Goal: Task Accomplishment & Management: Complete application form

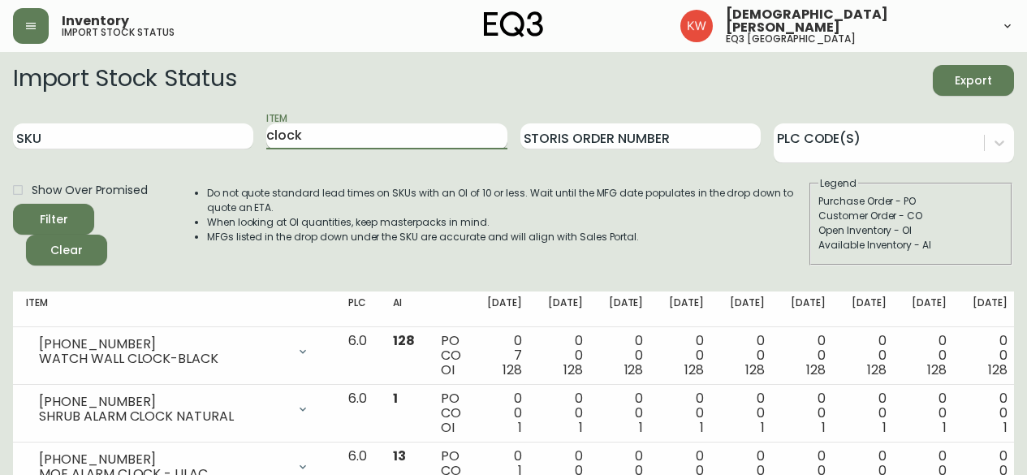
scroll to position [72, 0]
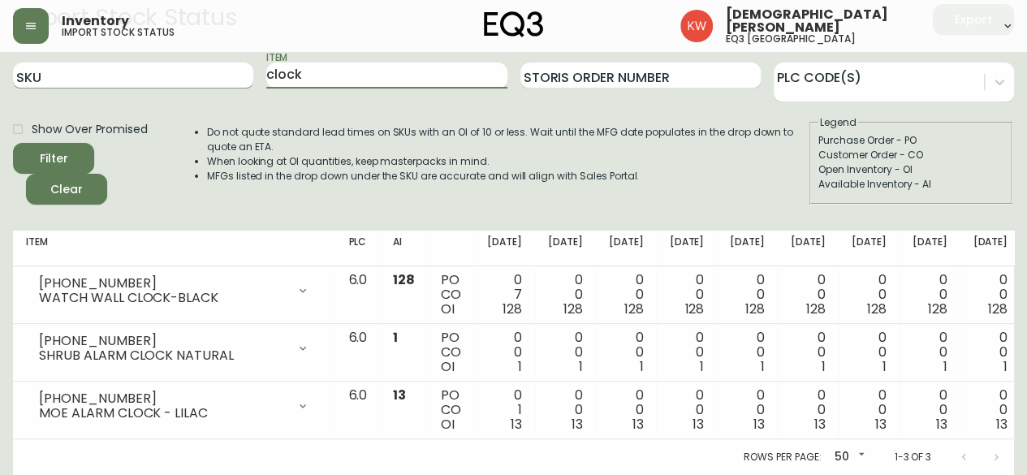
drag, startPoint x: 348, startPoint y: 65, endPoint x: 192, endPoint y: 64, distance: 155.9
click at [192, 64] on div "SKU Item clock Storis Order Number PLC Code(s)" at bounding box center [513, 76] width 1001 height 53
click at [13, 143] on button "Filter" at bounding box center [53, 158] width 81 height 31
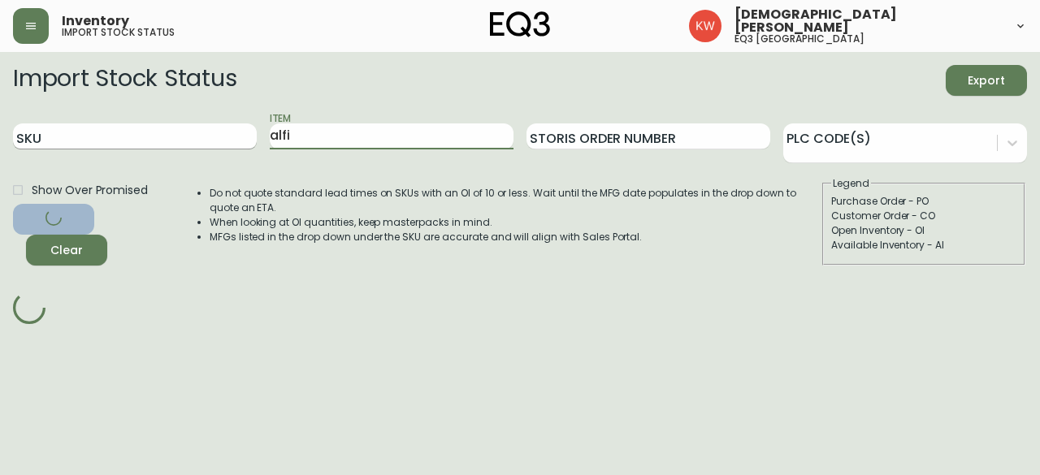
type input "alfi"
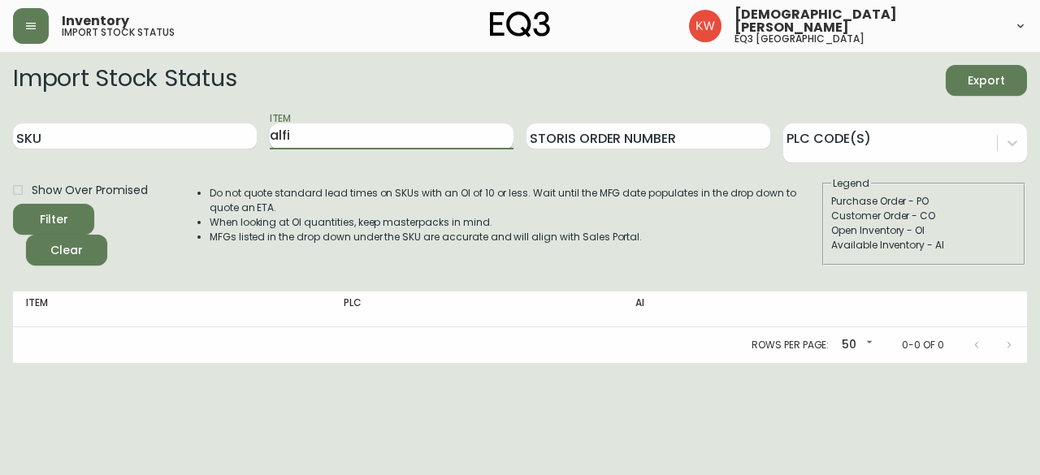
click at [13, 204] on button "Filter" at bounding box center [53, 219] width 81 height 31
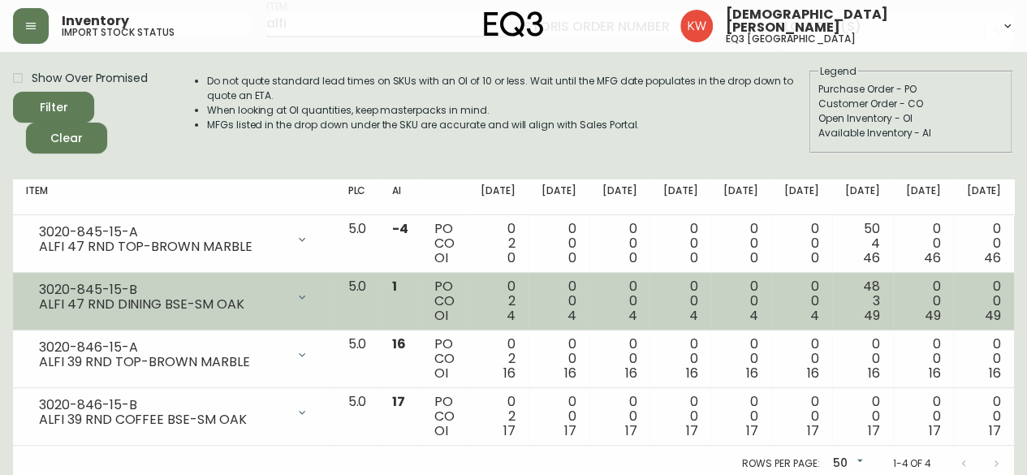
scroll to position [130, 0]
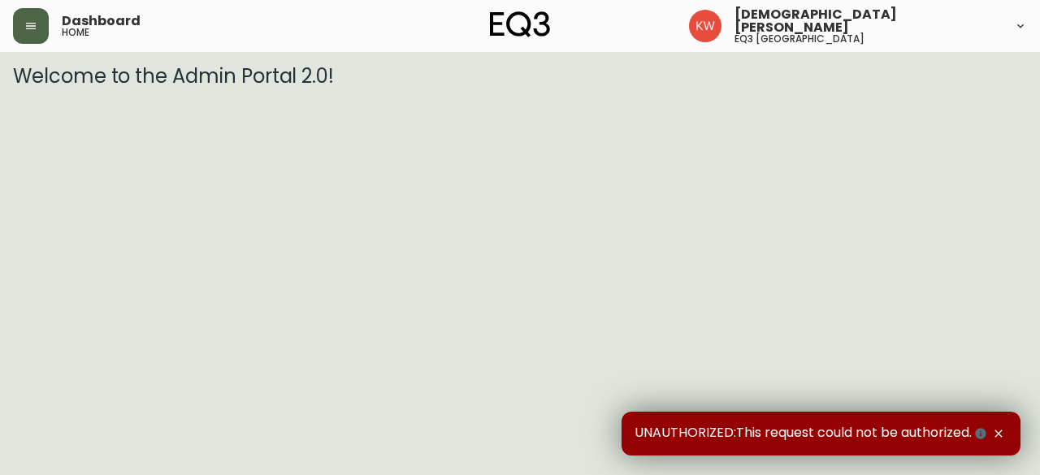
click at [36, 28] on icon "button" at bounding box center [31, 26] width 10 height 6
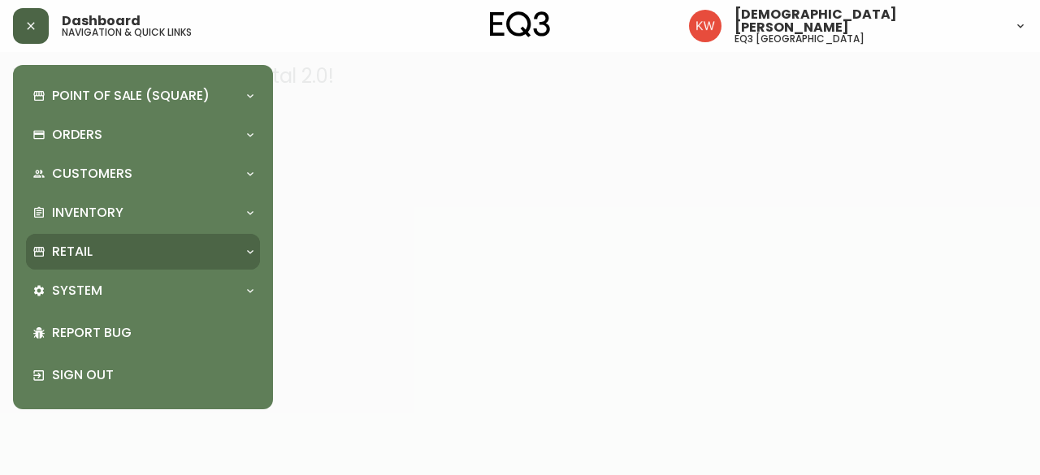
click at [253, 253] on icon at bounding box center [250, 251] width 13 height 13
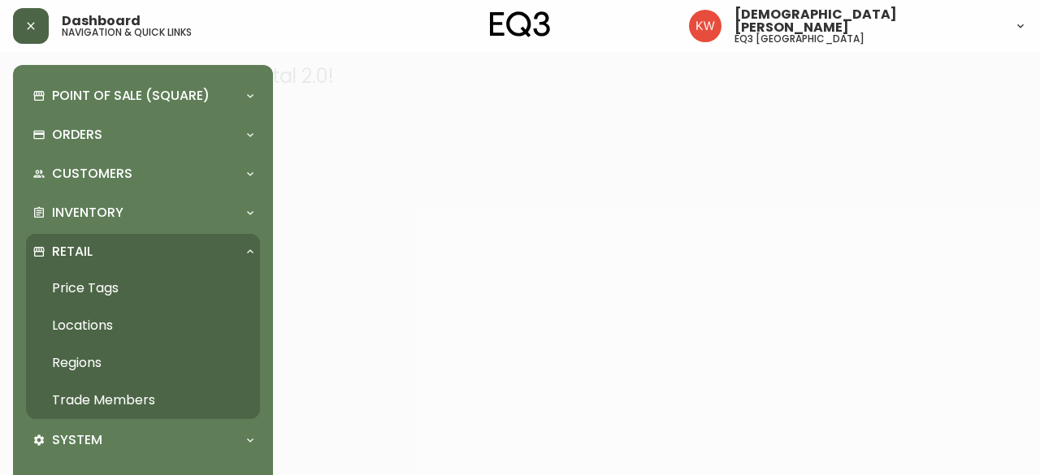
drag, startPoint x: 166, startPoint y: 395, endPoint x: 97, endPoint y: 417, distance: 71.7
click at [164, 396] on link "Trade Members" at bounding box center [143, 400] width 234 height 37
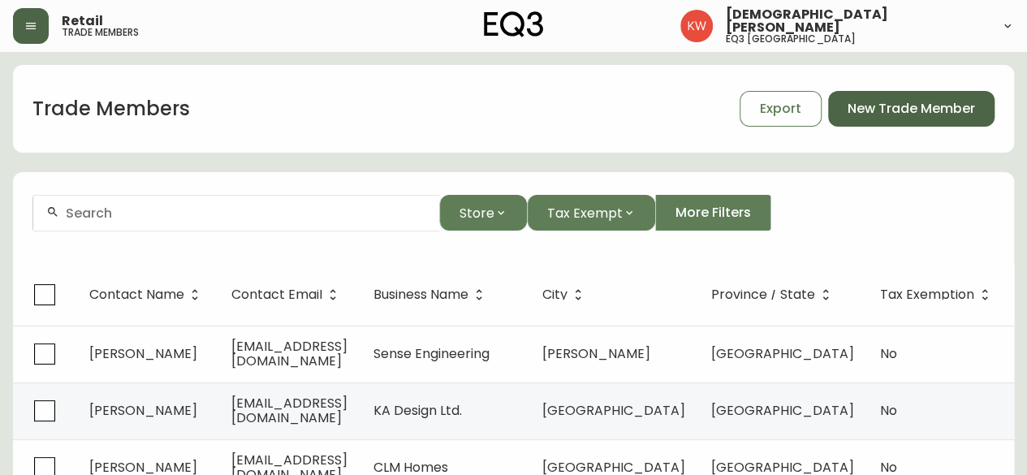
click at [926, 103] on span "New Trade Member" at bounding box center [912, 109] width 128 height 18
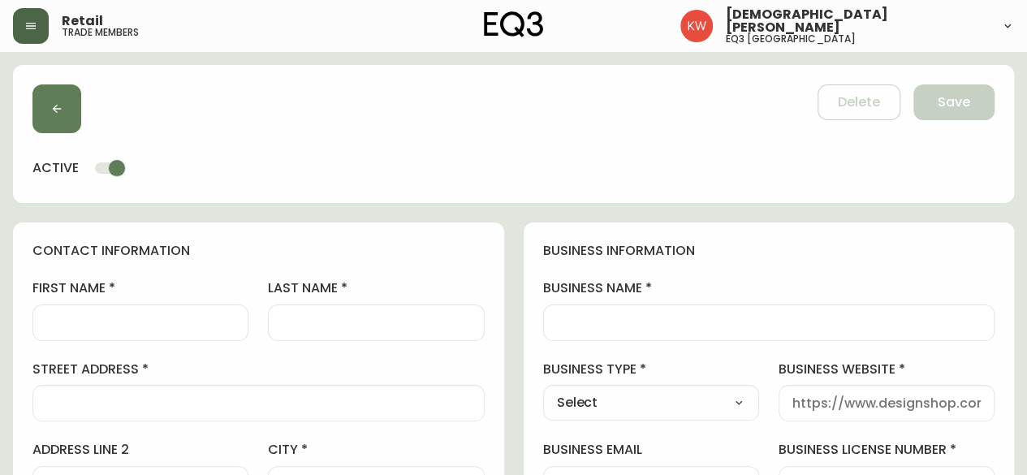
click at [123, 319] on input "first name" at bounding box center [140, 322] width 188 height 15
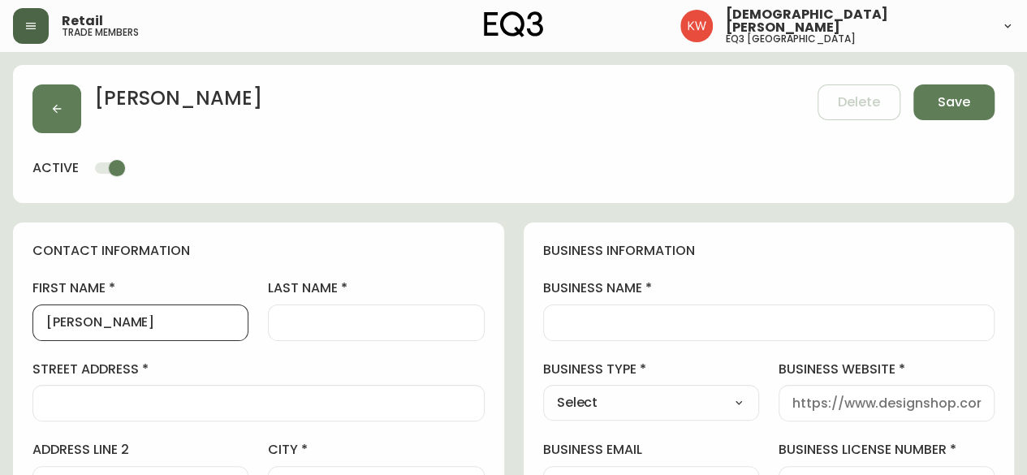
click at [125, 321] on input "Andrie" at bounding box center [140, 322] width 188 height 15
type input "Andrea"
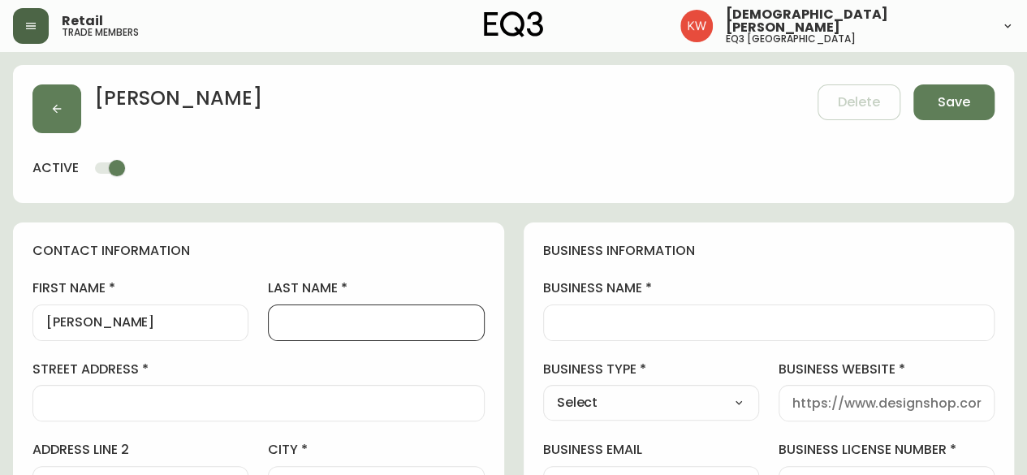
click at [331, 322] on input "last name" at bounding box center [376, 322] width 188 height 15
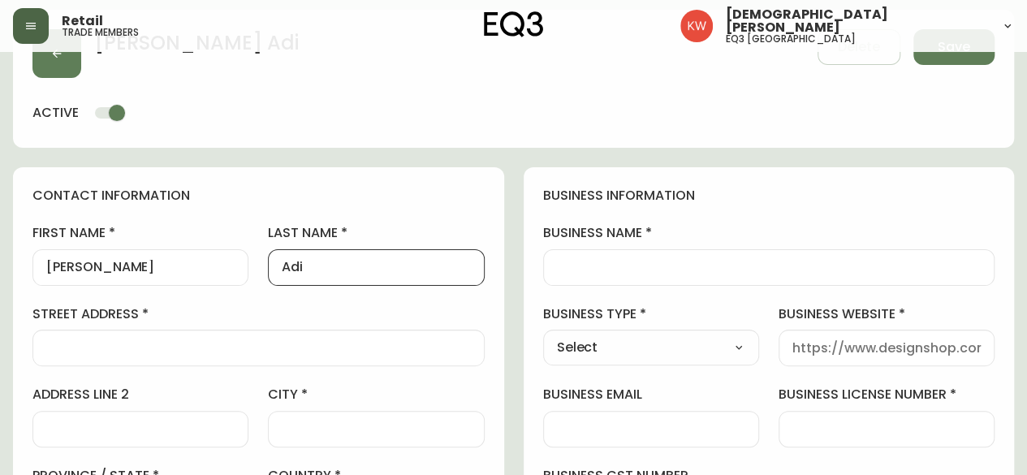
scroll to position [81, 0]
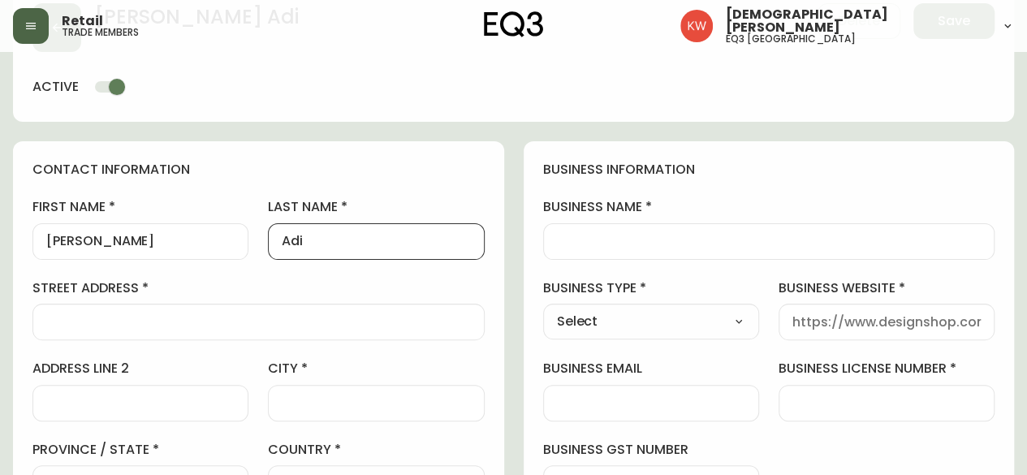
type input "Adi"
click at [235, 309] on div at bounding box center [258, 322] width 452 height 37
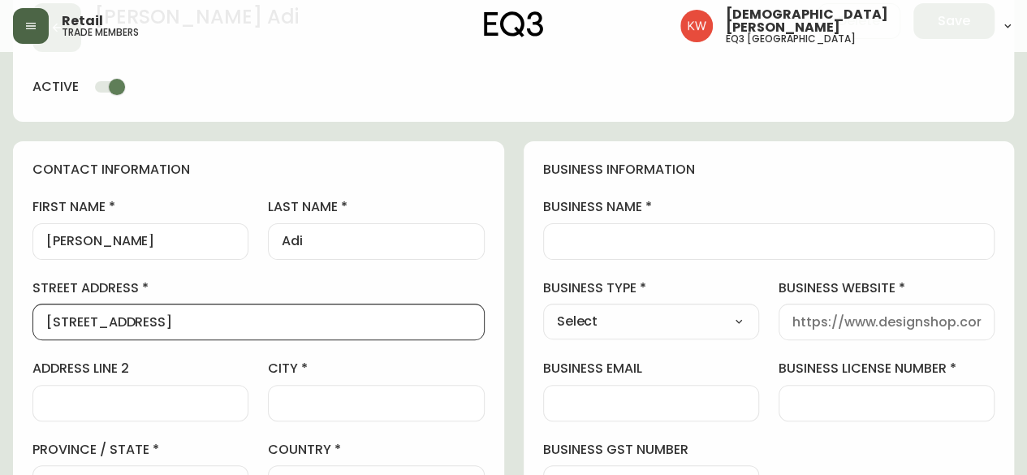
type input "188 Auburn Bay Drive"
click at [393, 401] on input "city" at bounding box center [376, 403] width 188 height 15
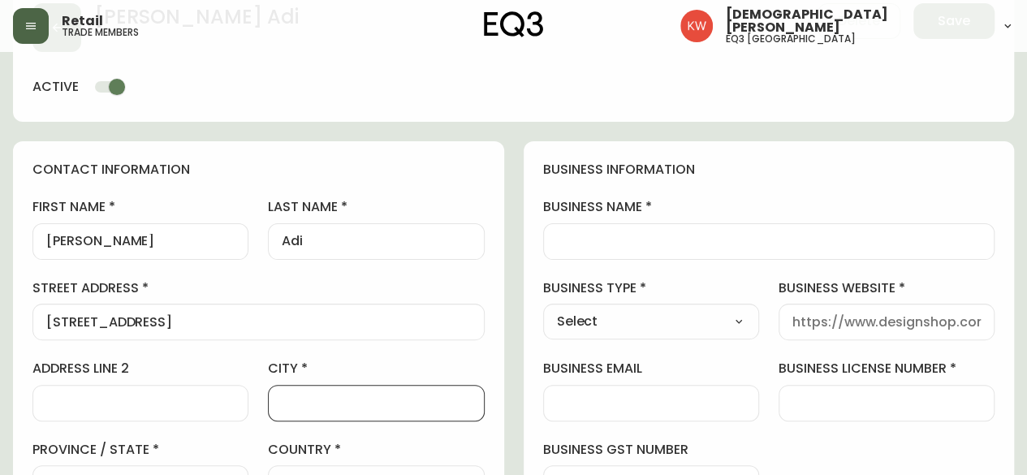
type input "calgary"
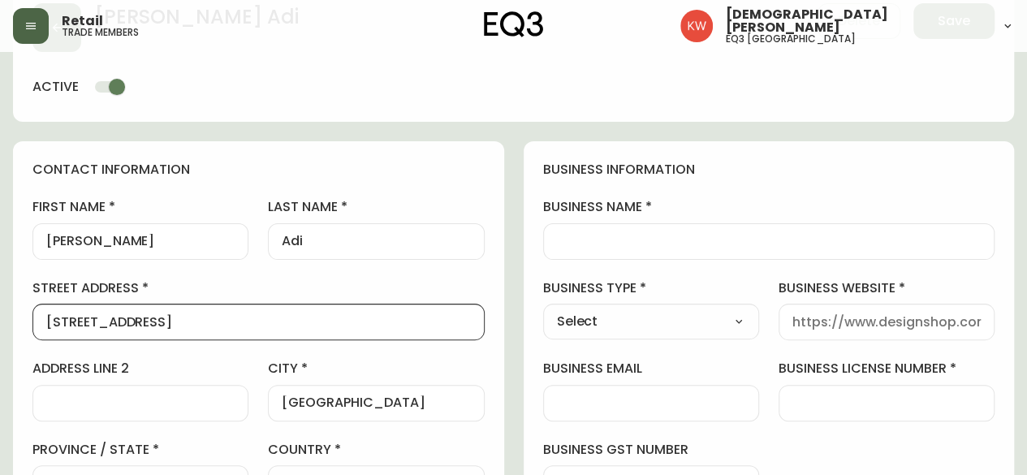
scroll to position [0, 0]
drag, startPoint x: 120, startPoint y: 325, endPoint x: 15, endPoint y: 339, distance: 105.7
click at [15, 339] on div "contact information first name Andrea last name Adi street address 188 Auburn B…" at bounding box center [258, 411] width 491 height 541
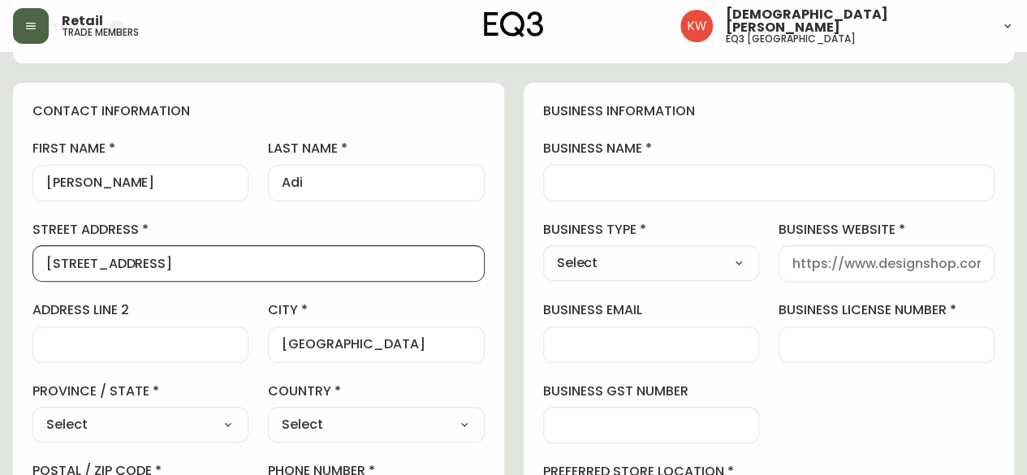
scroll to position [244, 0]
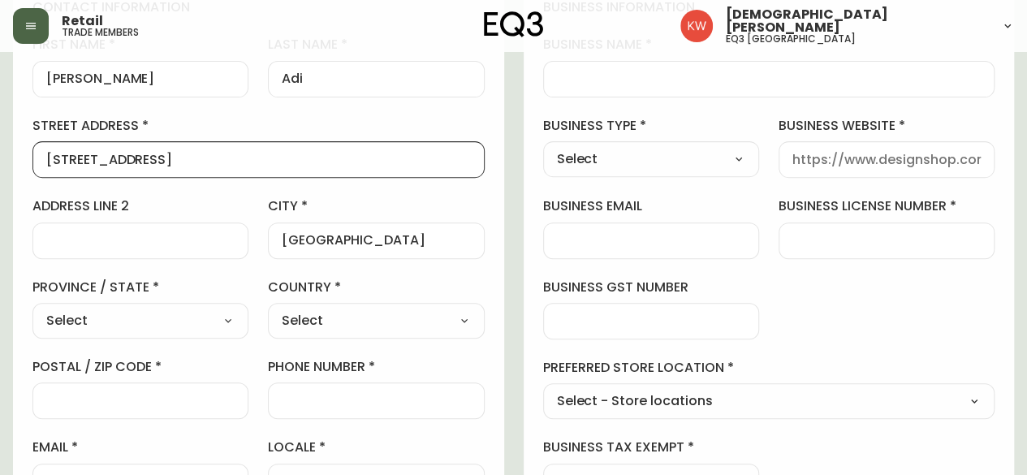
click at [145, 402] on input "postal / zip code" at bounding box center [140, 400] width 188 height 15
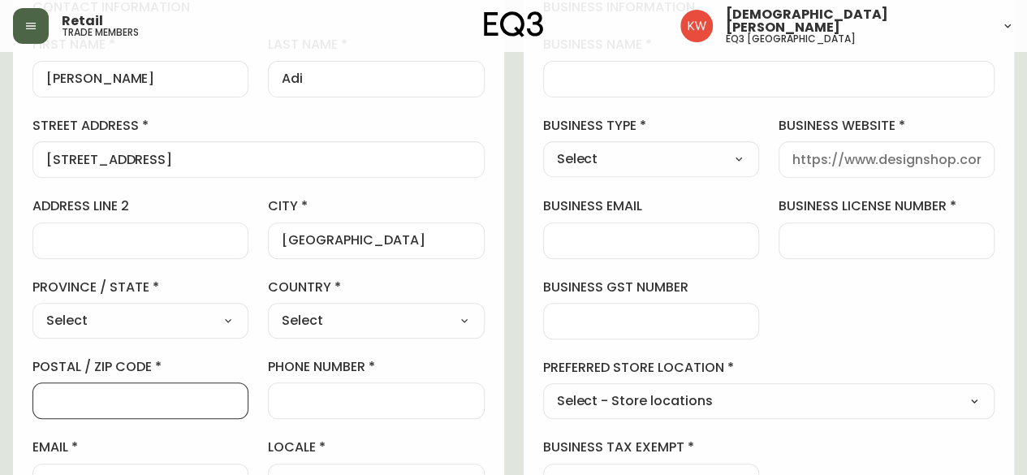
paste input "T3M 2H5"
type input "T3M 2H5"
click at [89, 322] on select "Select Alberta British Columbia Manitoba New Brunswick Newfoundland and Labrado…" at bounding box center [140, 321] width 216 height 24
select select "AB"
click at [32, 309] on select "Select Alberta British Columbia Manitoba New Brunswick Newfoundland and Labrado…" at bounding box center [140, 321] width 216 height 24
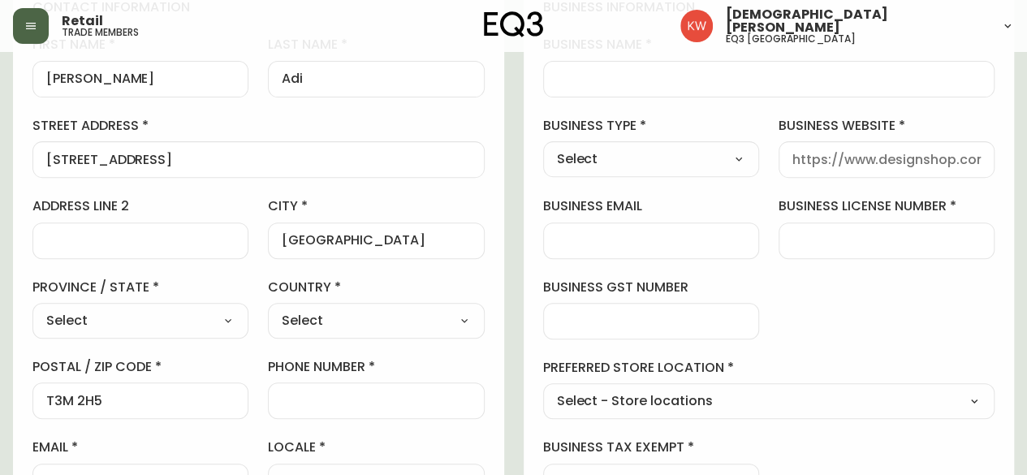
type input "Alberta"
click at [424, 303] on div "Select Canada United States" at bounding box center [376, 321] width 216 height 36
click at [421, 320] on select "Select Canada United States" at bounding box center [376, 321] width 216 height 24
select select "CA"
click at [268, 309] on select "Select Canada United States" at bounding box center [376, 321] width 216 height 24
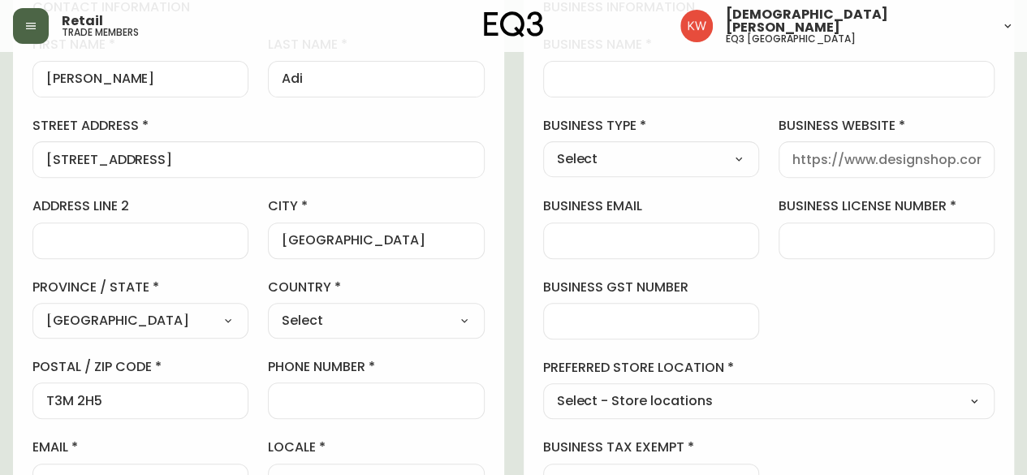
type input "Canada"
click at [346, 400] on input "phone number" at bounding box center [376, 400] width 188 height 15
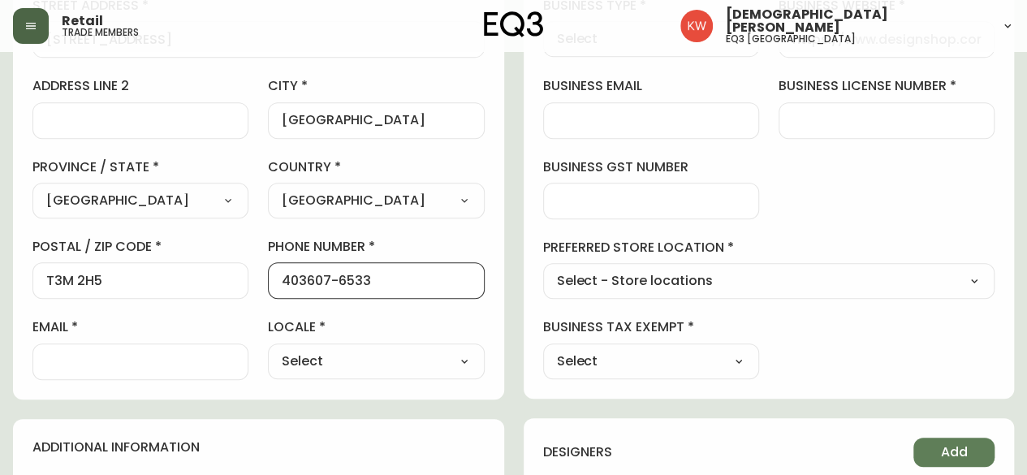
scroll to position [487, 0]
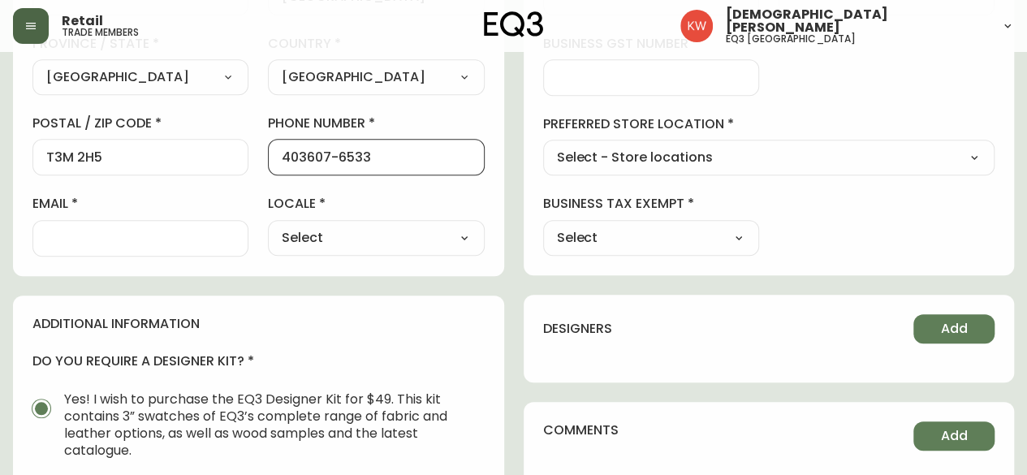
type input "403607-6533"
click at [440, 233] on select "Select CA_EN CA_FR US_EN" at bounding box center [376, 238] width 216 height 24
select select "CA_EN"
click at [268, 226] on select "Select CA_EN CA_FR US_EN" at bounding box center [376, 238] width 216 height 24
type input "CA_EN"
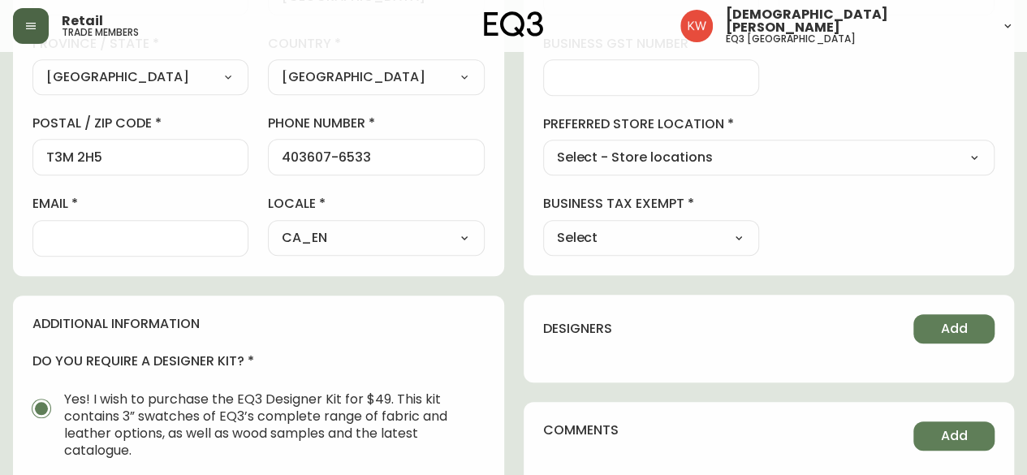
click at [687, 246] on select "Select Yes No" at bounding box center [651, 238] width 216 height 24
select select "false"
click at [543, 226] on select "Select Yes No" at bounding box center [651, 238] width 216 height 24
type input "No"
click at [684, 149] on select "Select - Store locations EQ3 Brossard EQ3 Burlington EQ3 Calgary EQ3 Laval - Le…" at bounding box center [769, 158] width 452 height 24
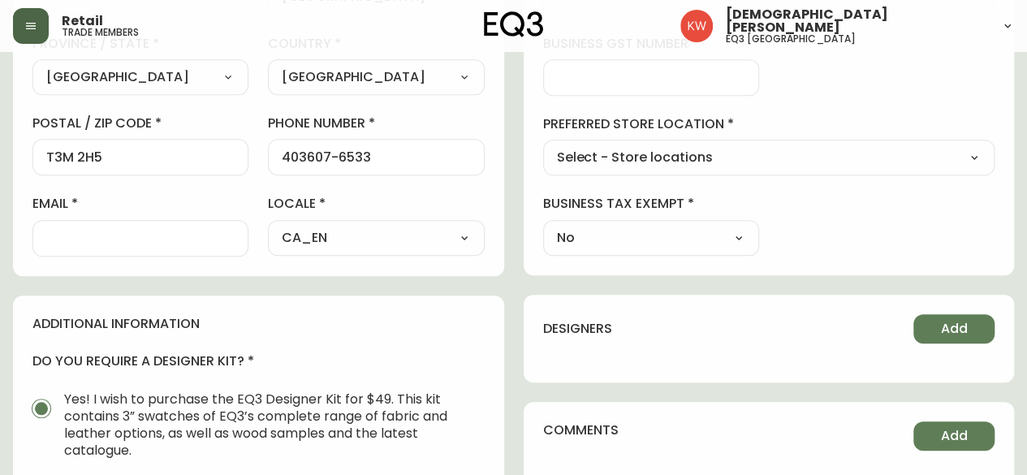
select select "cjw10z96m00006gs08l3o91tv"
click at [543, 146] on select "Select - Store locations EQ3 Brossard EQ3 Burlington EQ3 Calgary EQ3 Laval - Le…" at bounding box center [769, 158] width 452 height 24
type input "EQ3 Calgary"
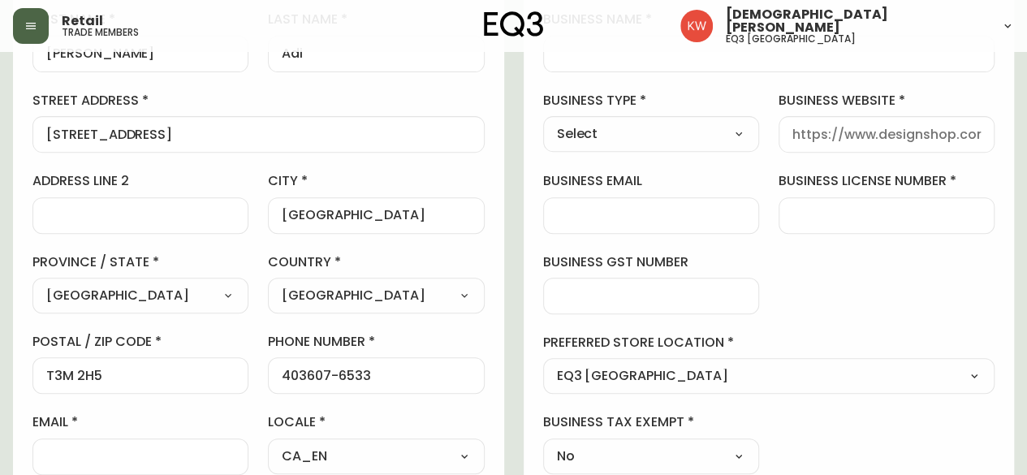
scroll to position [244, 0]
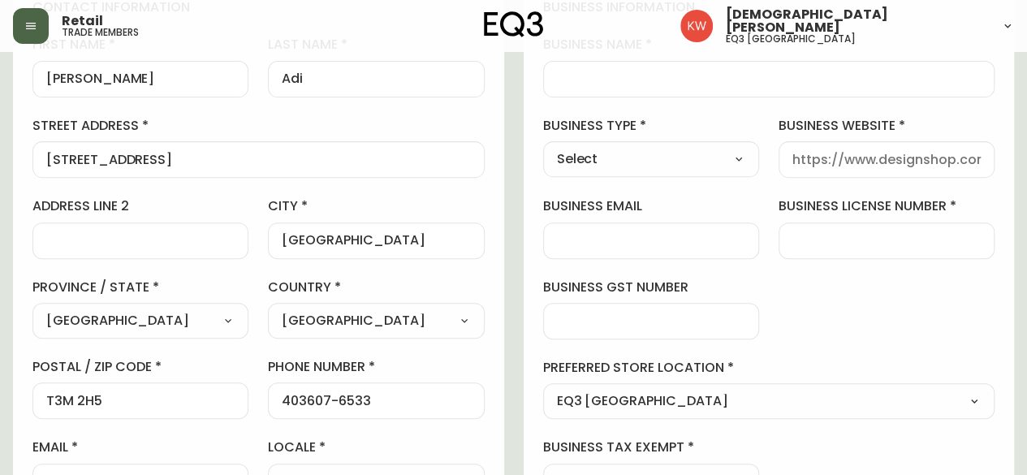
click at [647, 171] on div "Select Interior Designer Architect Home Builder Contractor Real Estate Agent Ho…" at bounding box center [651, 159] width 216 height 36
click at [733, 154] on select "Select Interior Designer Architect Home Builder Contractor Real Estate Agent Ho…" at bounding box center [651, 159] width 216 height 24
select select "Real Estate Agent"
click at [543, 147] on select "Select Interior Designer Architect Home Builder Contractor Real Estate Agent Ho…" at bounding box center [651, 159] width 216 height 24
type input "Real Estate Agent"
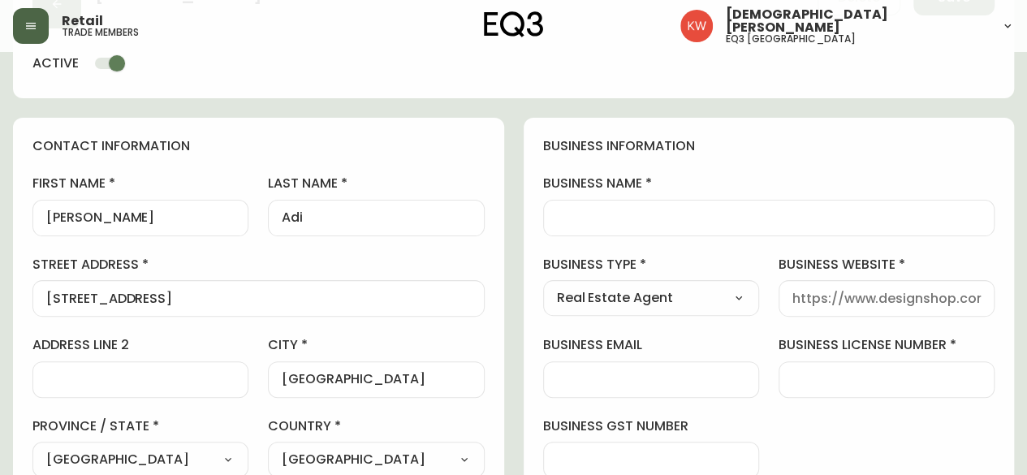
scroll to position [81, 0]
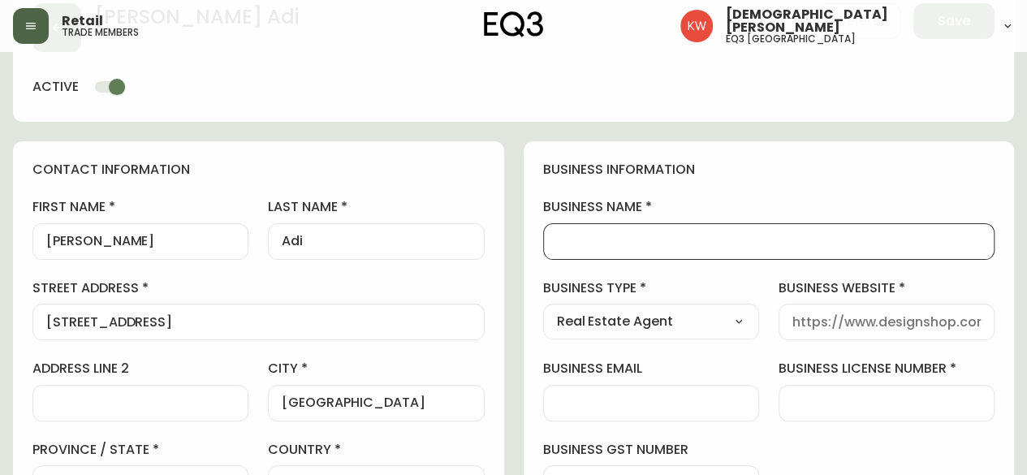
click at [651, 237] on input "business name" at bounding box center [769, 241] width 425 height 15
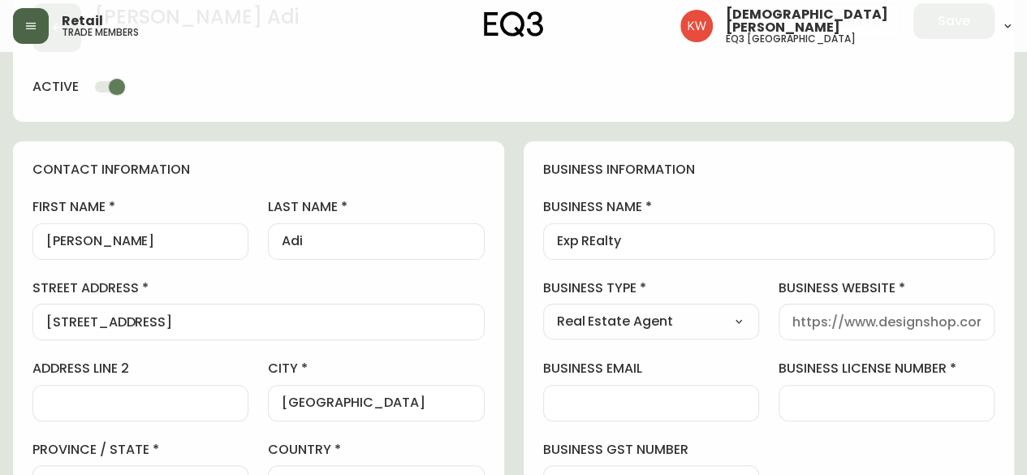
click at [888, 411] on div at bounding box center [887, 403] width 216 height 37
click at [598, 237] on input "Exp REalty" at bounding box center [769, 241] width 425 height 15
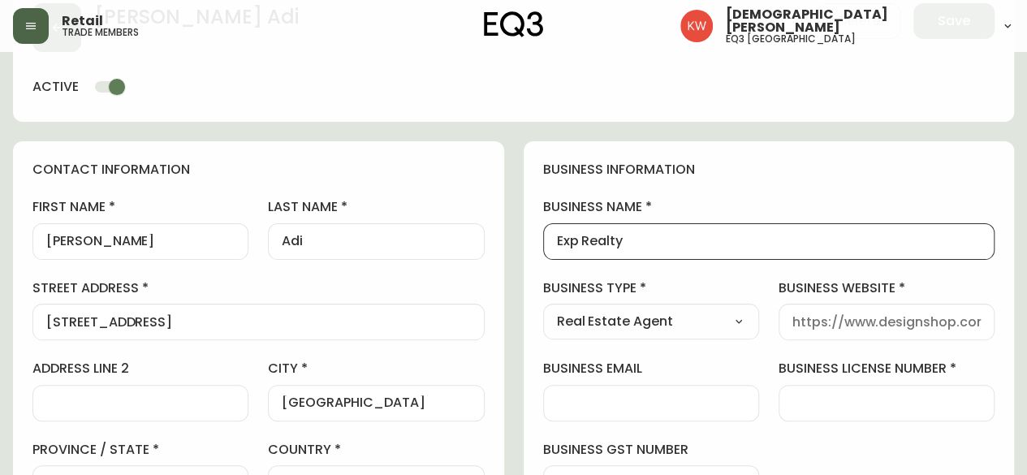
type input "Exp Realty"
click at [848, 404] on input "business license number" at bounding box center [887, 403] width 188 height 15
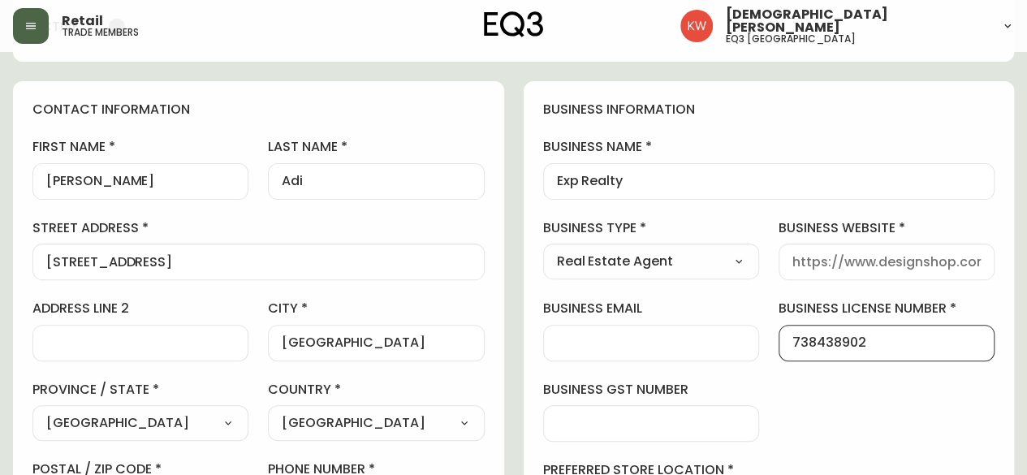
scroll to position [162, 0]
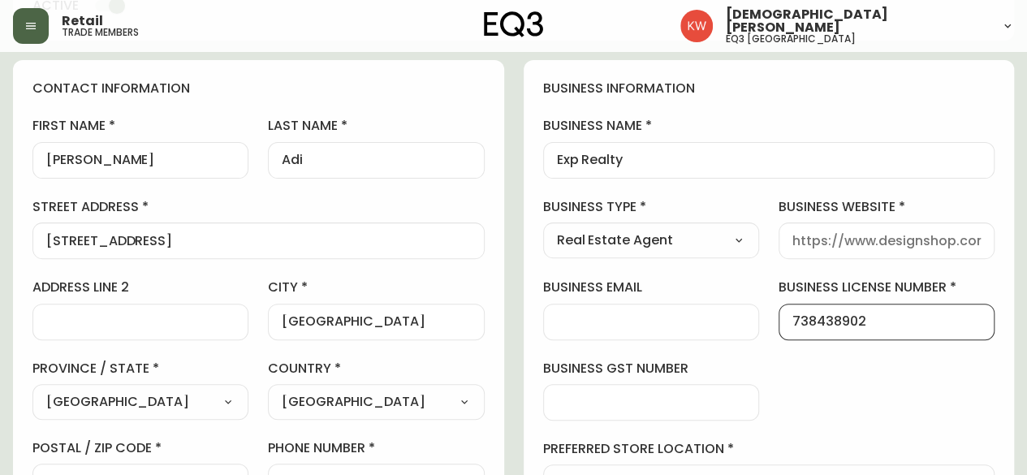
type input "738438902"
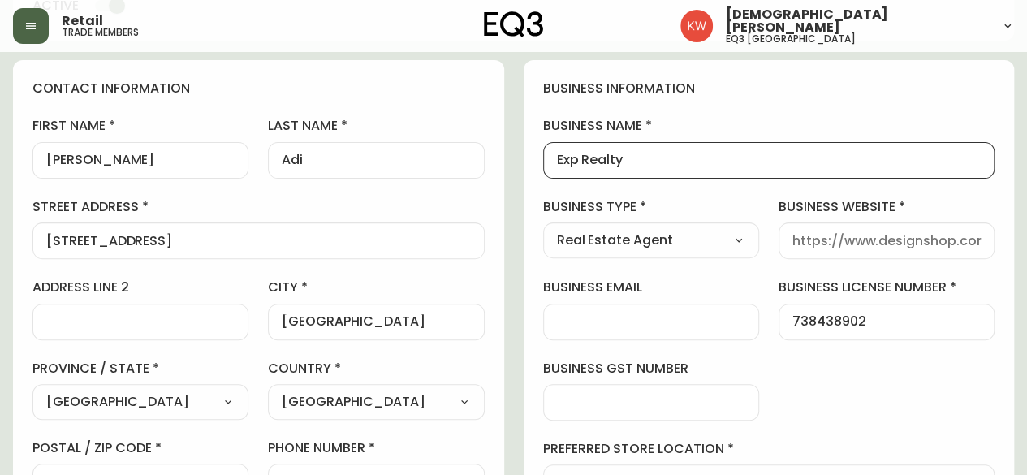
scroll to position [0, 0]
click at [677, 162] on input "Exp Realty" at bounding box center [769, 160] width 425 height 15
drag, startPoint x: 677, startPoint y: 162, endPoint x: 925, endPoint y: 158, distance: 247.7
click at [925, 158] on input "Exp Realty - Andrea Adi" at bounding box center [769, 160] width 425 height 15
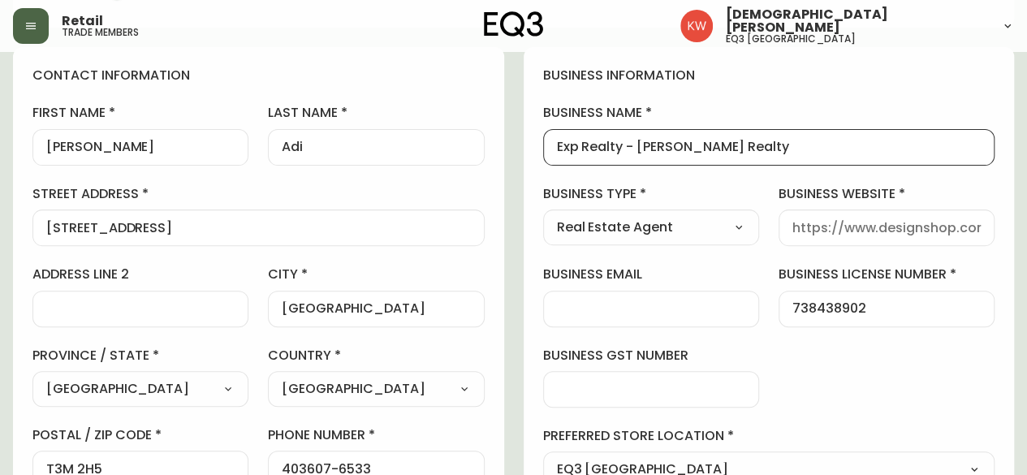
scroll to position [162, 0]
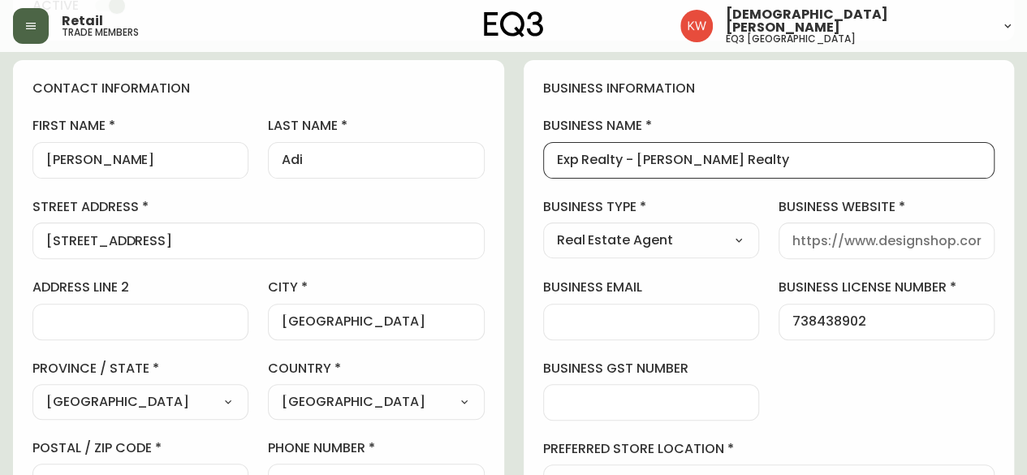
type input "Exp Realty - Andrea Adi Realty"
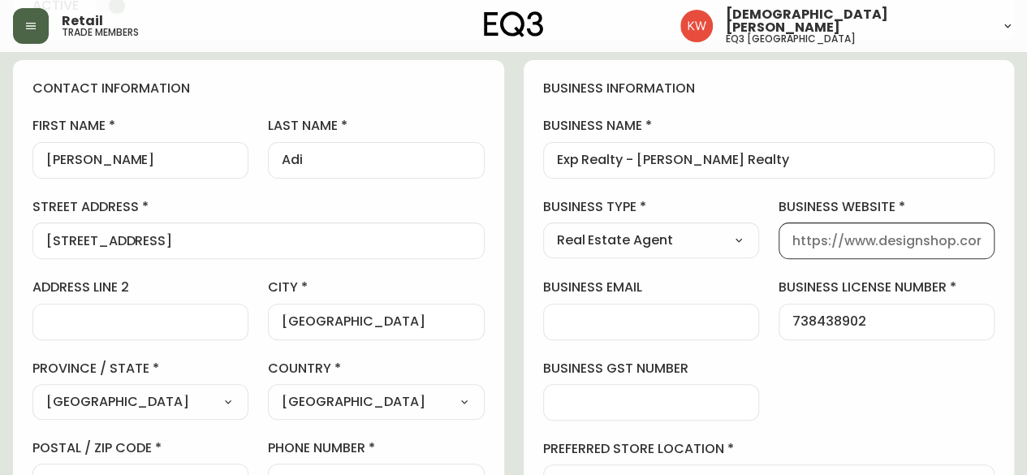
click at [877, 236] on input "business website" at bounding box center [887, 240] width 188 height 15
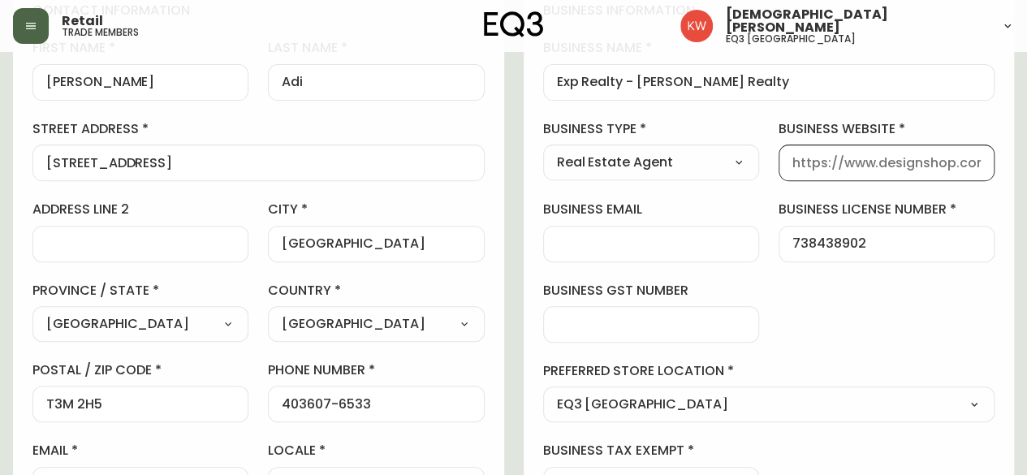
scroll to position [406, 0]
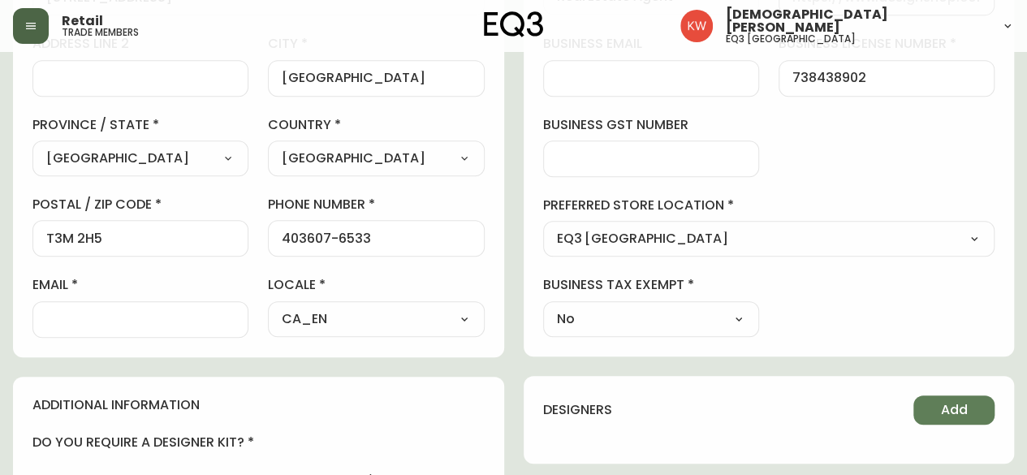
click at [123, 313] on input "email" at bounding box center [140, 319] width 188 height 15
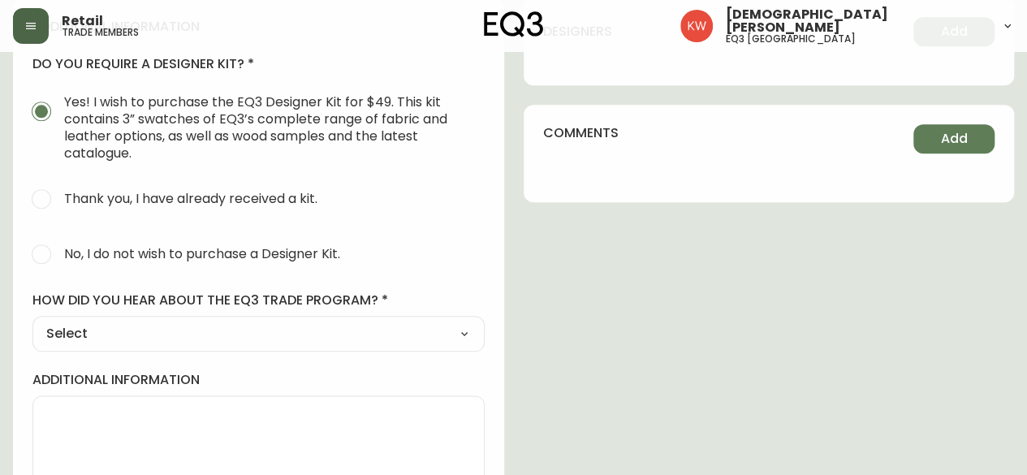
scroll to position [823, 0]
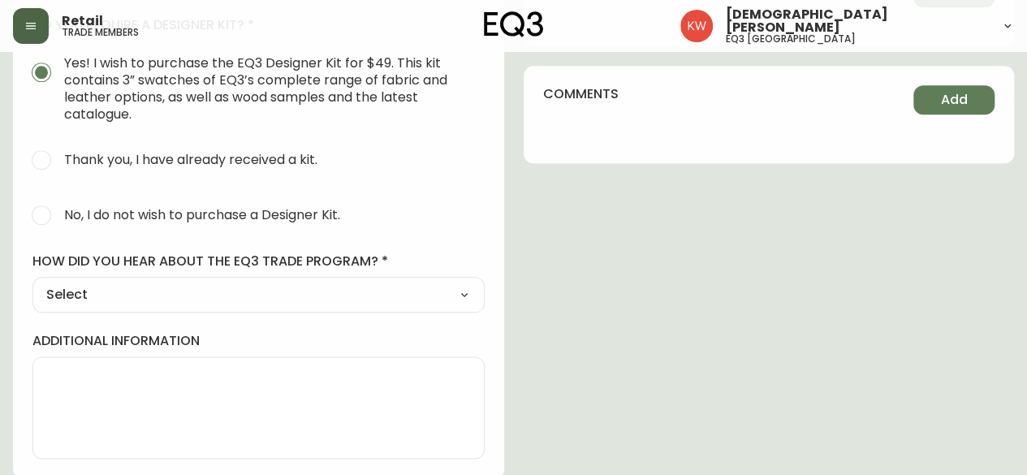
type input "andreaadi@exprealty.com"
click at [92, 283] on select "Select Social Media Advertisement Trade Show Outreach from a Trade Rep Other" at bounding box center [258, 295] width 452 height 24
select select "Outreach from a Trade Rep"
click at [32, 283] on select "Select Social Media Advertisement Trade Show Outreach from a Trade Rep Other" at bounding box center [258, 295] width 452 height 24
type input "Outreach from a Trade Rep"
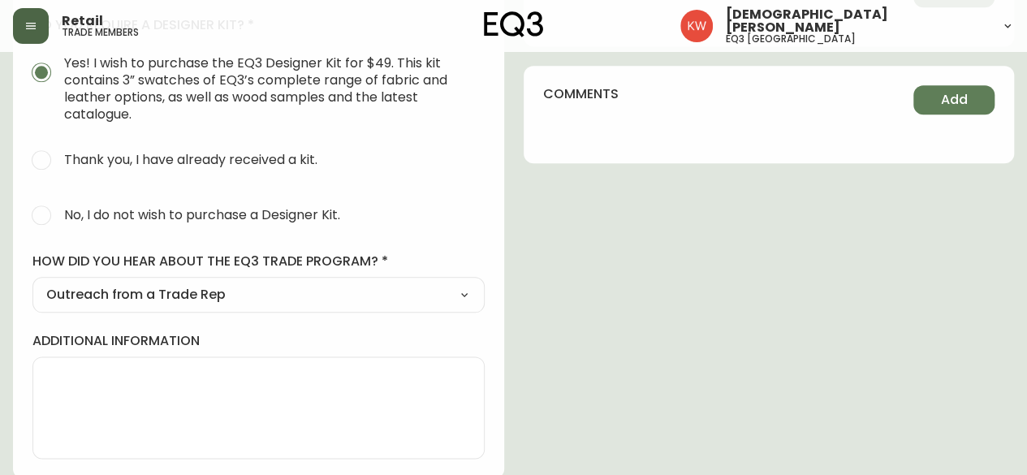
click at [38, 212] on input "No, I do not wish to purchase a Designer Kit." at bounding box center [42, 215] width 36 height 36
radio input "true"
radio input "false"
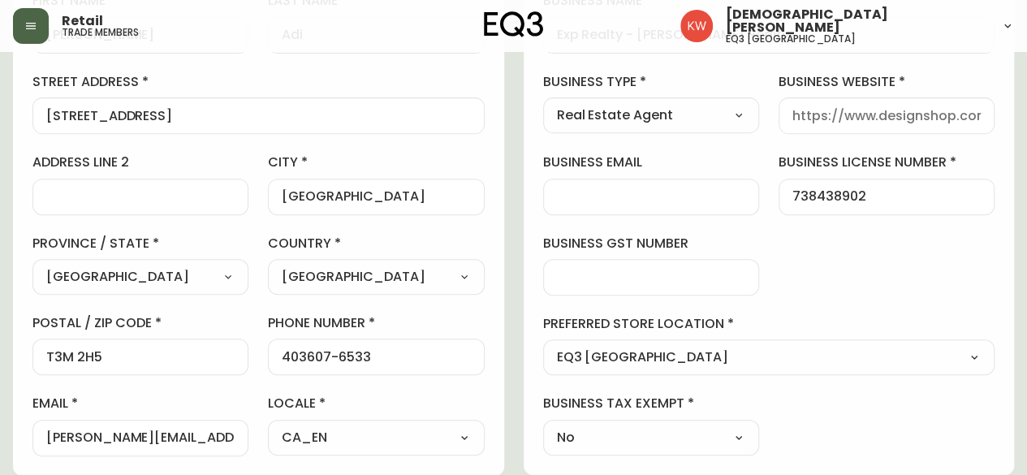
scroll to position [255, 0]
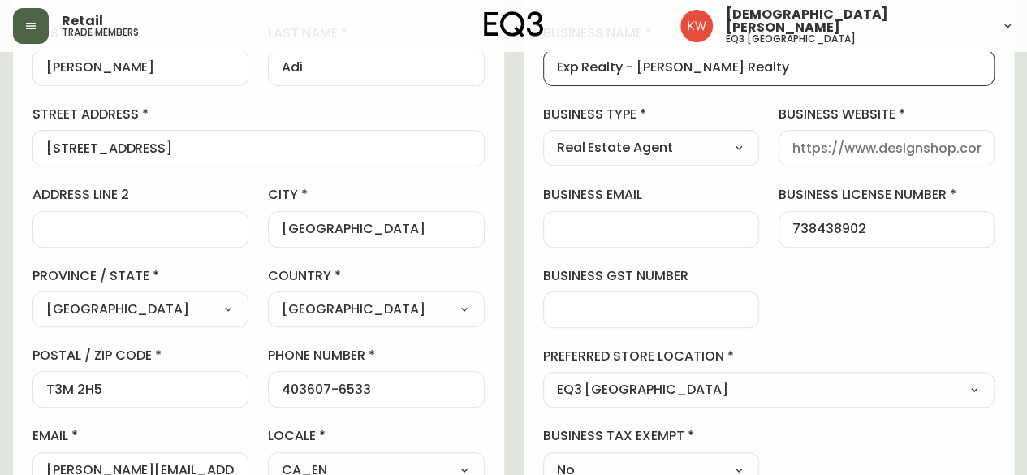
drag, startPoint x: 759, startPoint y: 67, endPoint x: 640, endPoint y: 66, distance: 118.6
click at [640, 66] on input "Exp Realty - Andrea Adi Realty" at bounding box center [769, 67] width 425 height 15
click at [877, 148] on input "business website" at bounding box center [887, 147] width 188 height 15
paste input "https://andreaadi.exprealty.com/"
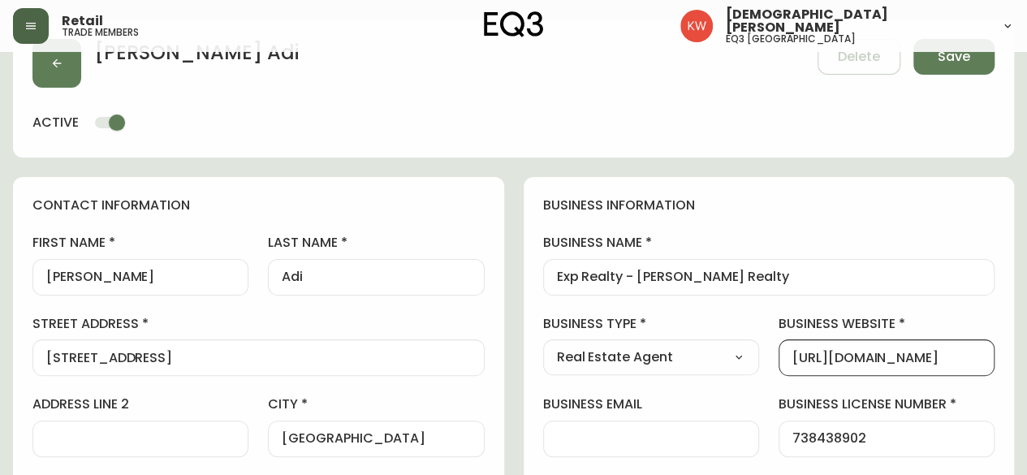
scroll to position [11, 0]
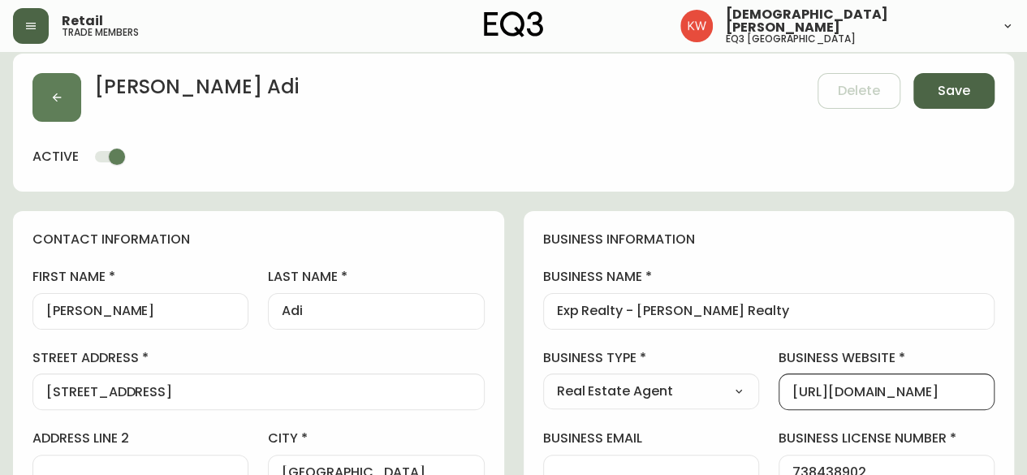
type input "https://andreaadi.exprealty.com/"
click at [962, 85] on span "Save" at bounding box center [954, 91] width 32 height 18
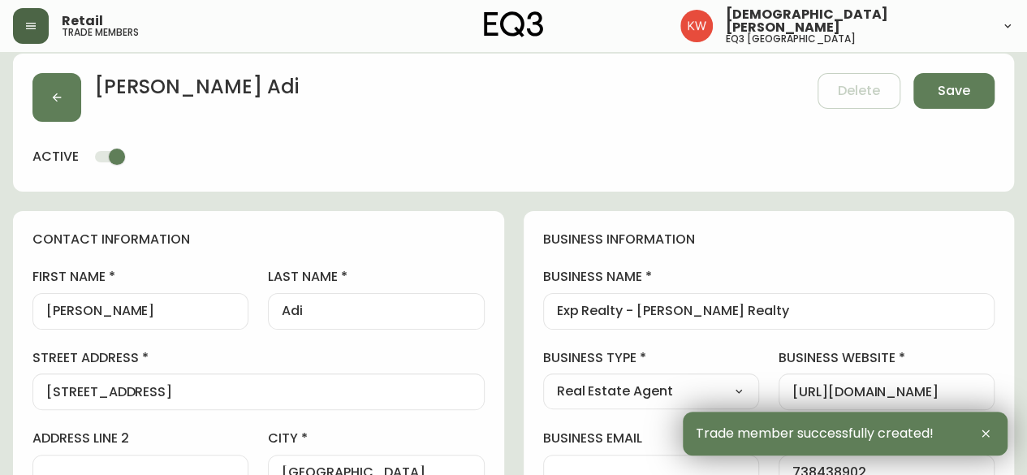
type input "+14036076533"
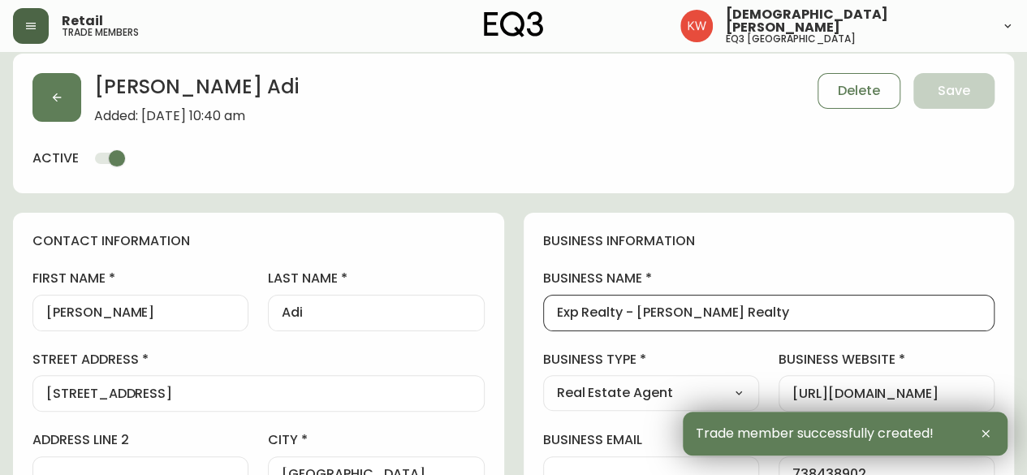
drag, startPoint x: 752, startPoint y: 309, endPoint x: 510, endPoint y: 303, distance: 242.1
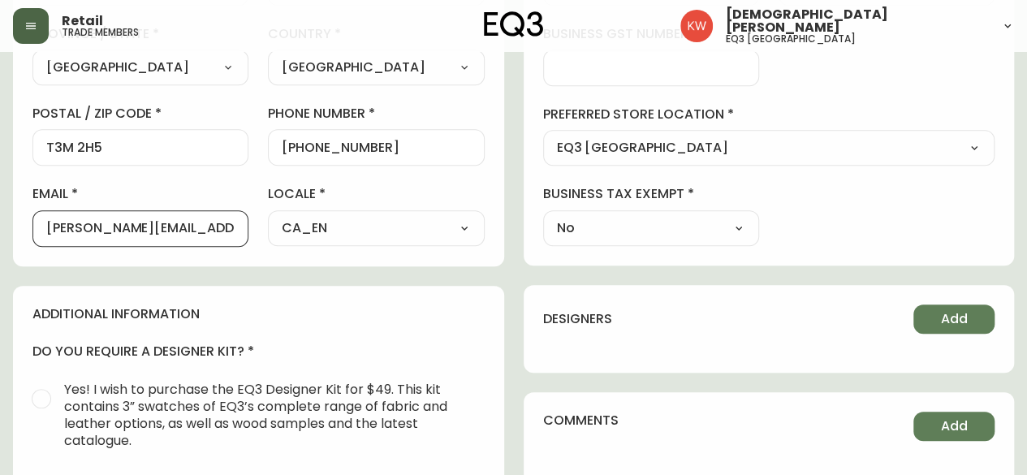
drag, startPoint x: 221, startPoint y: 231, endPoint x: 27, endPoint y: 218, distance: 194.5
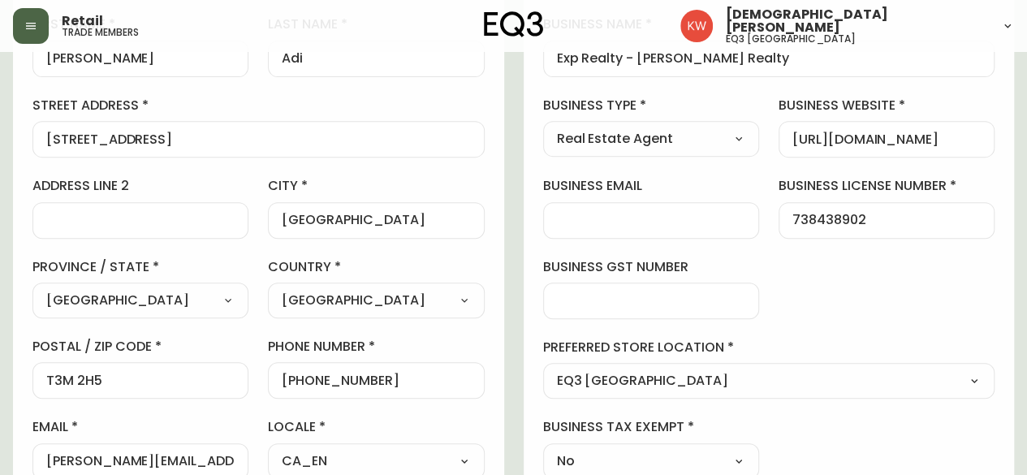
scroll to position [417, 0]
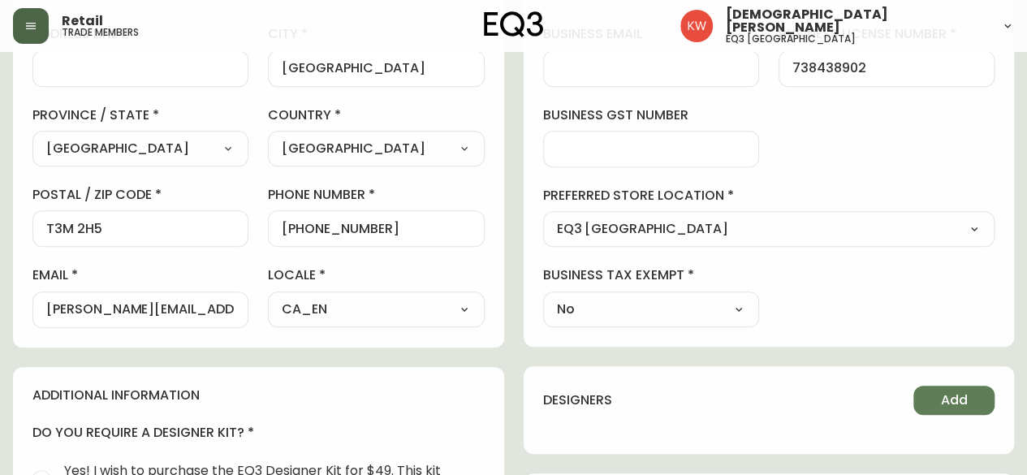
click at [224, 308] on input "andreaadi@exprealty.com" at bounding box center [140, 309] width 188 height 15
click at [229, 306] on input "andreaadi@exprealty.com" at bounding box center [140, 309] width 188 height 15
click at [236, 309] on div "andreaadi@exprealty.com" at bounding box center [140, 310] width 216 height 37
click at [229, 309] on input "andreaadi@exprealty.com" at bounding box center [140, 309] width 188 height 15
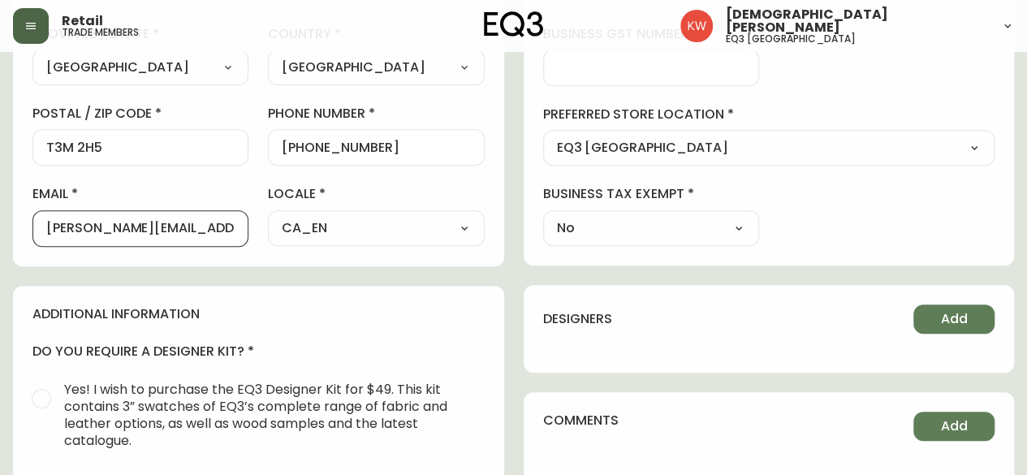
scroll to position [0, 0]
drag, startPoint x: 231, startPoint y: 223, endPoint x: -2, endPoint y: 247, distance: 234.3
click at [0, 247] on html "Retail trade members Kristen White eq3 calgary Andrea Adi Added: September 16, …" at bounding box center [513, 152] width 1027 height 1303
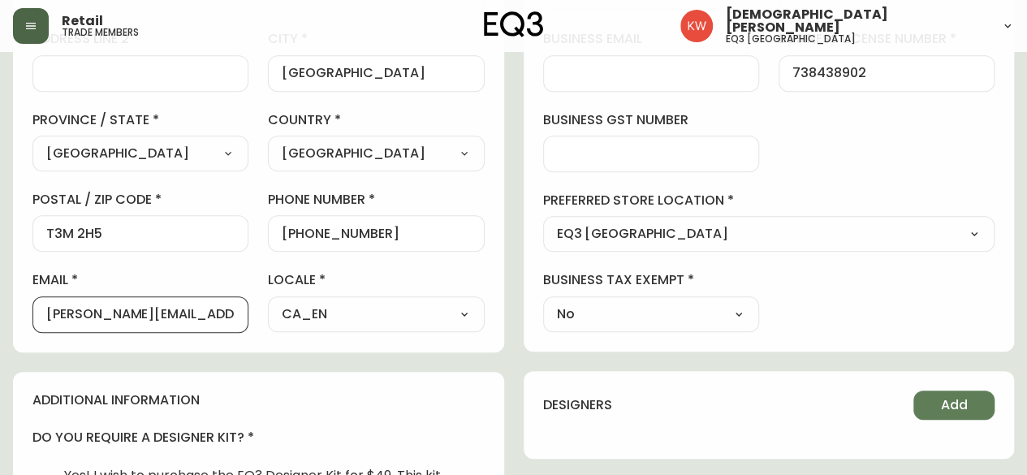
scroll to position [336, 0]
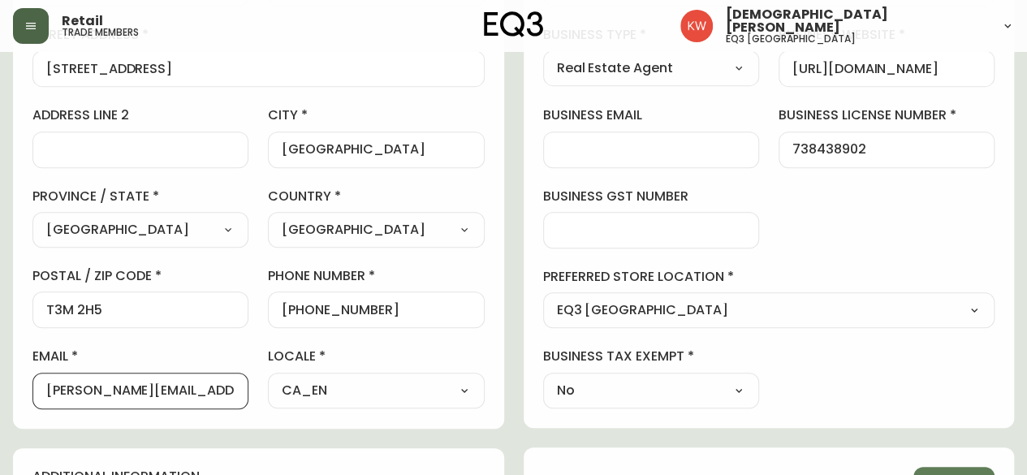
click at [630, 149] on input "business email" at bounding box center [651, 149] width 188 height 15
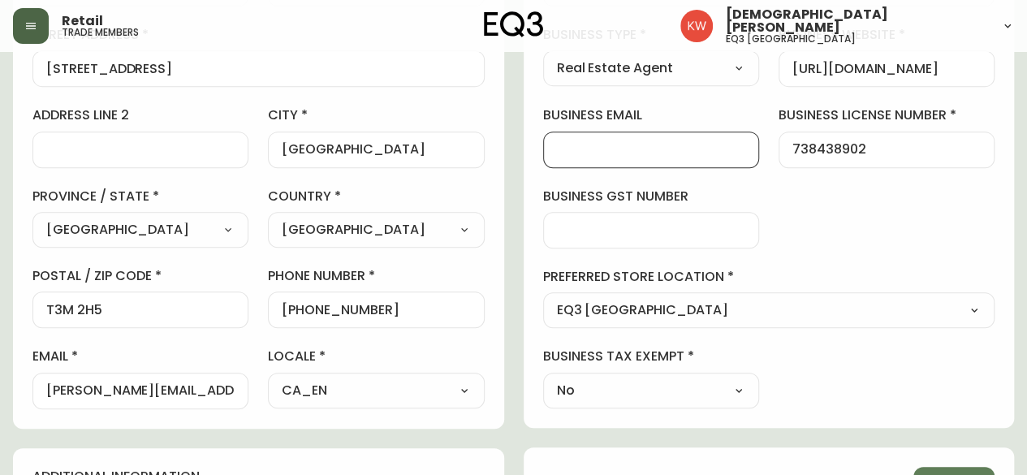
paste input "andreaadi@exprealty.com"
type input "andreaadi@exprealty.com"
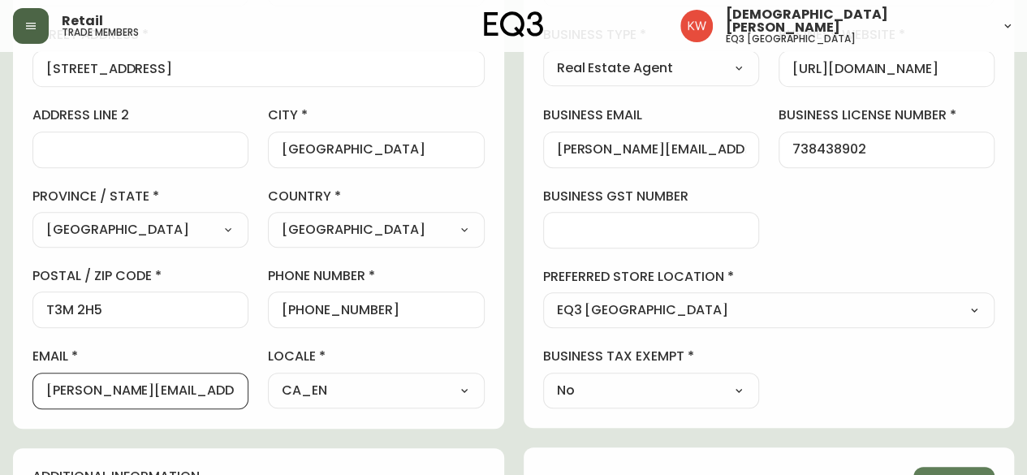
drag, startPoint x: 229, startPoint y: 390, endPoint x: 130, endPoint y: 390, distance: 99.1
click at [130, 390] on input "andreaadi@exprealty.com" at bounding box center [140, 390] width 188 height 15
click at [91, 389] on input "andreaadi@gmail.com" at bounding box center [140, 390] width 188 height 15
click at [119, 384] on input "andrea.adi@gmail.com" at bounding box center [140, 390] width 188 height 15
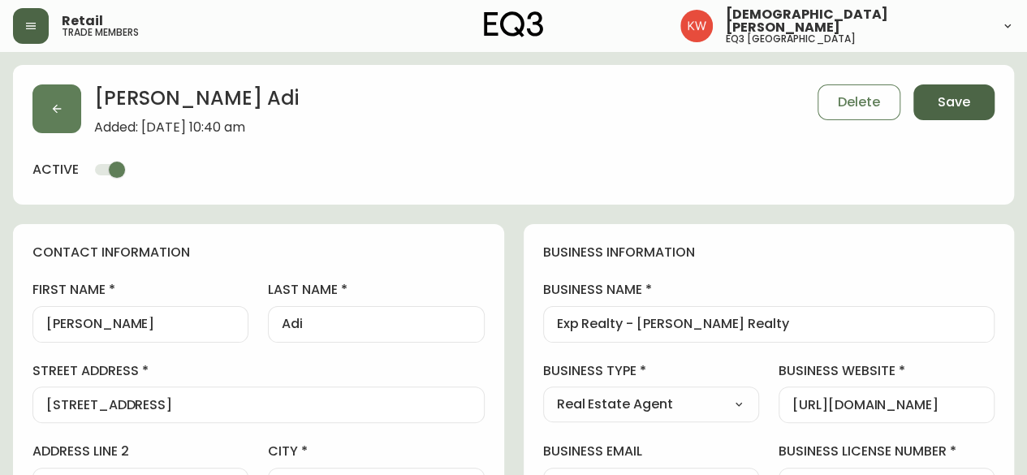
type input "andrea.adi09@gmail.com"
click at [955, 110] on span "Save" at bounding box center [954, 102] width 32 height 18
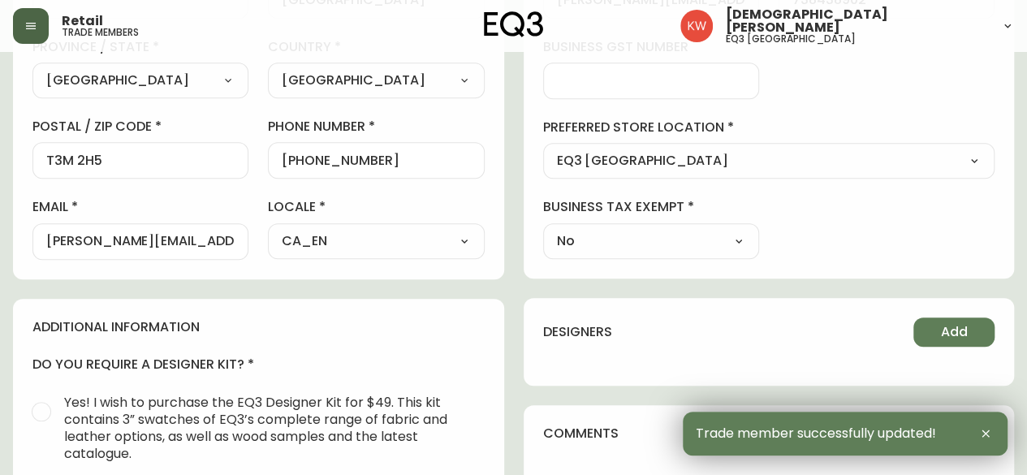
scroll to position [487, 0]
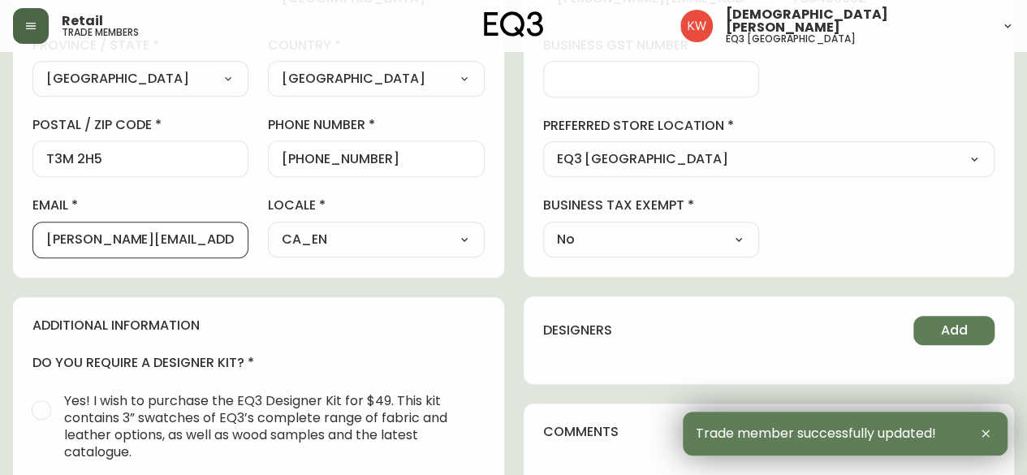
drag, startPoint x: 213, startPoint y: 238, endPoint x: 2, endPoint y: 239, distance: 211.2
click at [2, 239] on main "Andrea Adi Added: September 16, 2025 at 10:40 am Delete Save active contact inf…" at bounding box center [513, 190] width 1027 height 1251
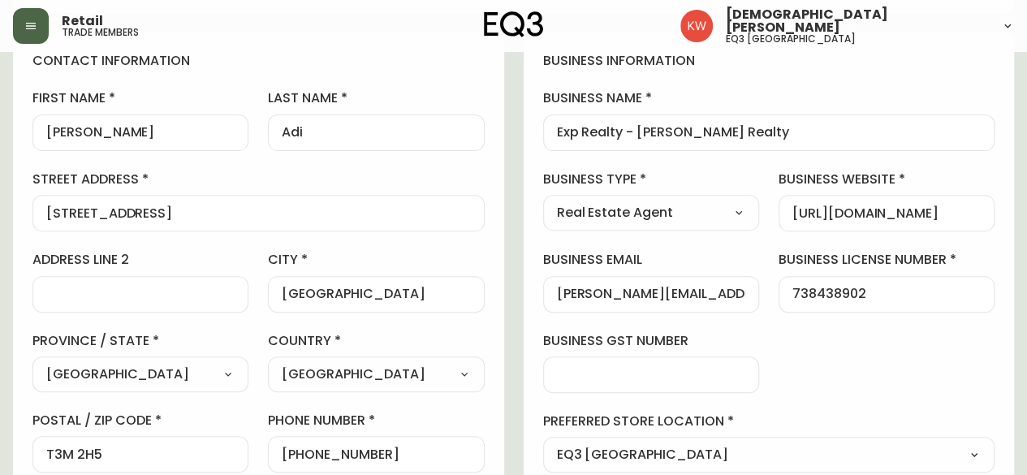
scroll to position [0, 0]
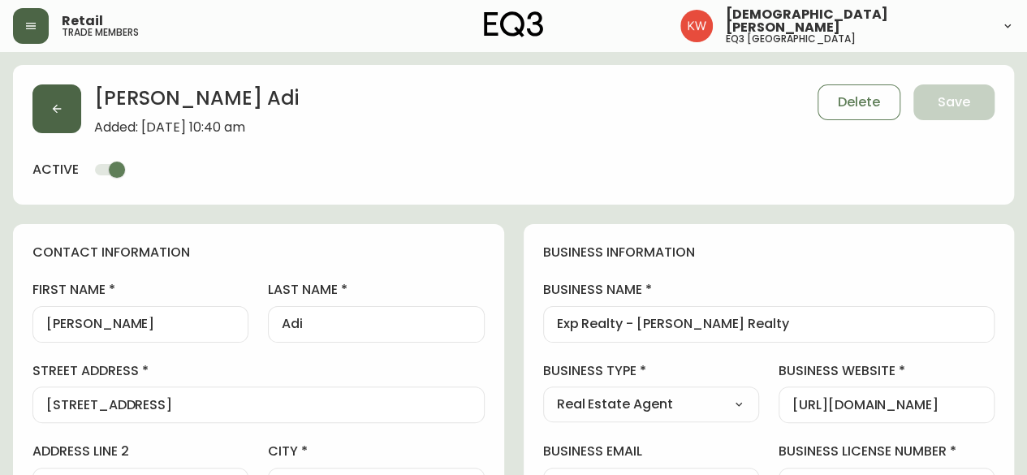
click at [57, 118] on button "button" at bounding box center [56, 108] width 49 height 49
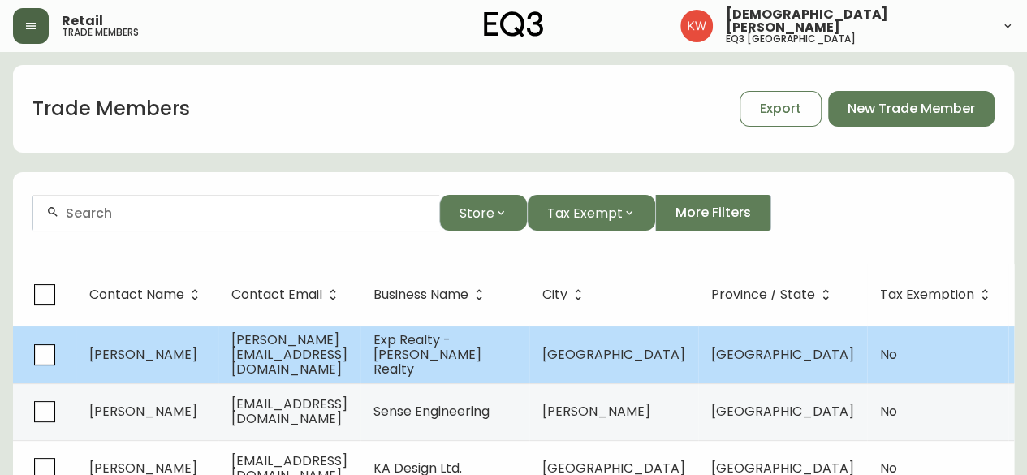
click at [348, 362] on td "andrea.adi09@gmail.com" at bounding box center [289, 355] width 142 height 58
select select "AB"
select select "CA"
select select "CA_EN"
select select "Outreach from a Trade Rep"
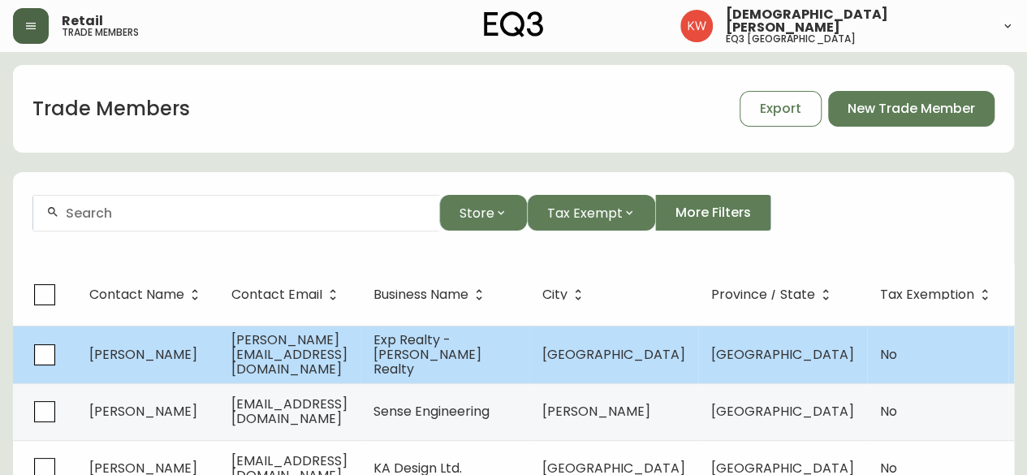
select select "Real Estate Agent"
select select "false"
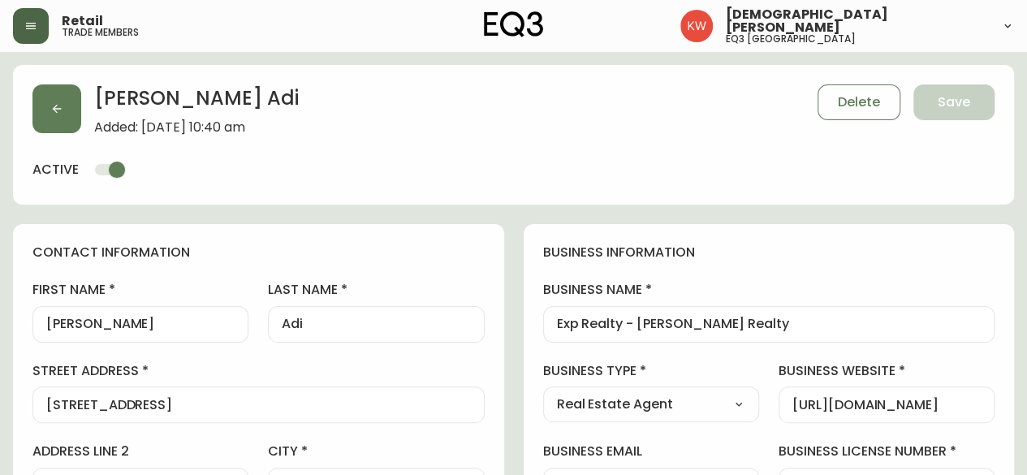
type input "EQ3 Calgary"
select select "cjw10z96m00006gs08l3o91tv"
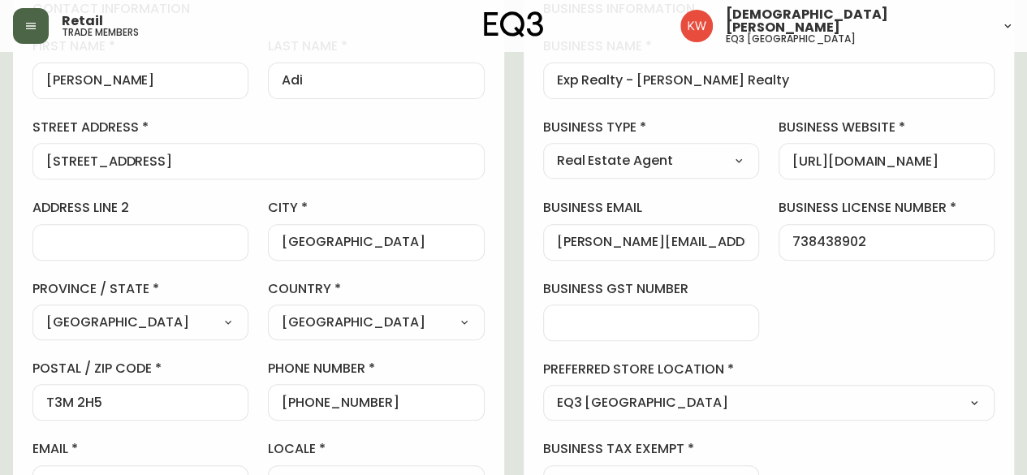
click at [289, 241] on input "calgary" at bounding box center [376, 242] width 188 height 15
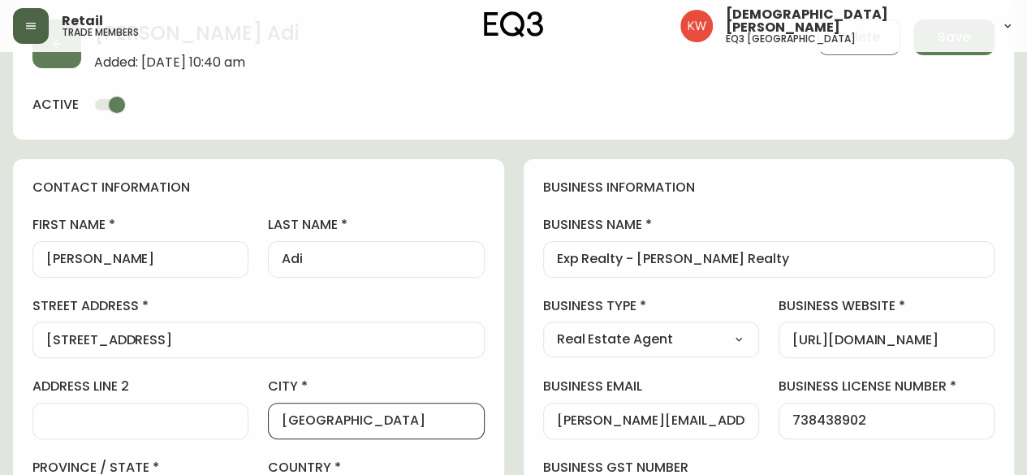
scroll to position [0, 0]
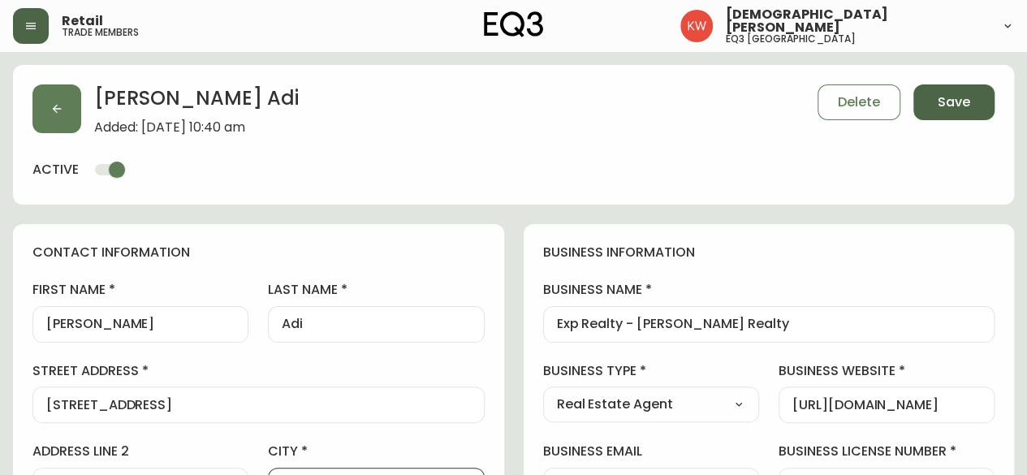
type input "Calgary"
click at [959, 89] on button "Save" at bounding box center [954, 102] width 81 height 36
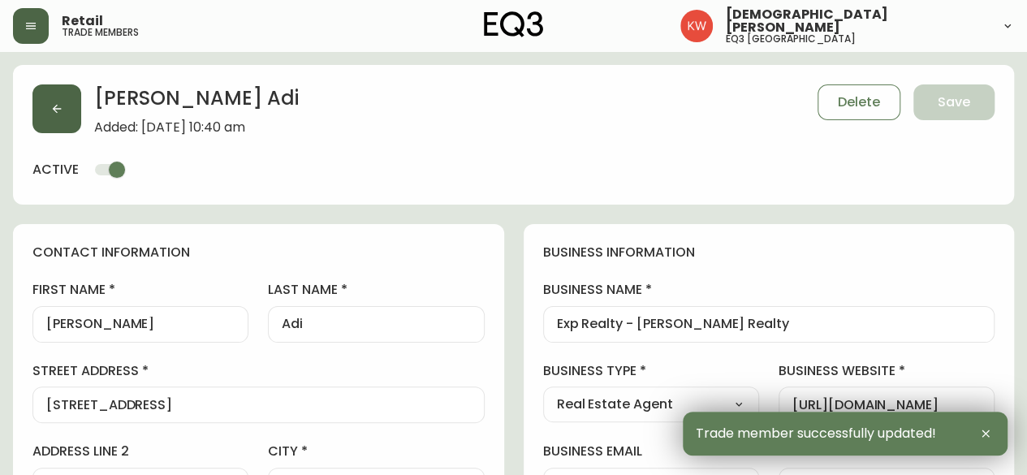
click at [76, 104] on button "button" at bounding box center [56, 108] width 49 height 49
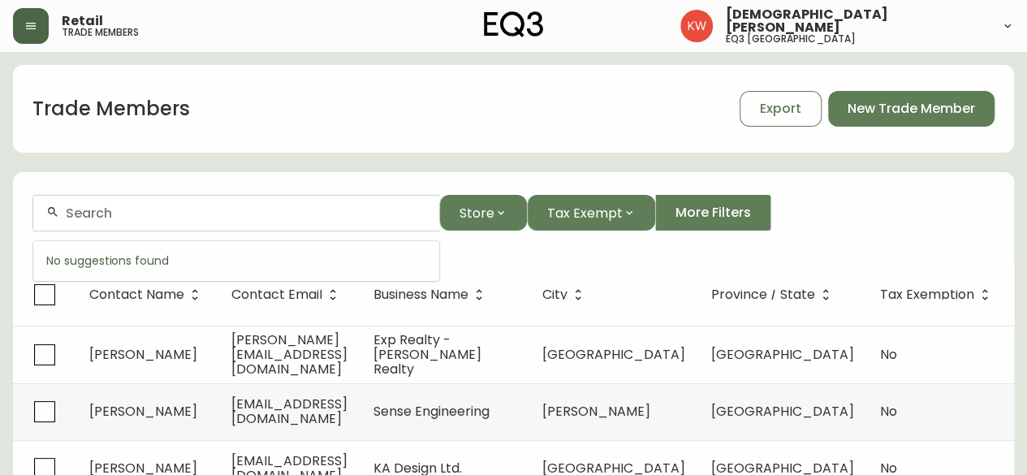
click at [242, 217] on input "text" at bounding box center [246, 212] width 361 height 15
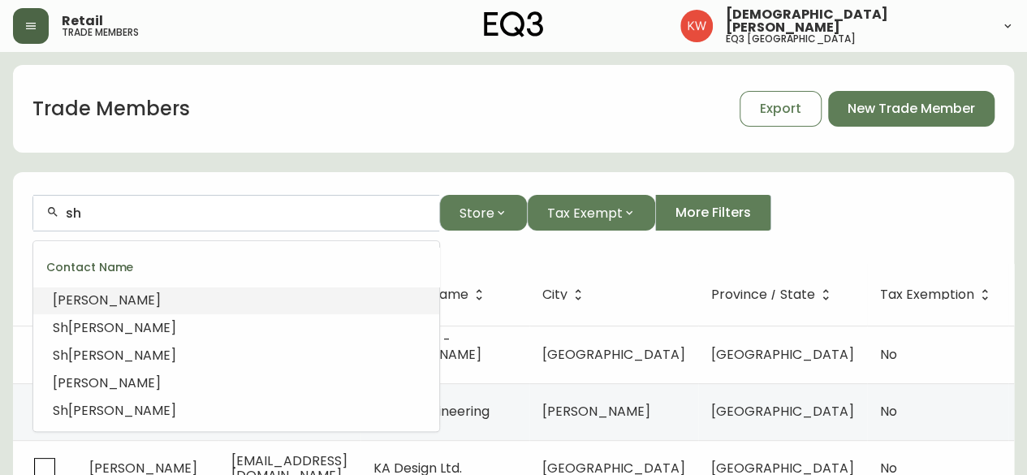
type input "s"
type input "a"
click at [166, 223] on div at bounding box center [236, 213] width 406 height 37
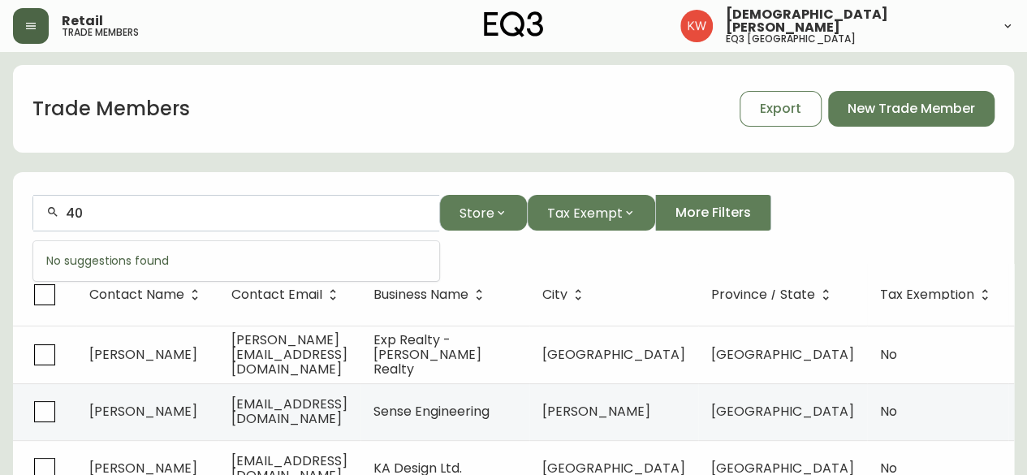
type input "4"
type input "sharie.hunter@"
drag, startPoint x: 216, startPoint y: 218, endPoint x: 29, endPoint y: 218, distance: 186.8
click at [28, 218] on form "sharie.hunter@ Store Tax Exempt More Filters" at bounding box center [513, 219] width 1001 height 89
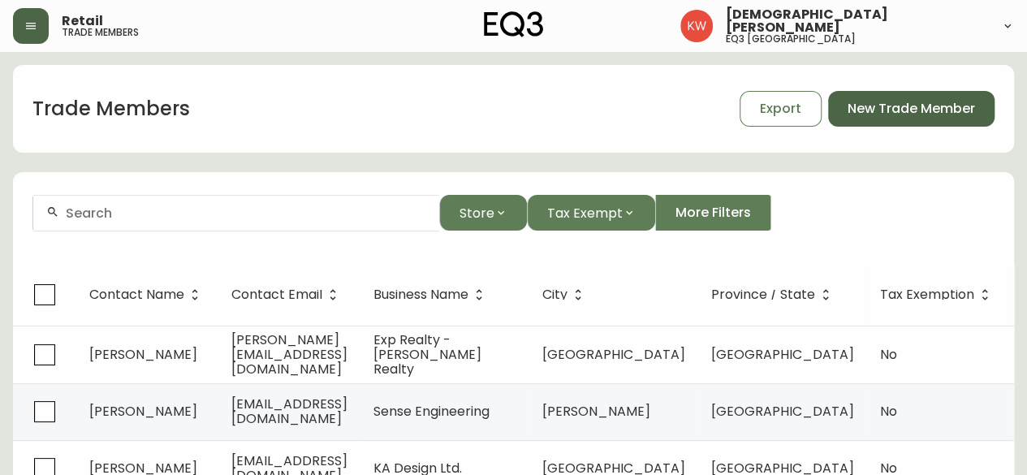
click at [906, 104] on span "New Trade Member" at bounding box center [912, 109] width 128 height 18
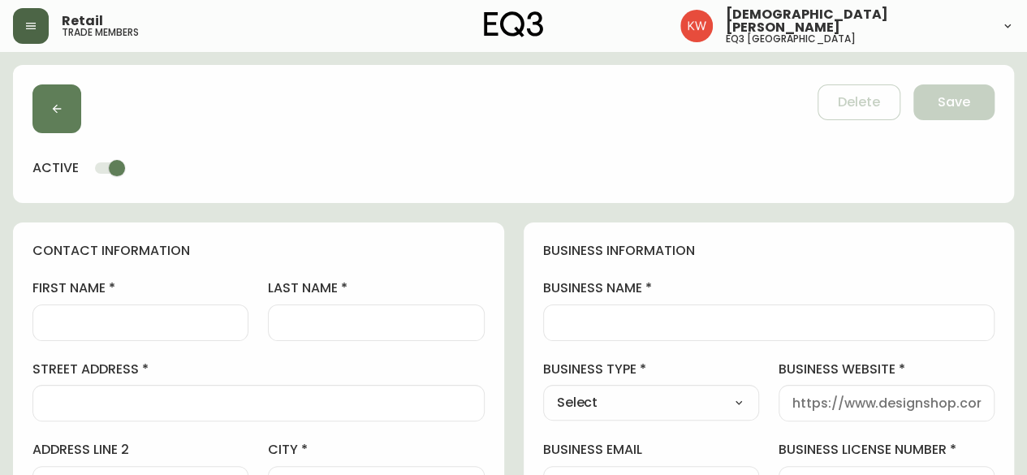
click at [120, 315] on input "first name" at bounding box center [140, 322] width 188 height 15
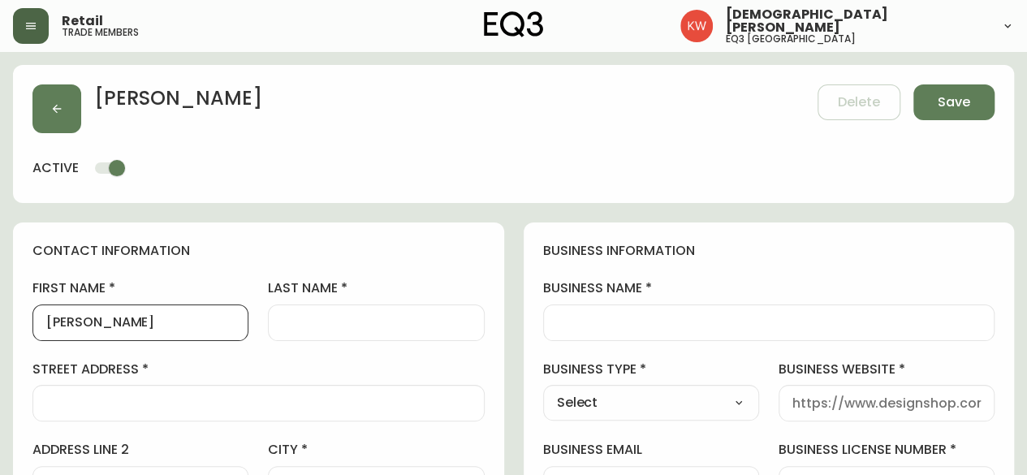
type input "Sharie"
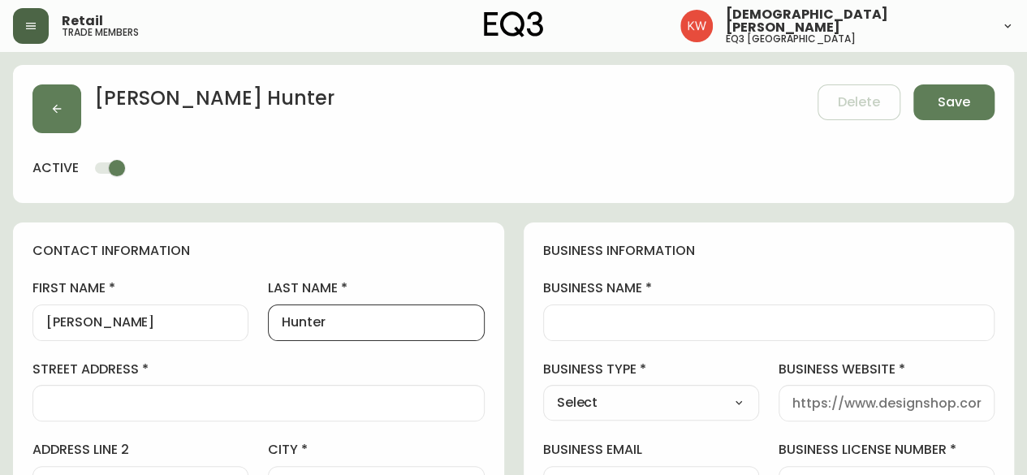
type input "Hunter"
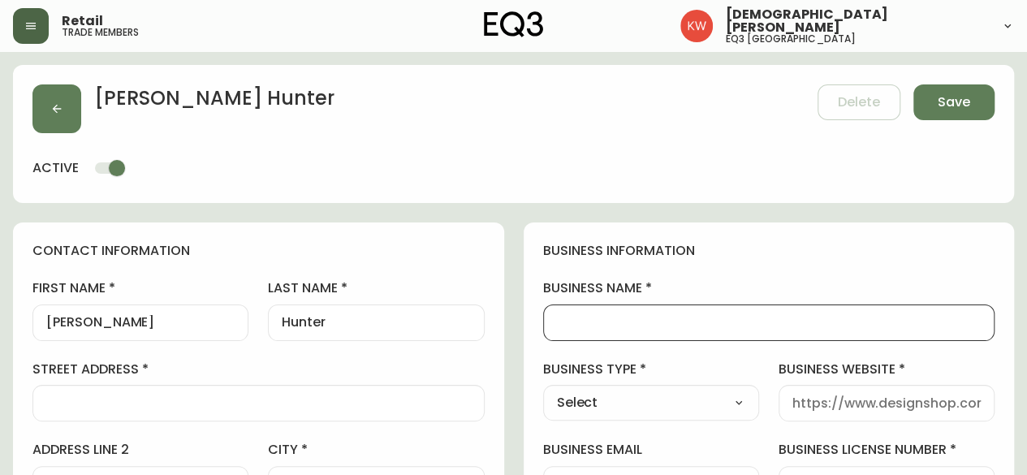
click at [612, 321] on input "business name" at bounding box center [769, 322] width 425 height 15
type input "Arthur / Hunter"
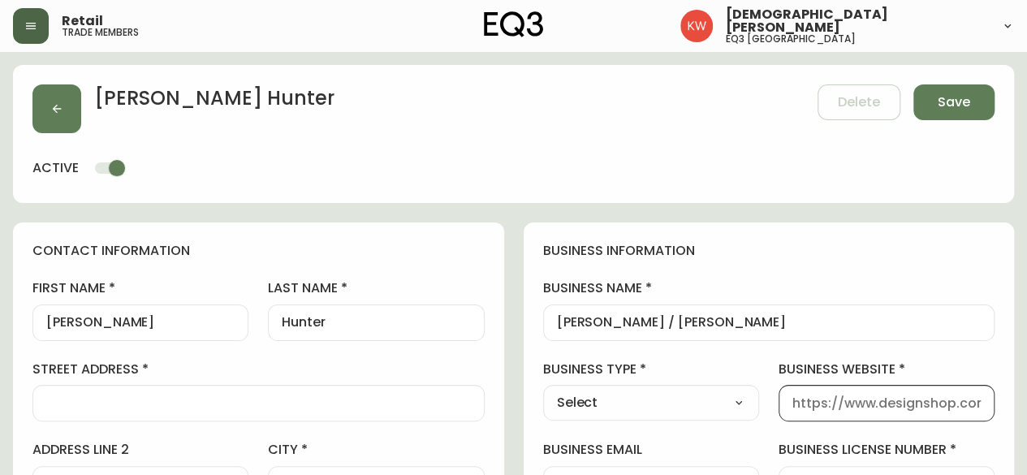
click at [858, 404] on input "business website" at bounding box center [887, 403] width 188 height 15
paste input "https://arthur-hunter.com/"
type input "https://arthur-hunter.com/"
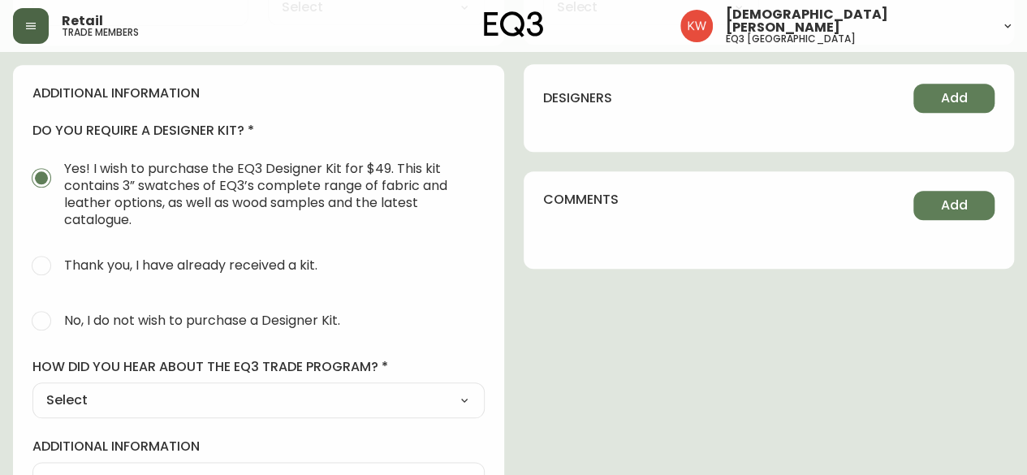
scroll to position [823, 0]
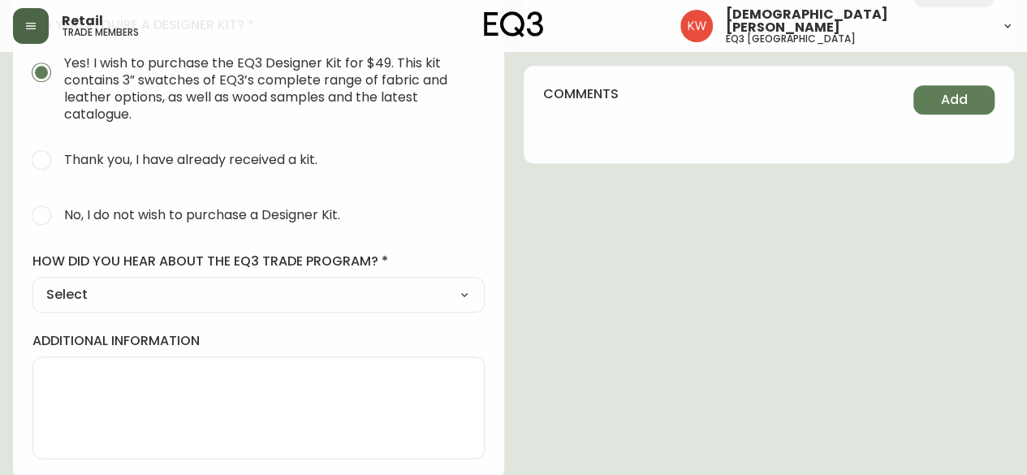
click at [49, 212] on input "No, I do not wish to purchase a Designer Kit." at bounding box center [42, 215] width 36 height 36
radio input "true"
radio input "false"
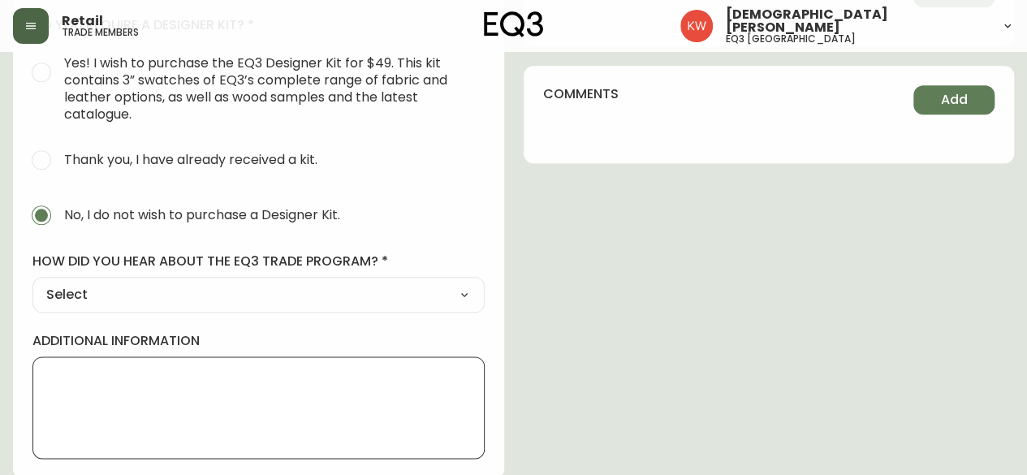
click at [159, 378] on textarea "additional information" at bounding box center [258, 407] width 425 height 81
type textarea "Was in Storis already."
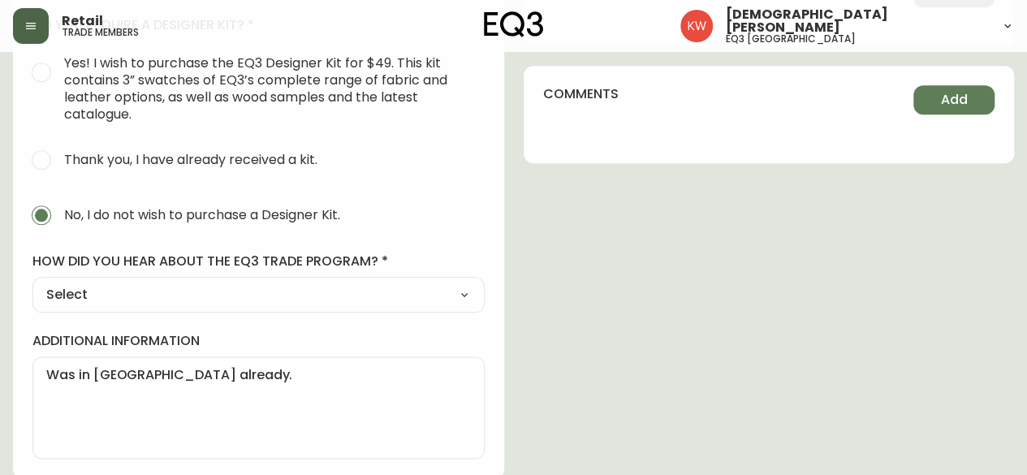
click at [228, 294] on select "Select Social Media Advertisement Trade Show Outreach from a Trade Rep Other" at bounding box center [258, 295] width 452 height 24
select select "Other"
click at [32, 283] on select "Select Social Media Advertisement Trade Show Outreach from a Trade Rep Other" at bounding box center [258, 295] width 452 height 24
type input "Other"
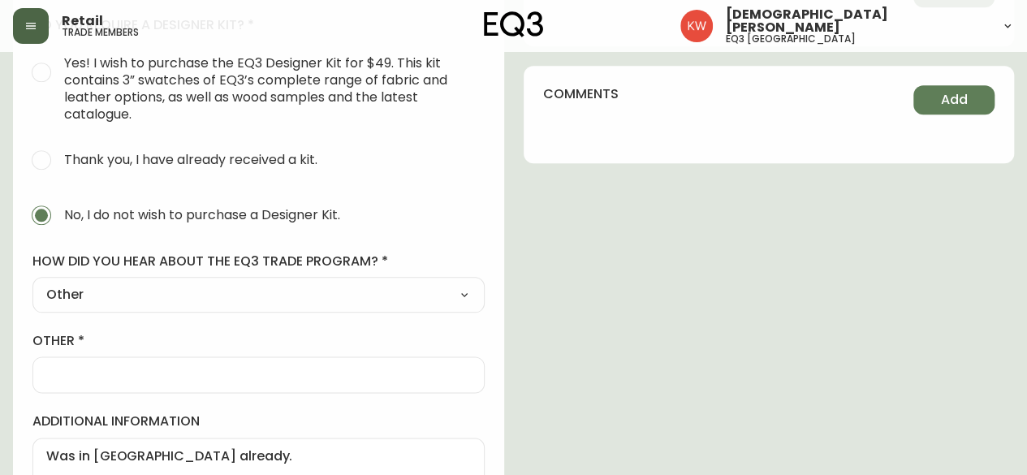
click at [101, 377] on input "other" at bounding box center [258, 374] width 425 height 15
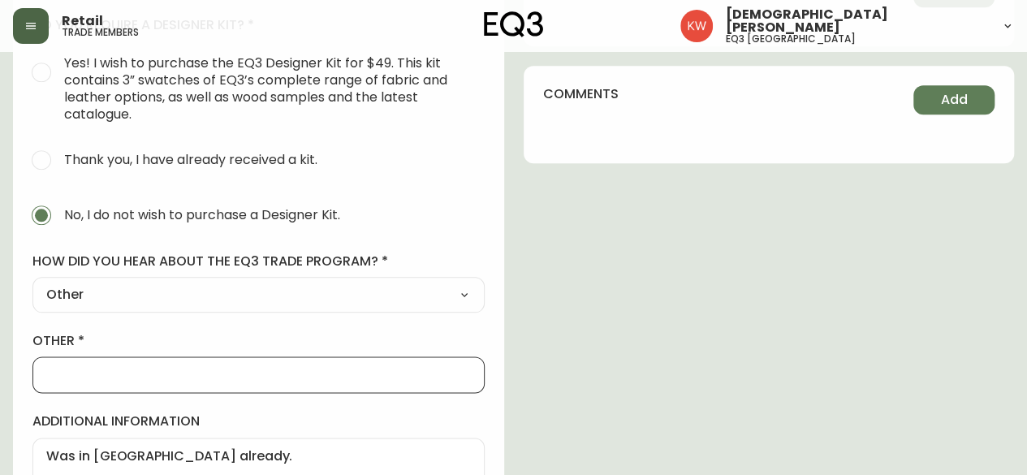
type input "Walk In"
click at [271, 424] on label "additional information" at bounding box center [258, 422] width 452 height 18
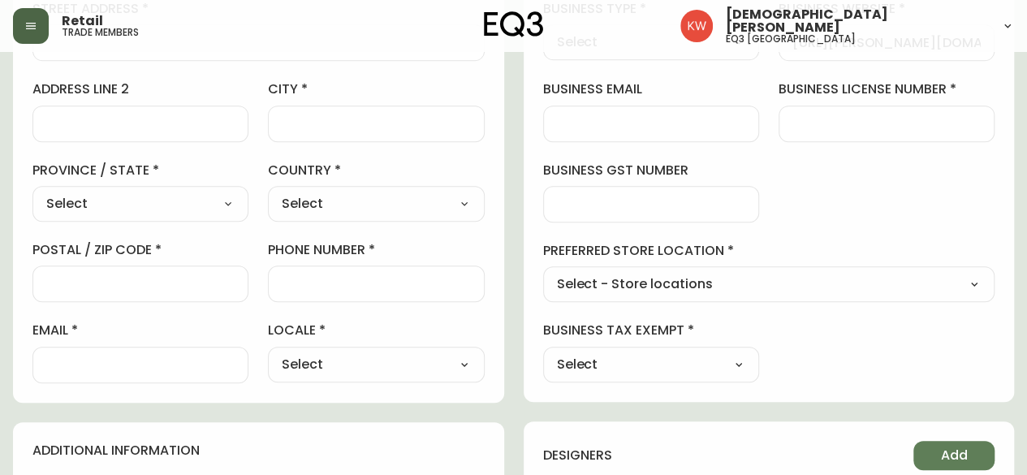
scroll to position [336, 0]
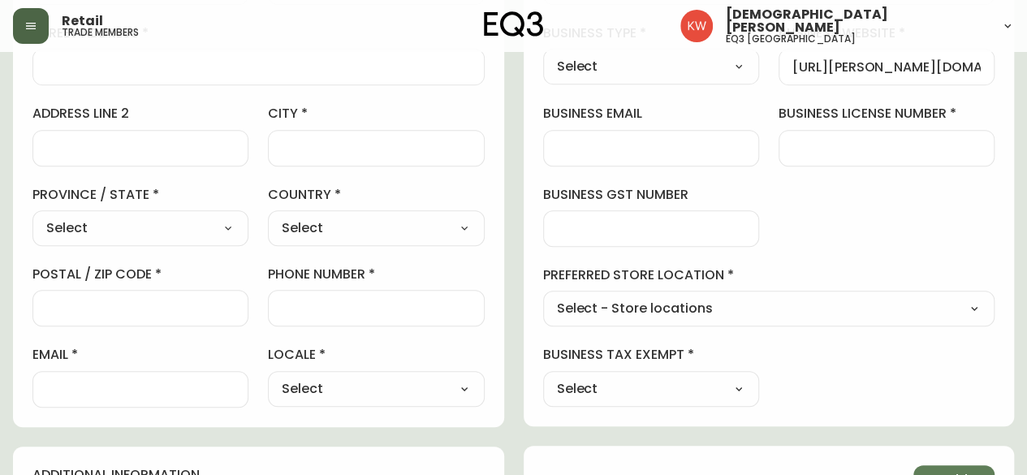
click at [799, 297] on select "Select - Store locations EQ3 Brossard EQ3 Burlington EQ3 Calgary EQ3 Laval - Le…" at bounding box center [769, 309] width 452 height 24
select select "cjw10z96m00006gs08l3o91tv"
click at [543, 297] on select "Select - Store locations EQ3 Brossard EQ3 Burlington EQ3 Calgary EQ3 Laval - Le…" at bounding box center [769, 309] width 452 height 24
type input "EQ3 Calgary"
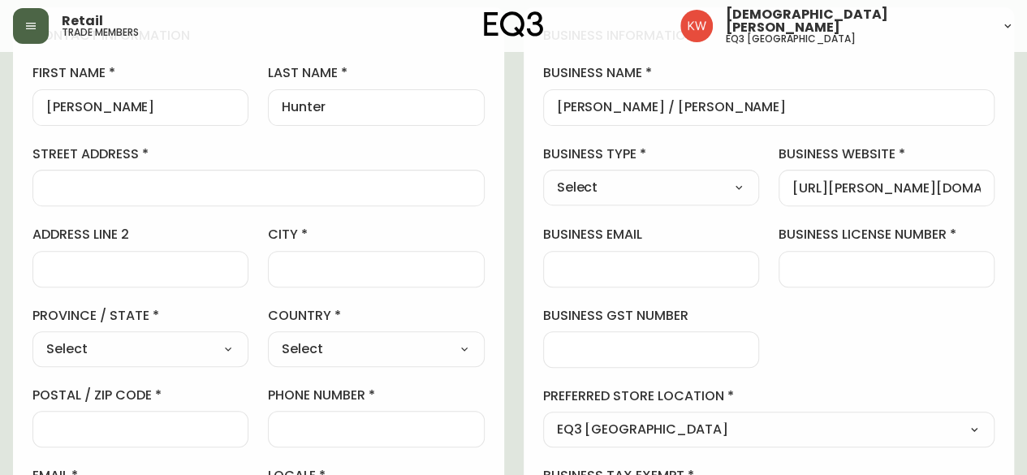
scroll to position [174, 0]
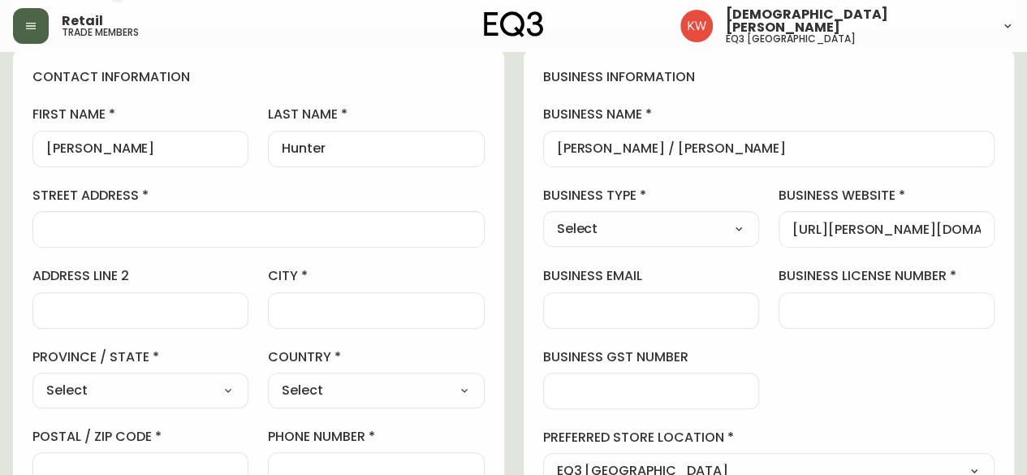
click at [156, 222] on input "street address" at bounding box center [258, 229] width 425 height 15
click at [720, 235] on select "Select Interior Designer Architect Home Builder Contractor Real Estate Agent Ho…" at bounding box center [651, 229] width 216 height 24
click at [716, 191] on label "business type" at bounding box center [651, 196] width 216 height 18
click at [668, 305] on input "business email" at bounding box center [651, 310] width 188 height 15
paste input "info@arthur-hunter.com"
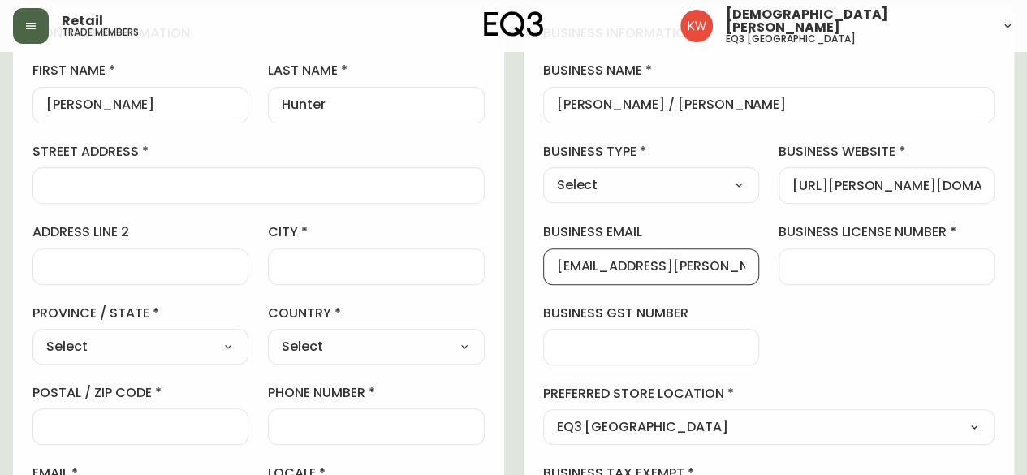
scroll to position [255, 0]
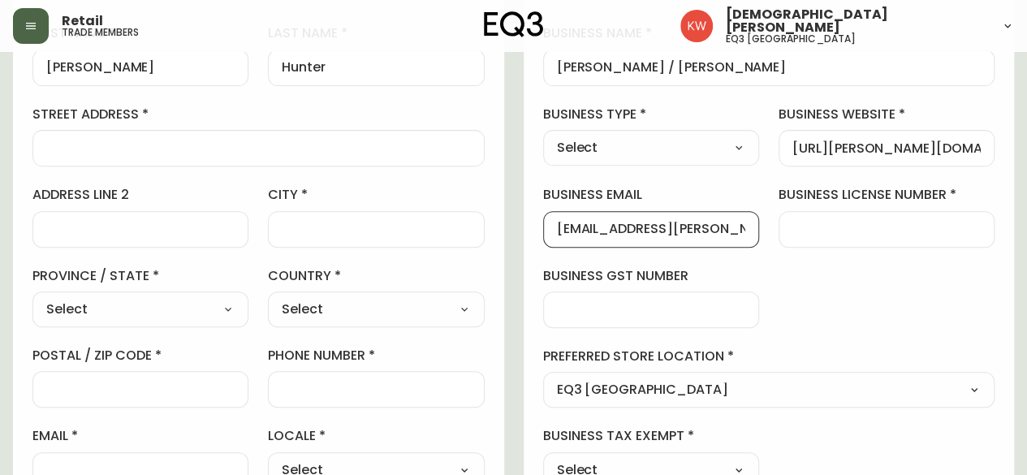
type input "info@arthur-hunter.com"
click at [134, 302] on select "Select Alberta British Columbia Manitoba New Brunswick Newfoundland and Labrado…" at bounding box center [140, 309] width 216 height 24
select select "AB"
click at [32, 297] on select "Select Alberta British Columbia Manitoba New Brunswick Newfoundland and Labrado…" at bounding box center [140, 309] width 216 height 24
type input "Alberta"
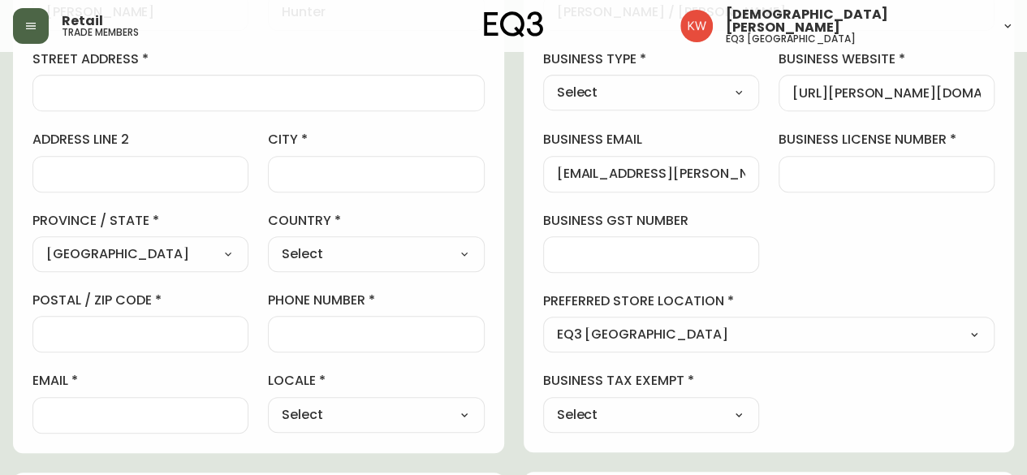
scroll to position [336, 0]
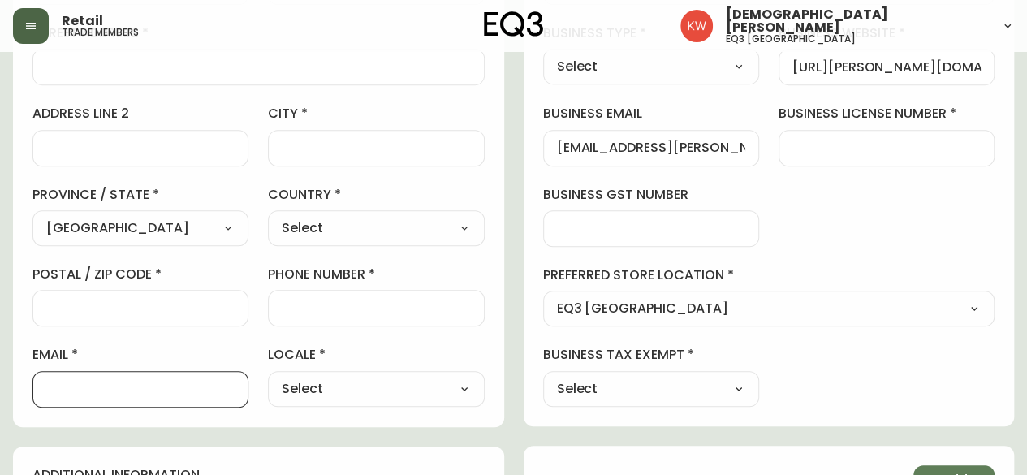
click at [143, 391] on input "email" at bounding box center [140, 389] width 188 height 15
type input "sharie.hunter@arthur-hunter.com"
click at [366, 387] on select "Select CA_EN CA_FR US_EN" at bounding box center [376, 389] width 216 height 24
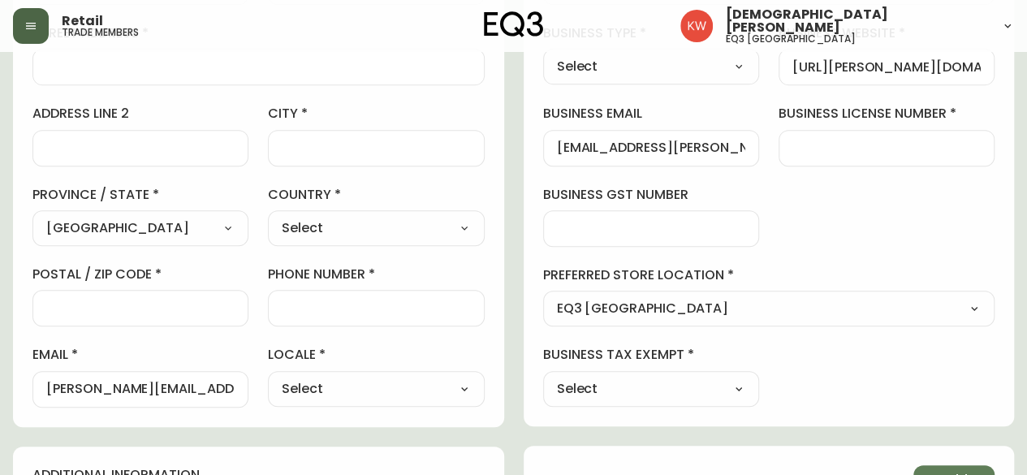
select select "CA_EN"
click at [268, 377] on select "Select CA_EN CA_FR US_EN" at bounding box center [376, 389] width 216 height 24
type input "CA_EN"
click at [702, 391] on select "Select Yes No" at bounding box center [651, 389] width 216 height 24
select select "false"
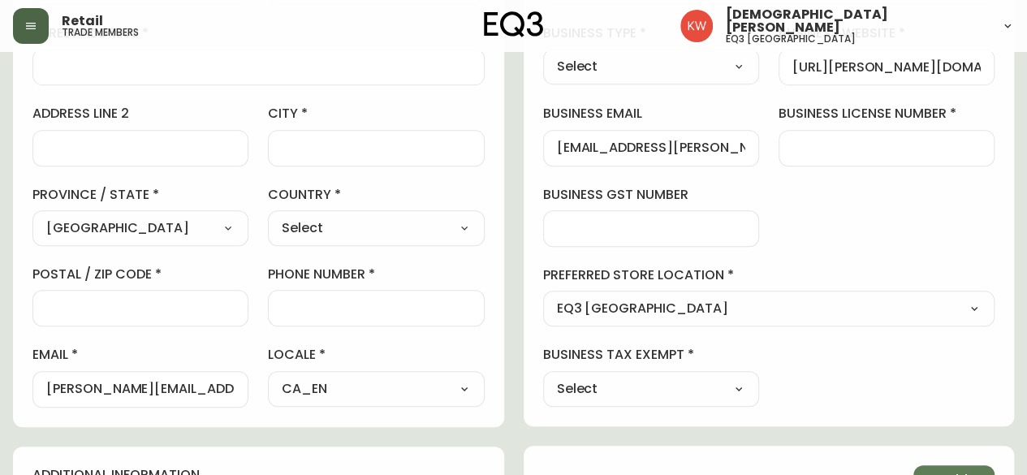
click at [543, 377] on select "Select Yes No" at bounding box center [651, 389] width 216 height 24
type input "No"
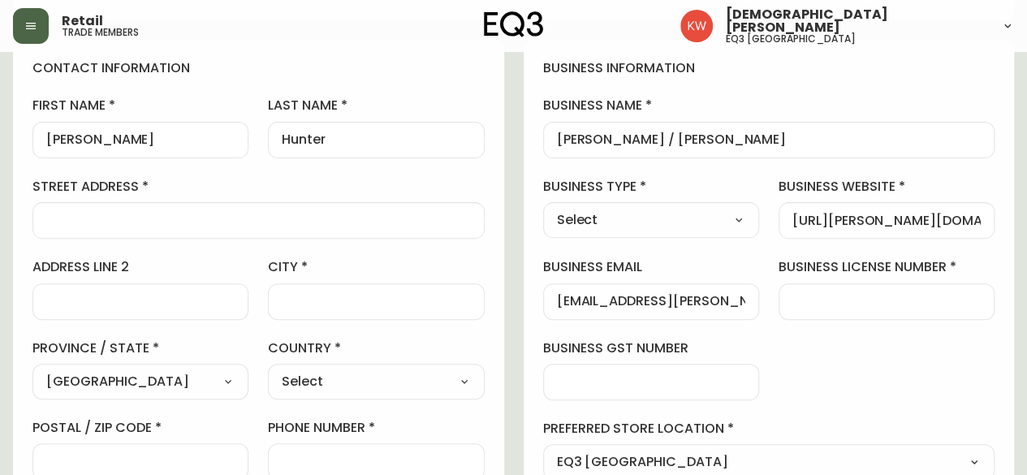
scroll to position [174, 0]
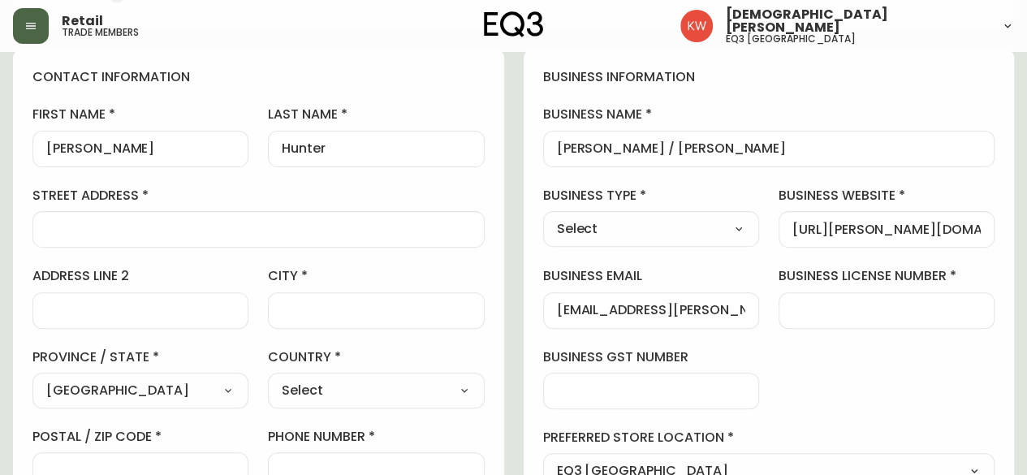
click at [855, 305] on input "business license number" at bounding box center [887, 310] width 188 height 15
type input "."
click at [686, 230] on select "Select Interior Designer Architect Home Builder Contractor Real Estate Agent Ho…" at bounding box center [651, 229] width 216 height 24
click at [622, 231] on select "Select Interior Designer Architect Home Builder Contractor Real Estate Agent Ho…" at bounding box center [651, 229] width 216 height 24
select select "Other"
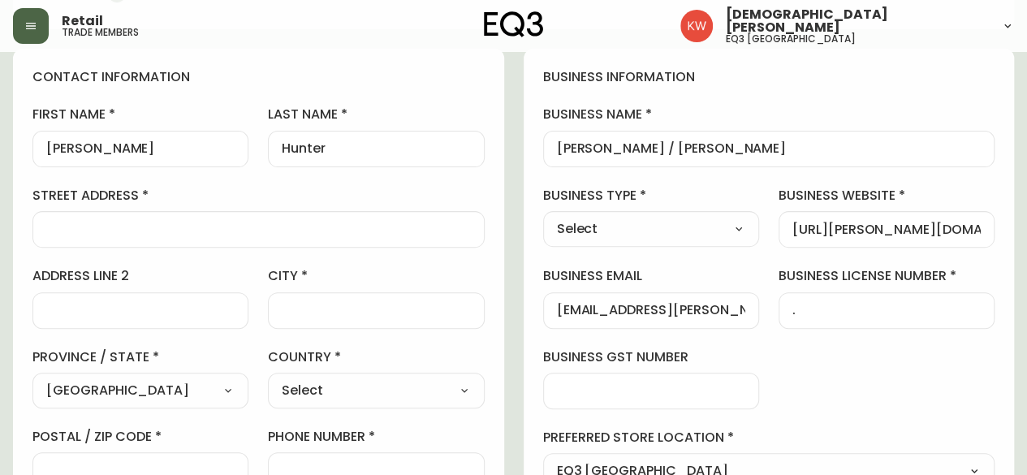
click at [543, 217] on select "Select Interior Designer Architect Home Builder Contractor Real Estate Agent Ho…" at bounding box center [651, 229] width 216 height 24
type input "Other"
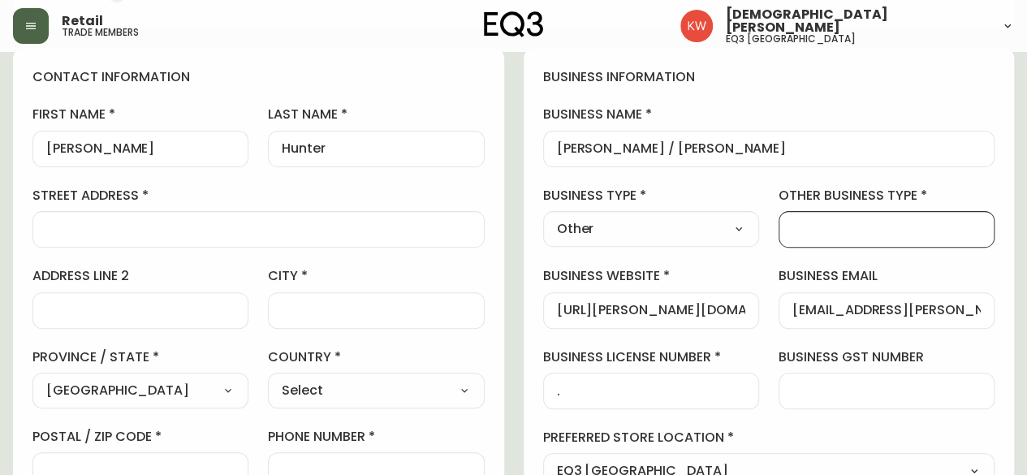
click at [820, 227] on input "other business type" at bounding box center [887, 229] width 188 height 15
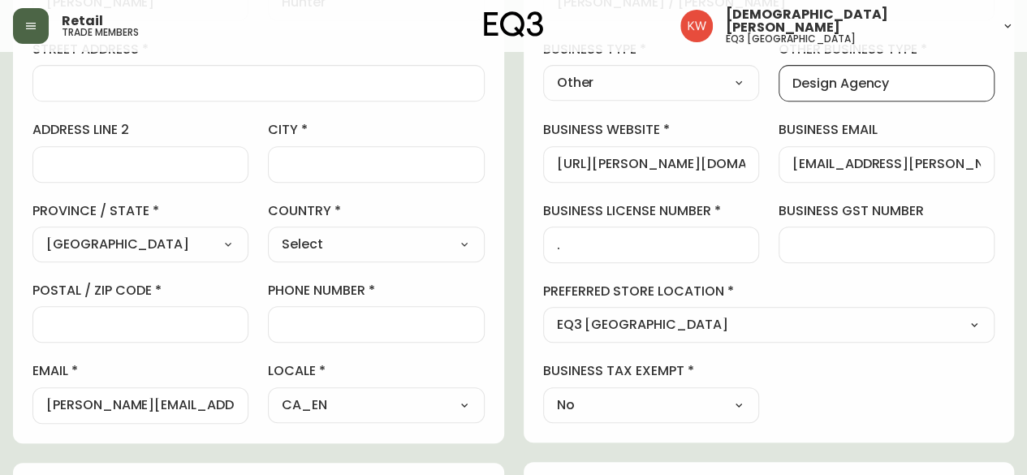
scroll to position [336, 0]
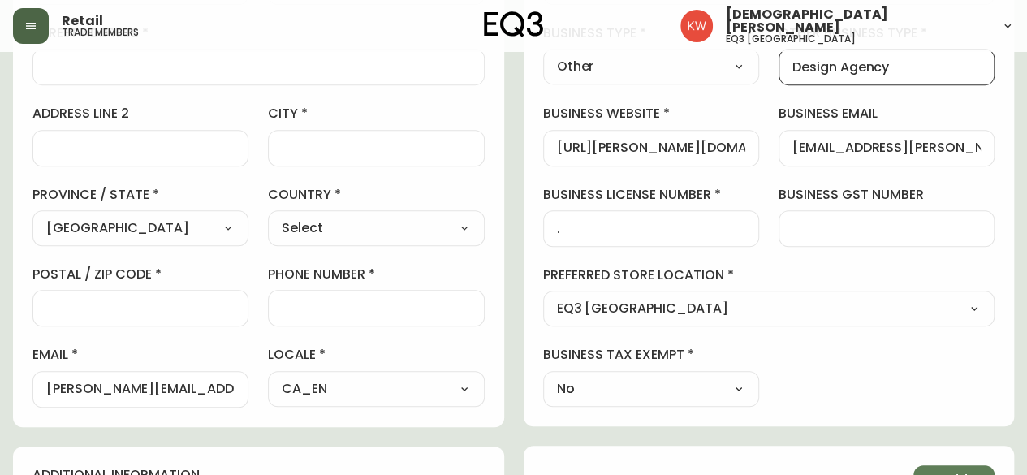
type input "Design Agency"
click at [344, 137] on div at bounding box center [376, 148] width 216 height 37
paste input "Calgary, AB Canada"
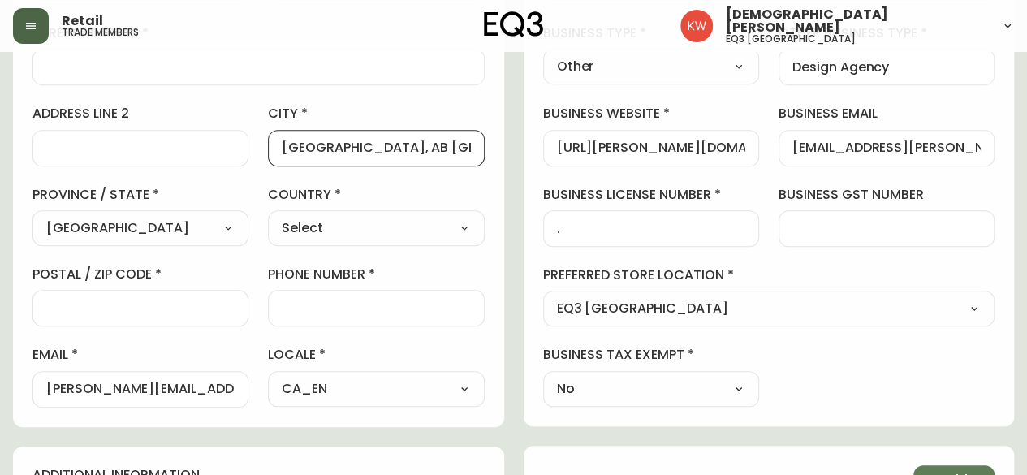
scroll to position [0, 0]
drag, startPoint x: 429, startPoint y: 149, endPoint x: 342, endPoint y: 157, distance: 87.3
click at [342, 157] on div "Calgary, AB Canada" at bounding box center [376, 148] width 216 height 37
type input "Calgary"
click at [323, 232] on select "Select Canada United States" at bounding box center [376, 228] width 216 height 24
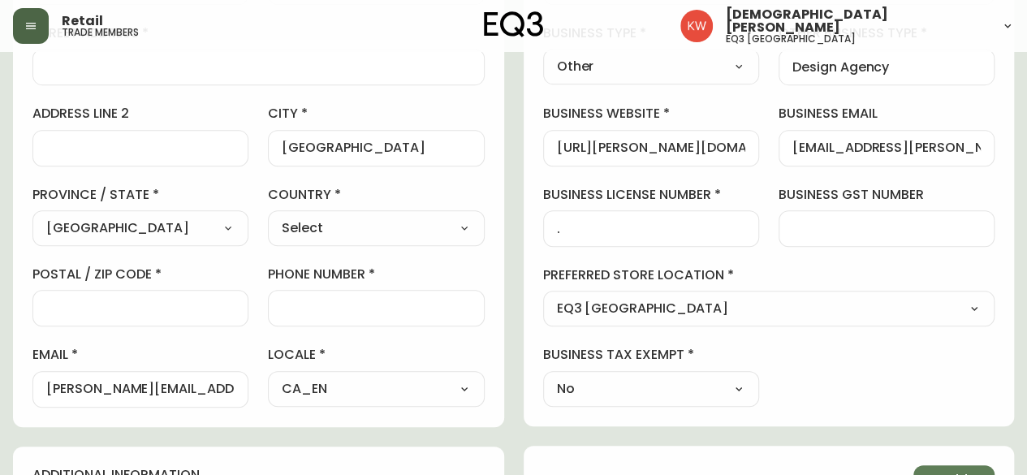
select select "CA"
click at [268, 216] on select "Select Canada United States" at bounding box center [376, 228] width 216 height 24
type input "Canada"
click at [146, 222] on select "Select Alberta British Columbia Manitoba New Brunswick Newfoundland and Labrado…" at bounding box center [140, 228] width 216 height 24
click at [32, 216] on select "Select Alberta British Columbia Manitoba New Brunswick Newfoundland and Labrado…" at bounding box center [140, 228] width 216 height 24
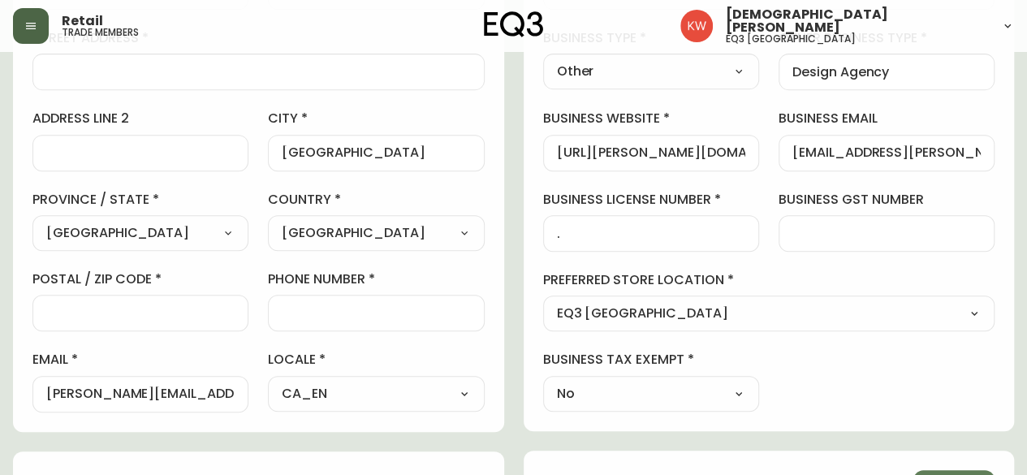
scroll to position [172, 0]
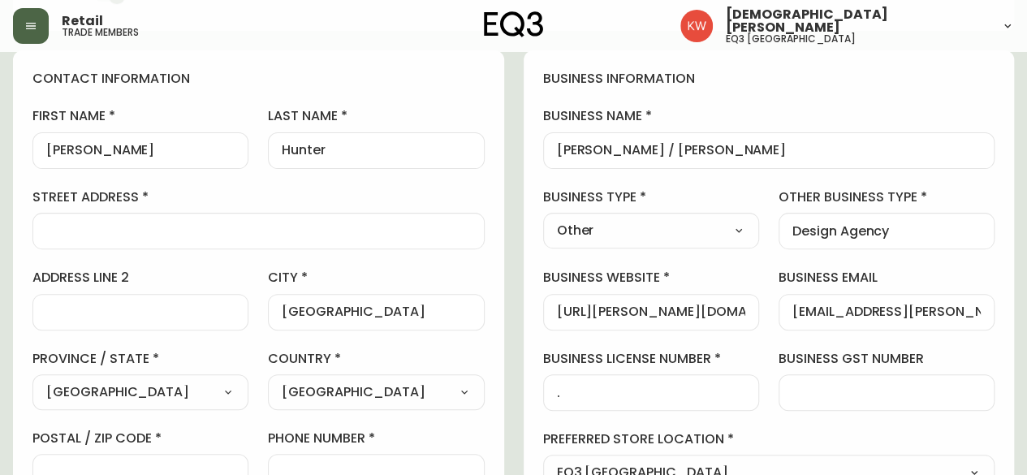
click at [118, 240] on div at bounding box center [258, 231] width 452 height 37
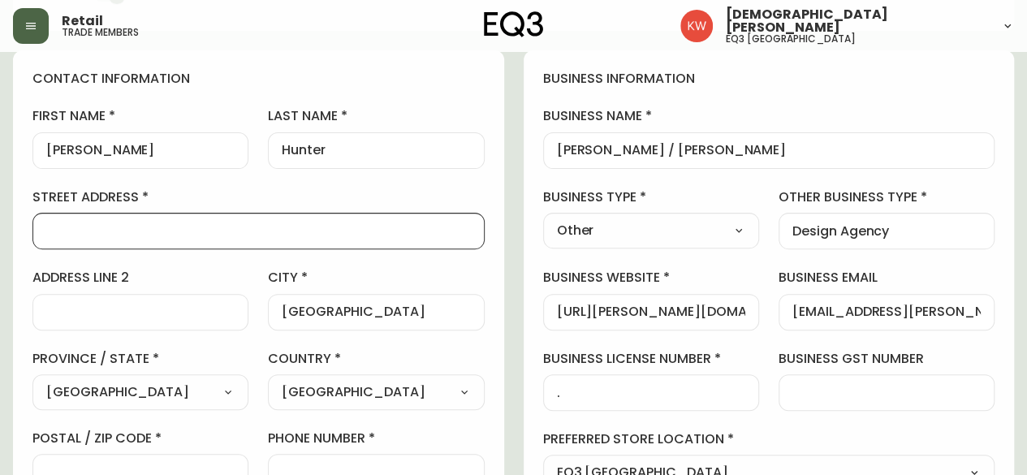
paste input "2633 26A STREET SW"
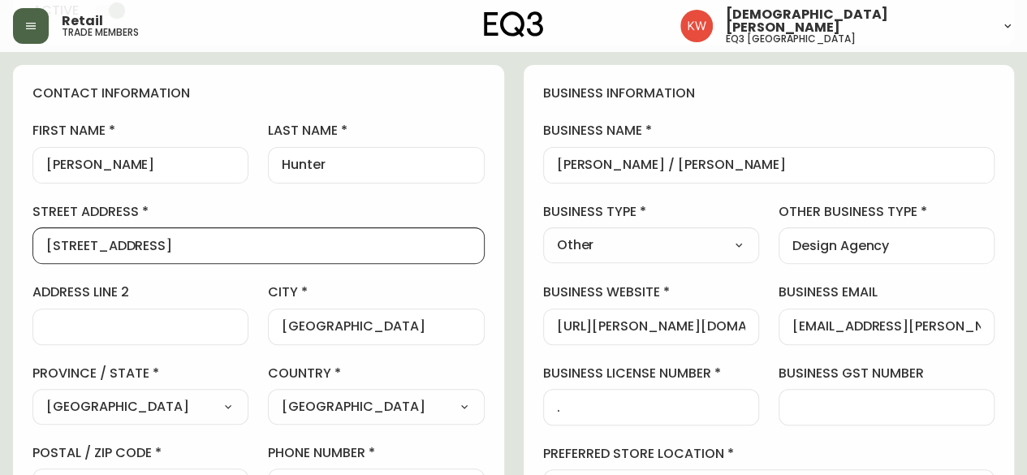
scroll to position [0, 0]
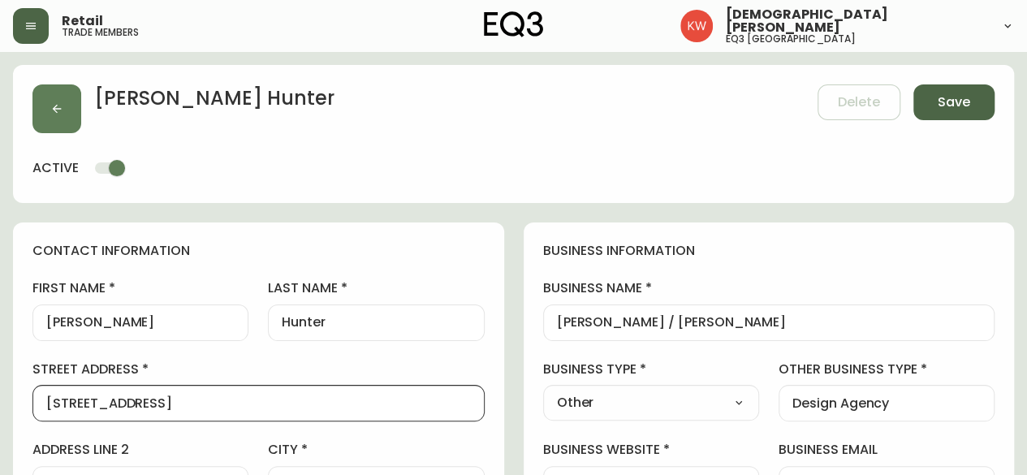
type input "2633 26A STREET SW"
click at [957, 105] on span "Save" at bounding box center [954, 102] width 32 height 18
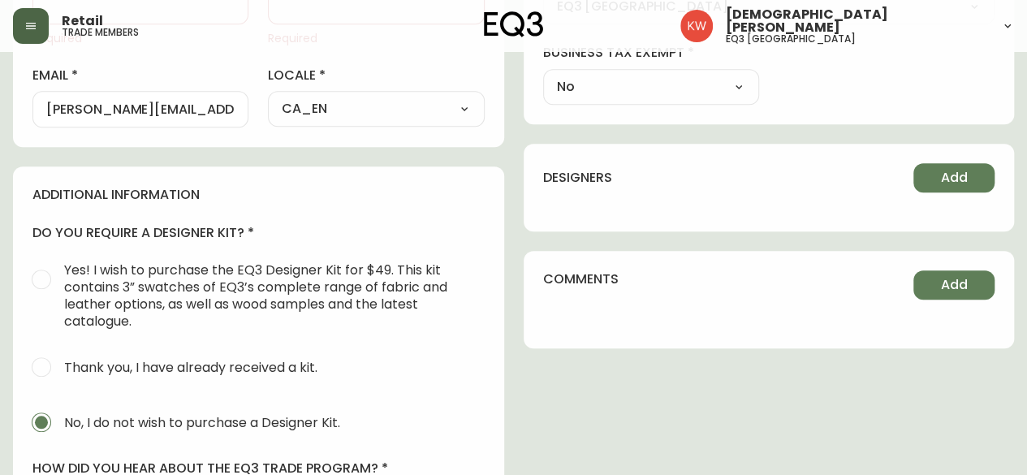
scroll to position [439, 0]
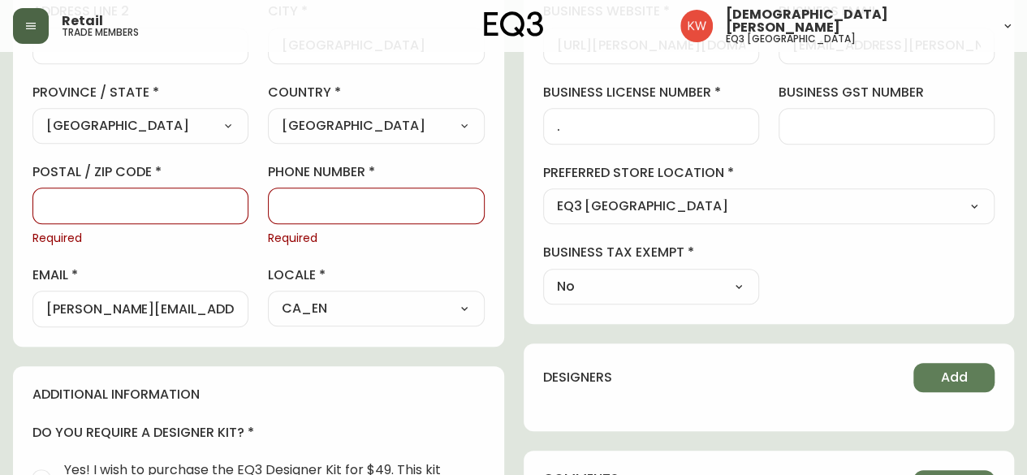
click at [164, 213] on div at bounding box center [140, 206] width 216 height 37
paste input "T3E 2C6"
type input "T3E 2C6"
click at [387, 199] on input "phone number" at bounding box center [376, 205] width 188 height 15
paste input "403.454.5455"
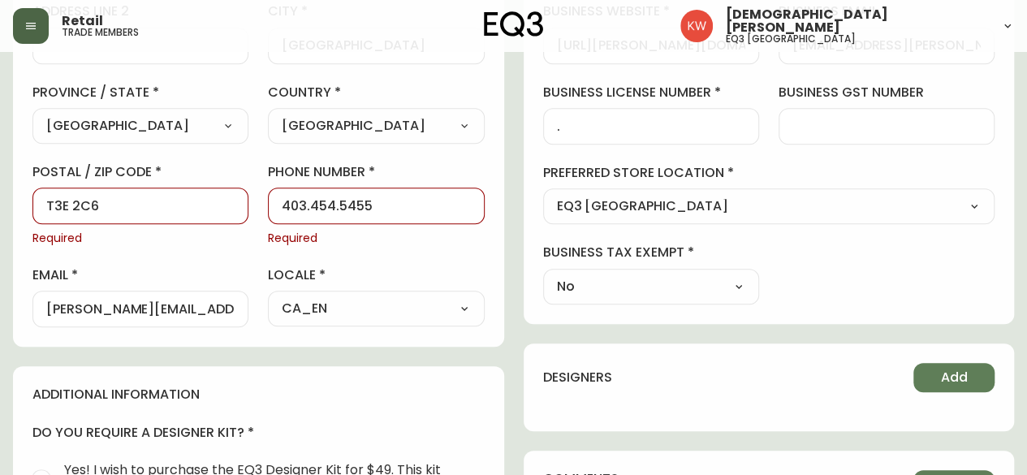
type input "403.454.5455"
click at [493, 171] on div "contact information first name Sharie last name Hunter street address 2633 26A …" at bounding box center [258, 65] width 491 height 563
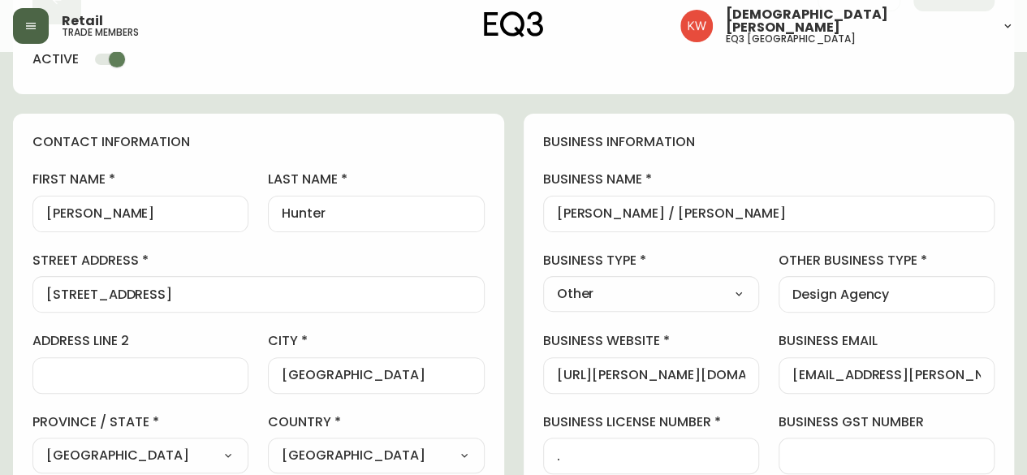
scroll to position [0, 0]
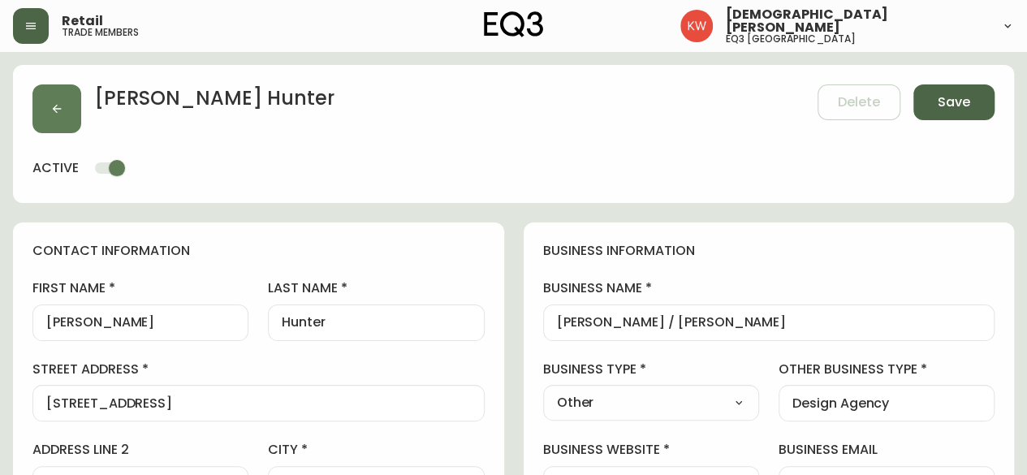
click at [963, 108] on span "Save" at bounding box center [954, 102] width 32 height 18
select select
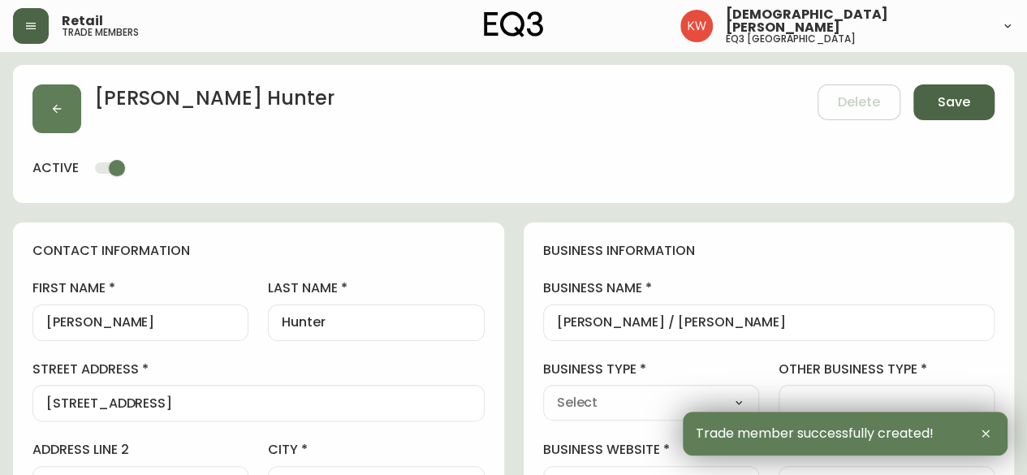
type input "+14034545455"
type input "Other"
select select "Other"
type input "Other"
select select "Other"
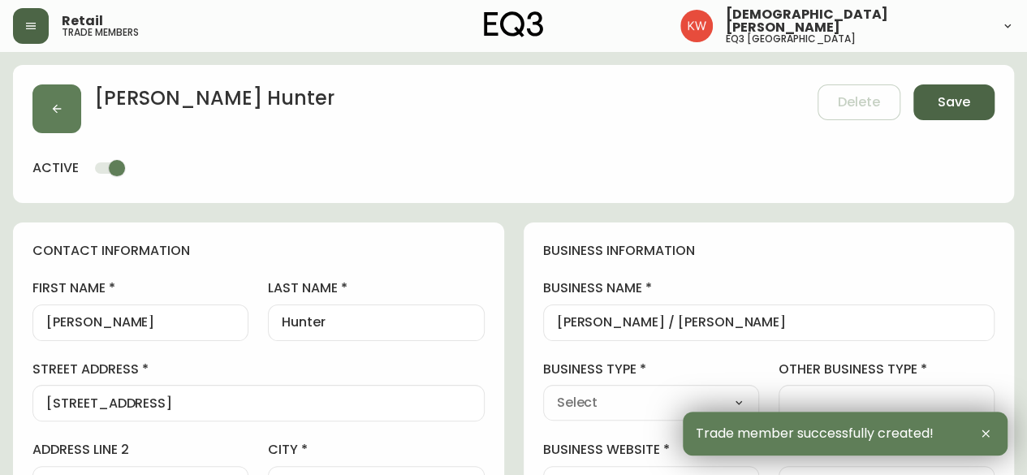
type input "Design Agency"
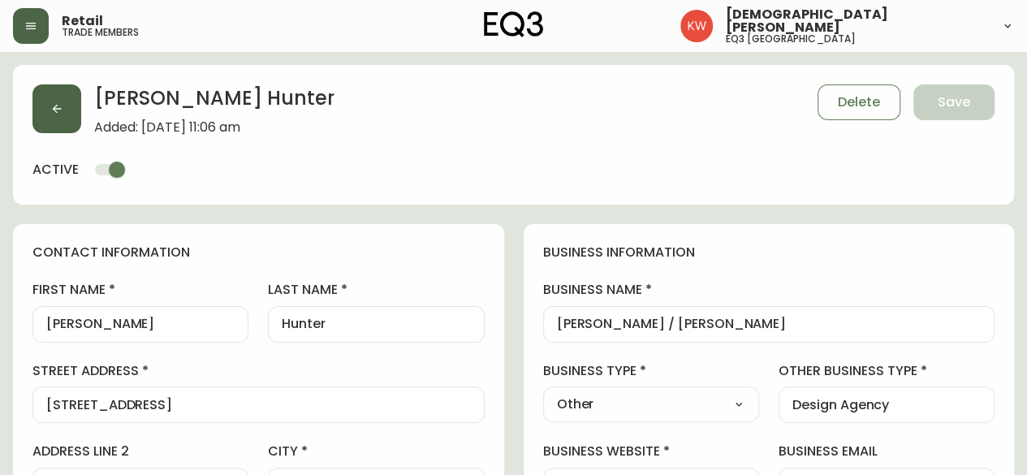
click at [58, 111] on icon "button" at bounding box center [56, 108] width 13 height 13
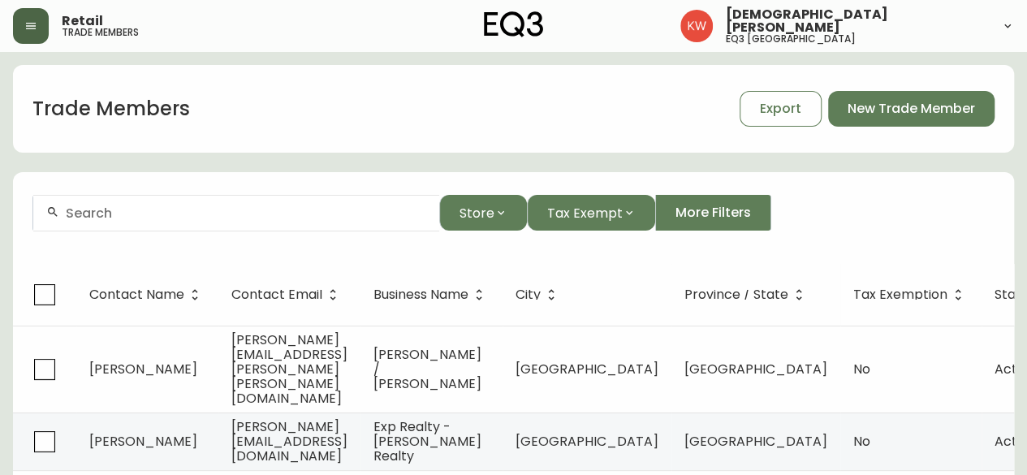
click at [229, 220] on div at bounding box center [236, 213] width 406 height 37
paste input "info@arthur-hunter.com"
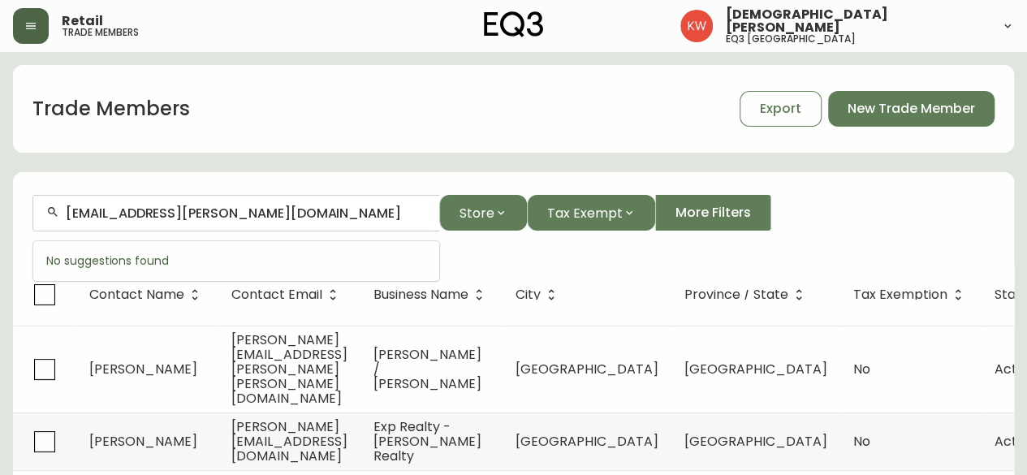
type input "info@arthur-hunter.com"
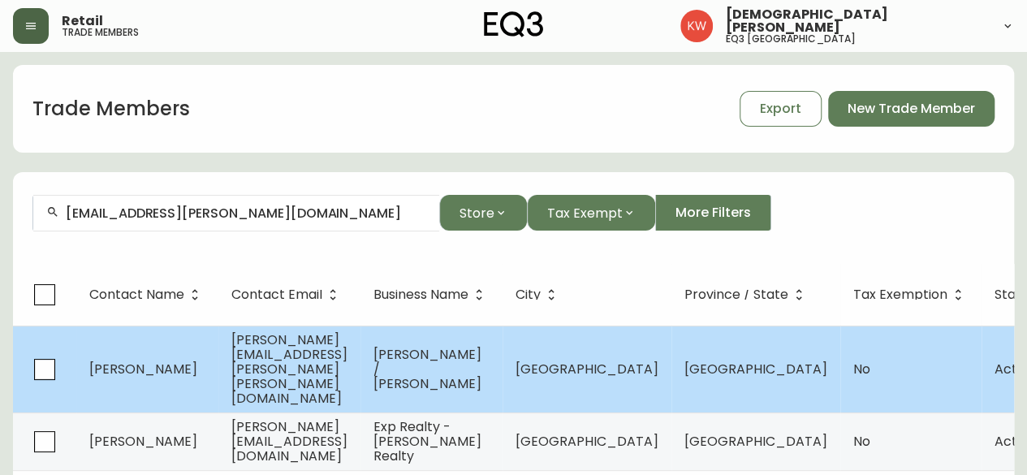
click at [162, 360] on span "Sharie Hunter" at bounding box center [143, 369] width 108 height 19
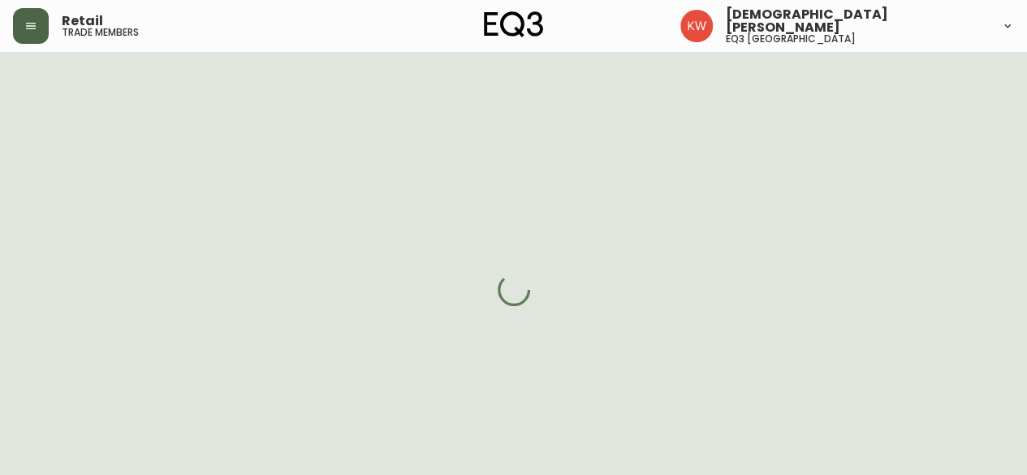
select select "AB"
select select "CA"
select select "CA_EN"
select select "Other"
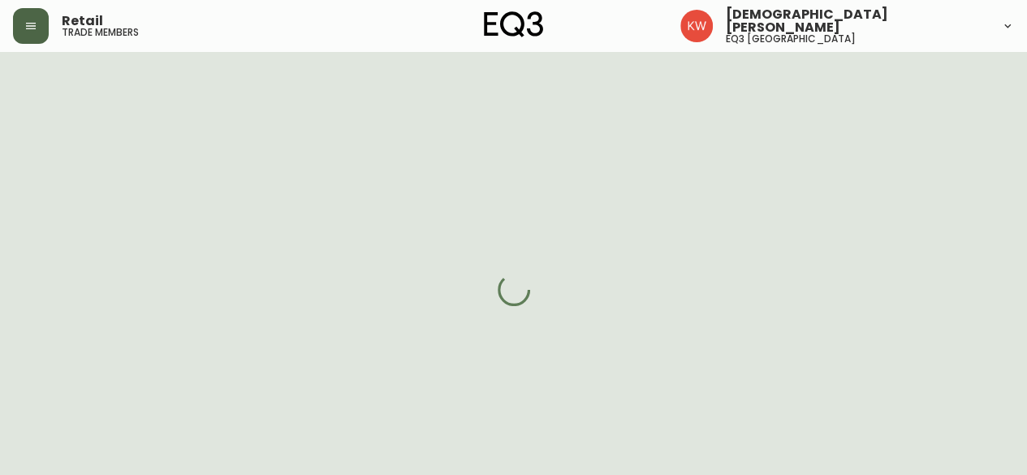
select select "false"
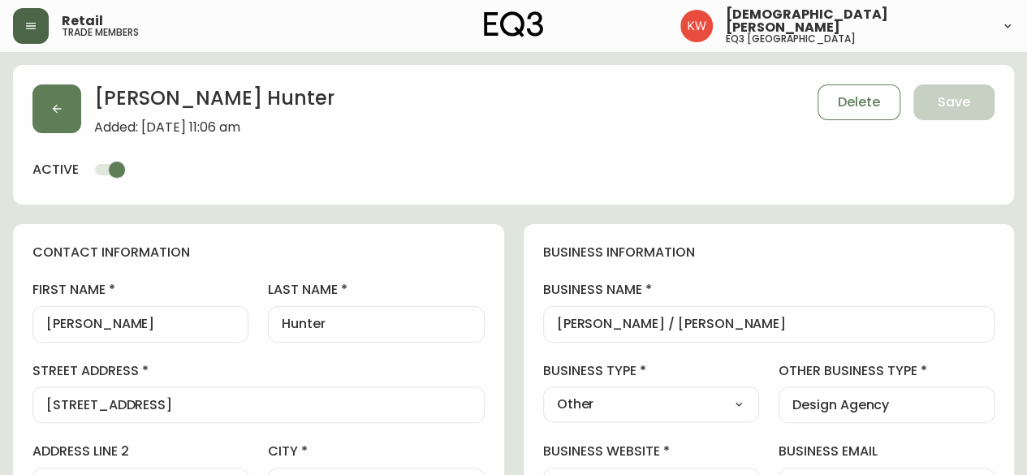
type input "EQ3 Calgary"
select select "cjw10z96m00006gs08l3o91tv"
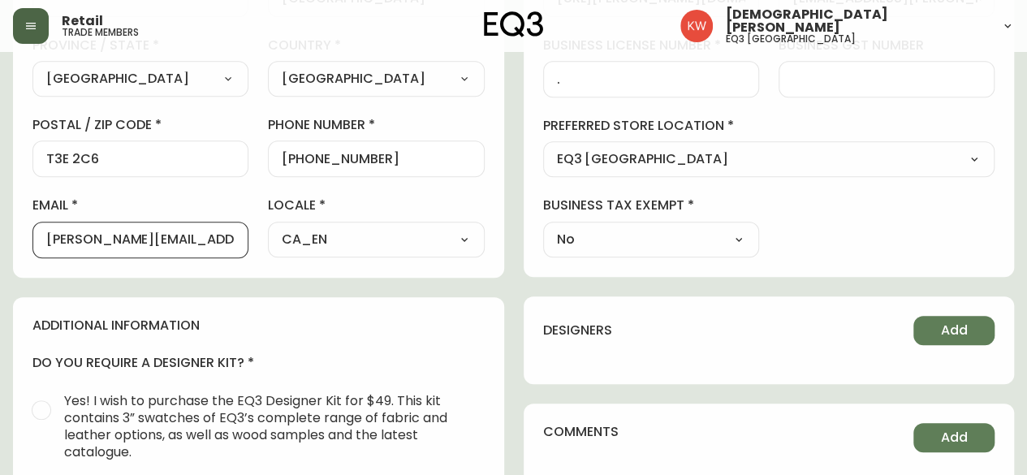
scroll to position [0, 34]
drag, startPoint x: 45, startPoint y: 240, endPoint x: 255, endPoint y: 239, distance: 209.5
click at [255, 239] on div "first name Sharie last name Hunter street address 2633 26A STREET SW address li…" at bounding box center [258, 26] width 452 height 464
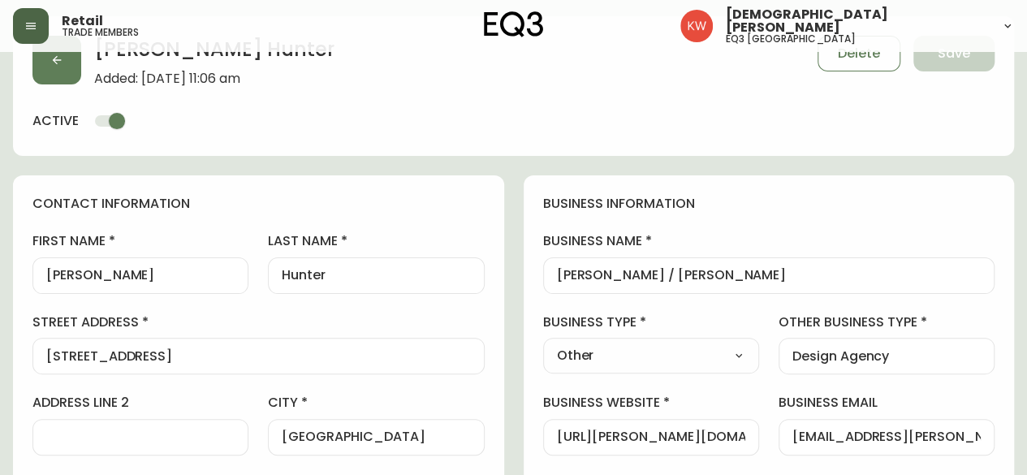
scroll to position [0, 0]
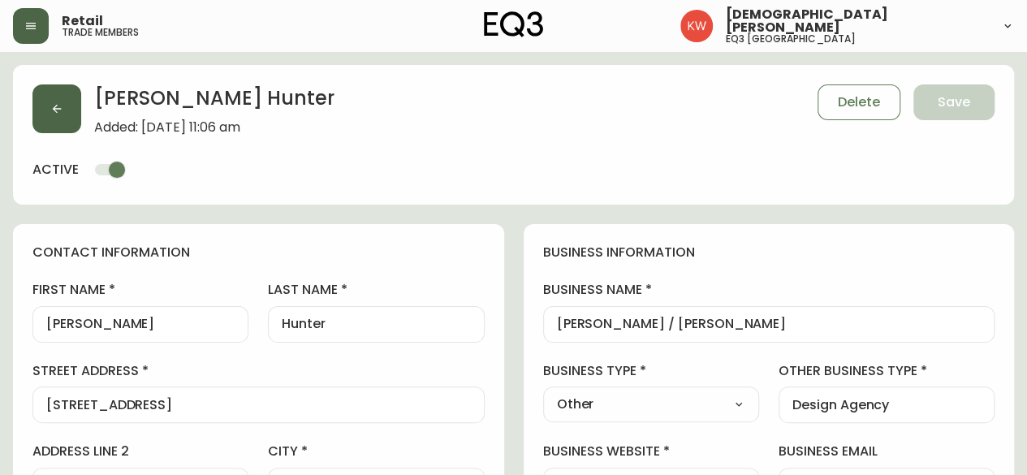
click at [52, 106] on icon "button" at bounding box center [56, 108] width 13 height 13
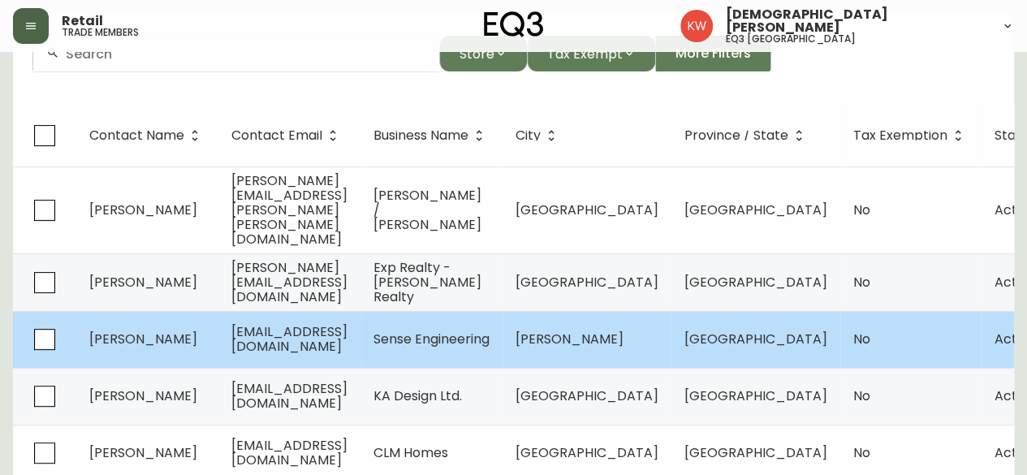
scroll to position [162, 0]
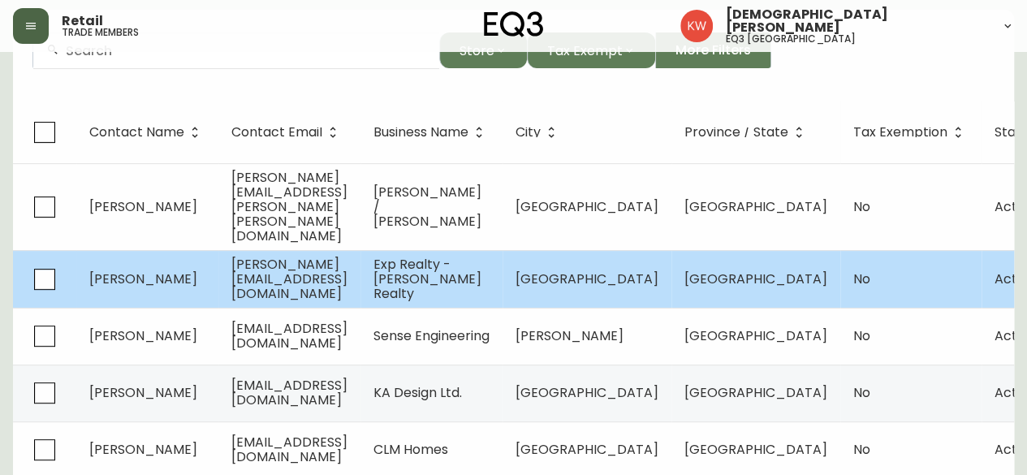
click at [348, 255] on span "andrea.adi09@gmail.com" at bounding box center [289, 279] width 116 height 48
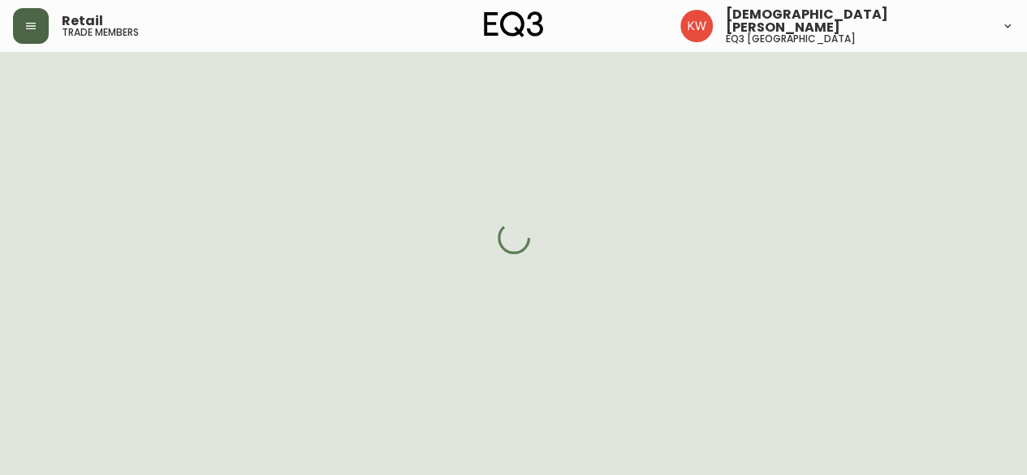
select select "AB"
select select "CA"
select select "CA_EN"
select select "Outreach from a Trade Rep"
select select "Real Estate Agent"
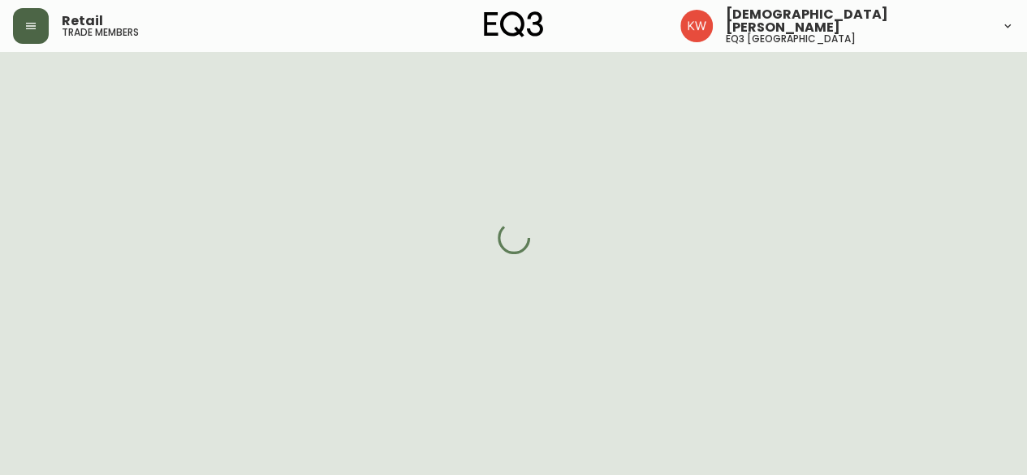
select select "cjw10z96m00006gs08l3o91tv"
select select "false"
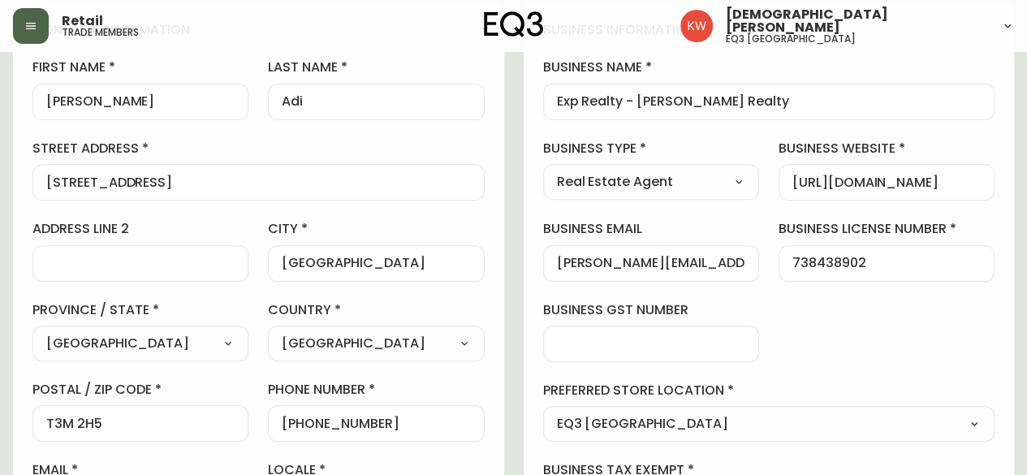
scroll to position [244, 0]
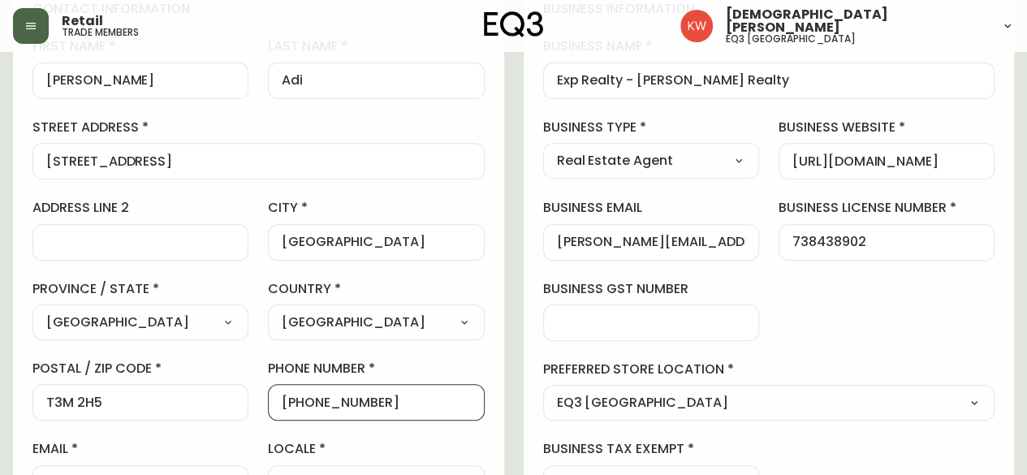
drag, startPoint x: 377, startPoint y: 400, endPoint x: 296, endPoint y: 395, distance: 81.4
click at [296, 395] on input "+14036076533" at bounding box center [376, 402] width 188 height 15
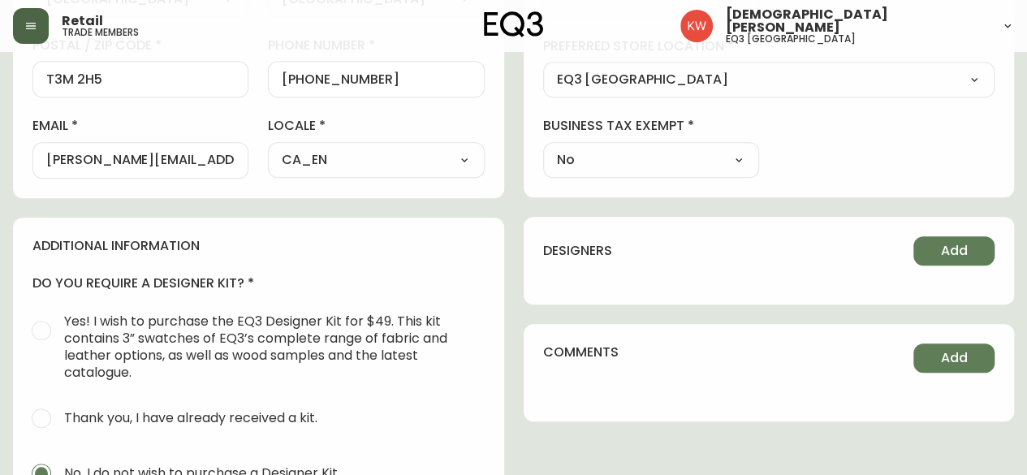
scroll to position [568, 0]
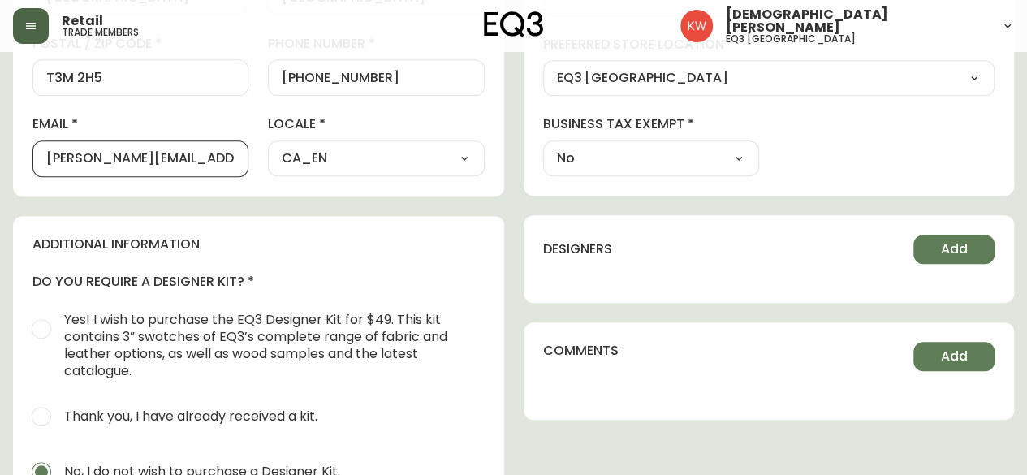
drag, startPoint x: 223, startPoint y: 157, endPoint x: 21, endPoint y: 153, distance: 201.4
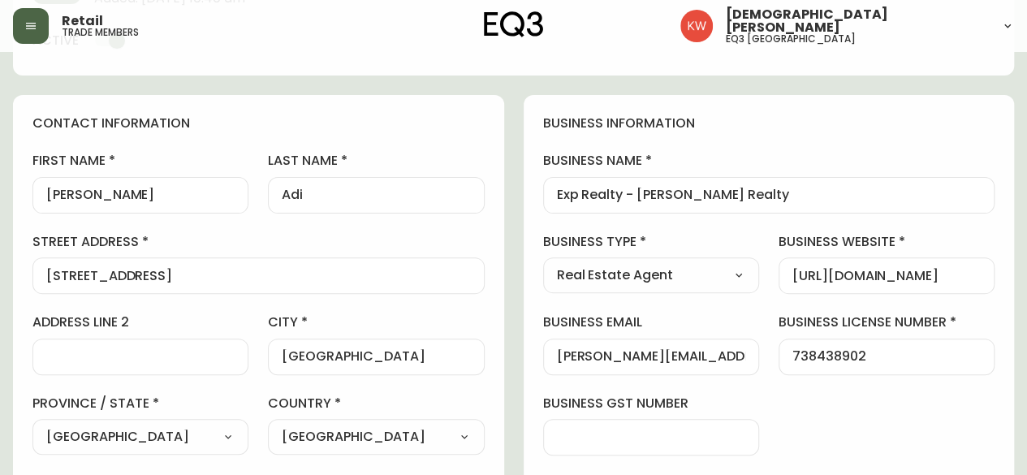
scroll to position [162, 0]
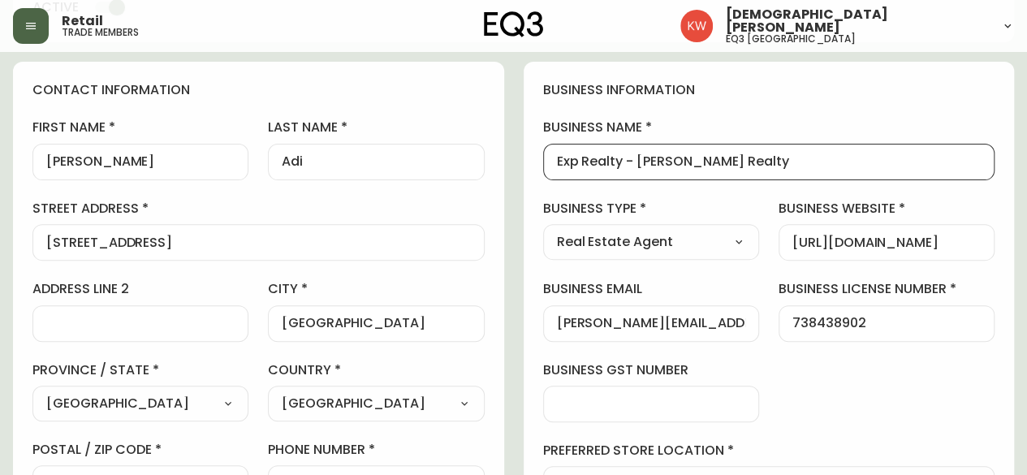
drag, startPoint x: 775, startPoint y: 166, endPoint x: 528, endPoint y: 167, distance: 246.9
click at [528, 167] on div "business information business name Exp Realty - Andrea Adi Realty business type…" at bounding box center [769, 332] width 491 height 540
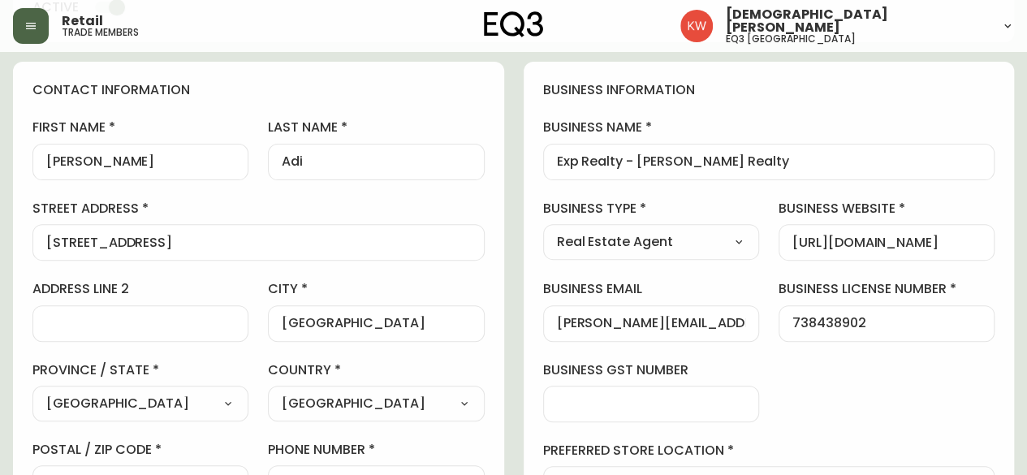
scroll to position [0, 0]
drag, startPoint x: 110, startPoint y: 165, endPoint x: 20, endPoint y: 163, distance: 90.2
click at [20, 163] on div "contact information first name Andrea last name Adi street address 188 Auburn B…" at bounding box center [258, 332] width 491 height 541
drag, startPoint x: 219, startPoint y: 246, endPoint x: 30, endPoint y: 244, distance: 189.2
click at [30, 244] on div "contact information first name Andrea last name Adi street address 188 Auburn B…" at bounding box center [258, 332] width 491 height 541
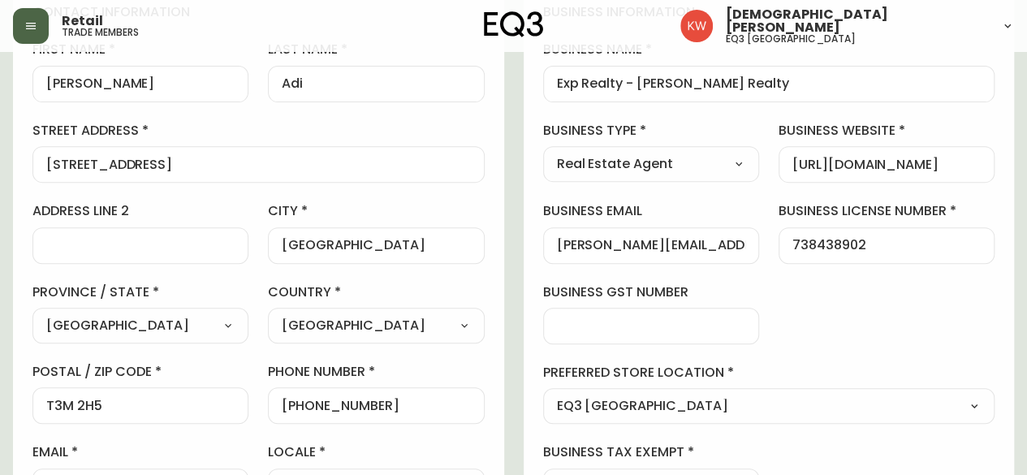
scroll to position [325, 0]
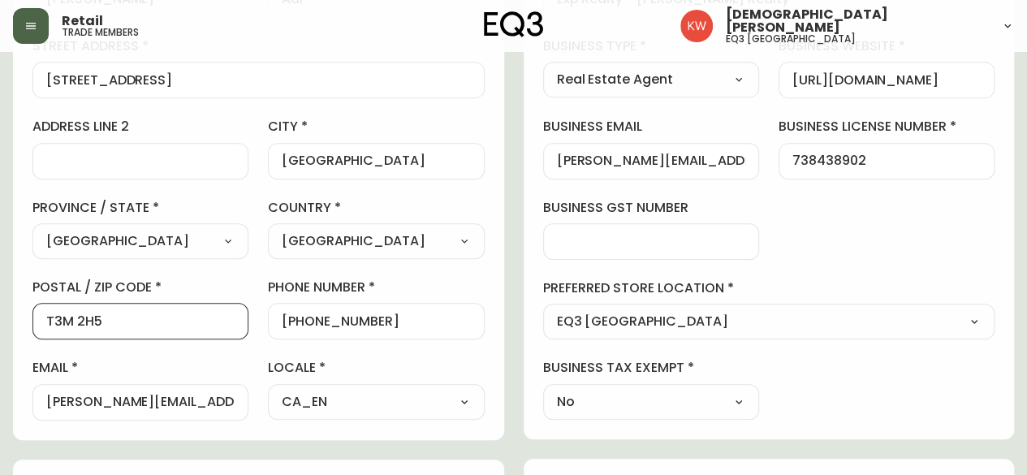
drag, startPoint x: 123, startPoint y: 324, endPoint x: 6, endPoint y: 338, distance: 117.8
click at [6, 338] on main "Andrea Adi Added: September 16, 2025 at 10:40 am Delete Save active contact inf…" at bounding box center [513, 352] width 1027 height 1251
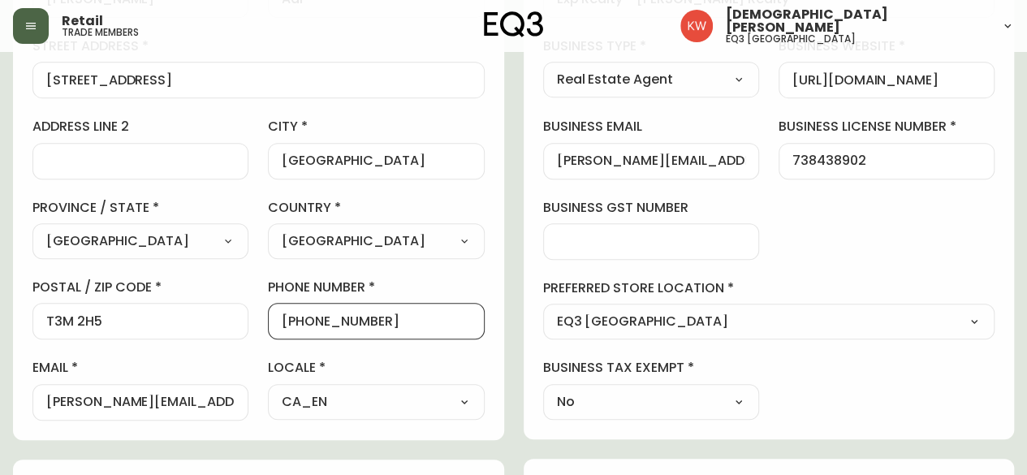
drag, startPoint x: 335, startPoint y: 320, endPoint x: 294, endPoint y: 318, distance: 40.7
click at [294, 318] on input "+14036076533" at bounding box center [376, 320] width 188 height 15
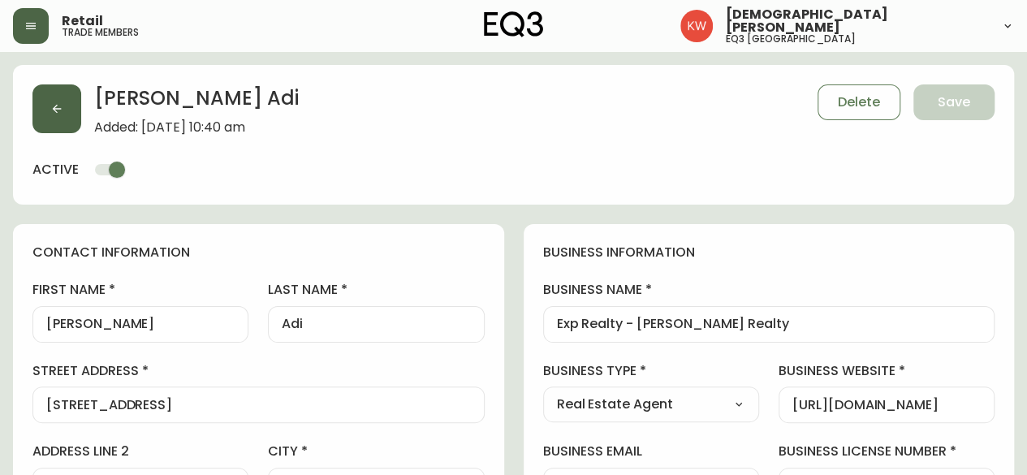
click at [65, 106] on button "button" at bounding box center [56, 108] width 49 height 49
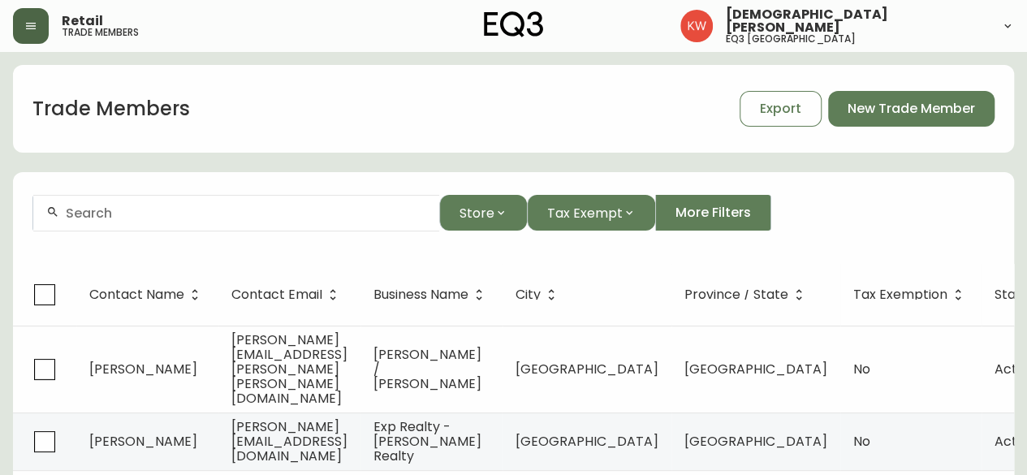
click at [192, 212] on input "text" at bounding box center [246, 212] width 361 height 15
click at [278, 191] on form "Store Tax Exempt More Filters" at bounding box center [513, 219] width 1001 height 89
click at [266, 205] on input "text" at bounding box center [246, 212] width 361 height 15
paste input "yvan@mcleodbovell.com"
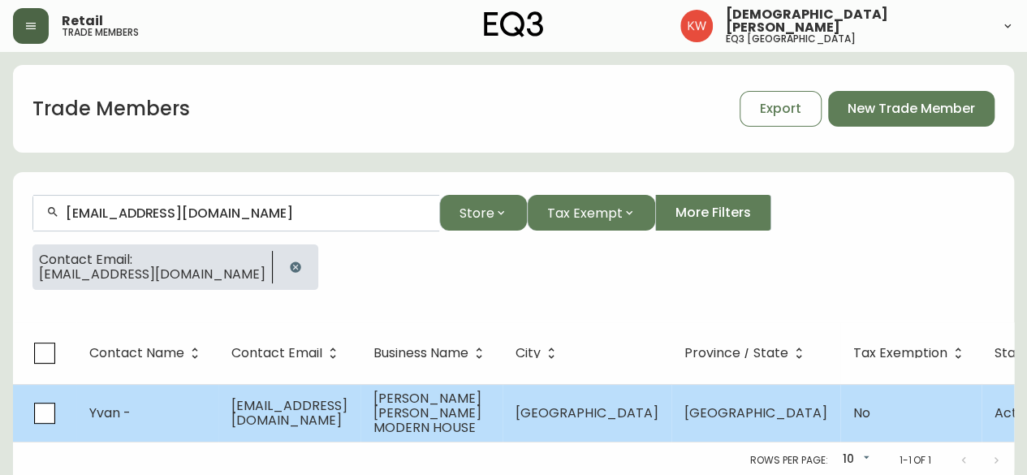
type input "yvan@mcleodbovell.com"
click at [309, 416] on span "yvan@mcleodbovell.com" at bounding box center [289, 412] width 116 height 33
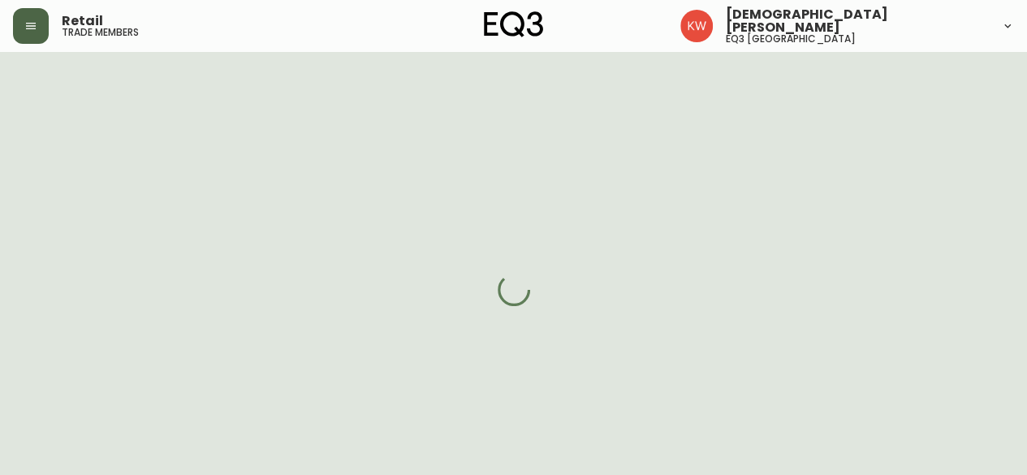
select select "BC"
select select "CA"
select select "CA_EN"
select select "Social Media"
select select "Other"
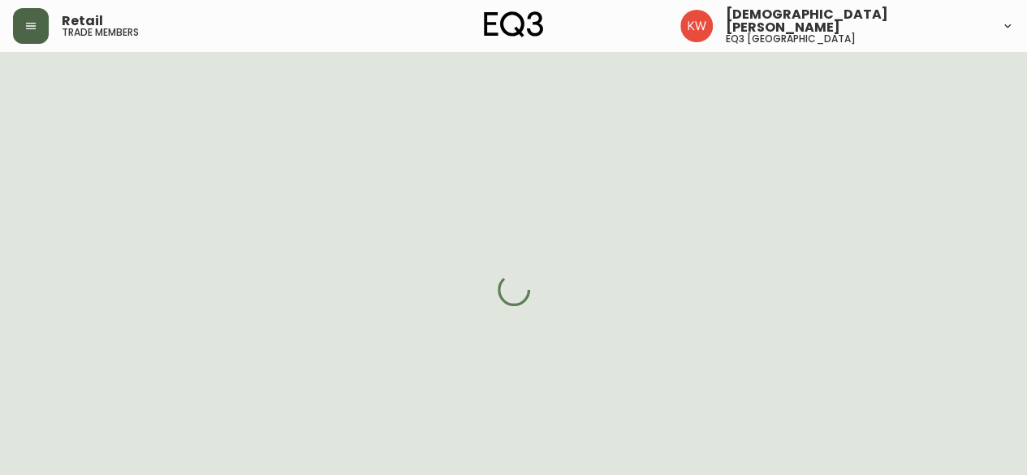
select select "cjw10z96m00006gs08l3o91tv"
select select "false"
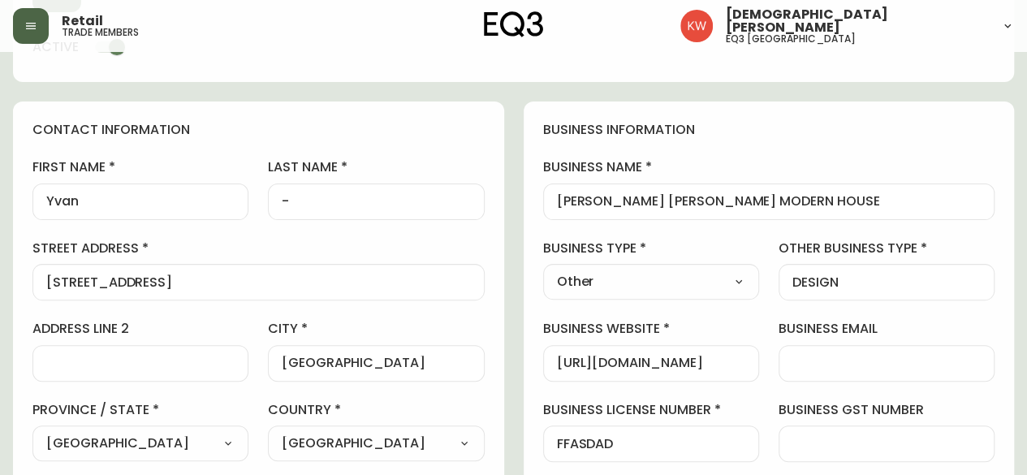
scroll to position [325, 0]
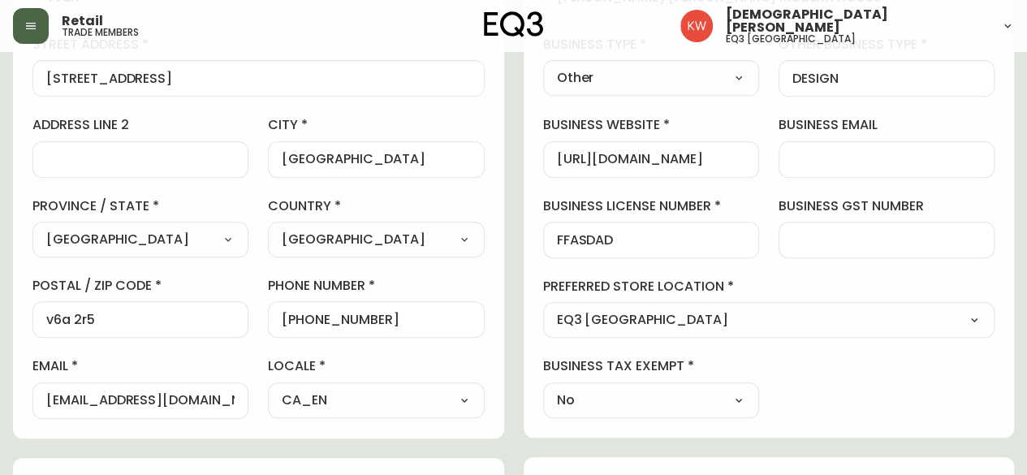
click at [744, 322] on select "Select - Store locations EQ3 Brossard EQ3 Burlington EQ3 Calgary EQ3 Laval - Le…" at bounding box center [769, 321] width 452 height 24
select select "cjw10z96p001r6gs00juufhhe"
click at [543, 309] on select "Select - Store locations EQ3 Brossard EQ3 Burlington EQ3 Calgary EQ3 Laval - Le…" at bounding box center [769, 321] width 452 height 24
type input "EQ3 Vancouver"
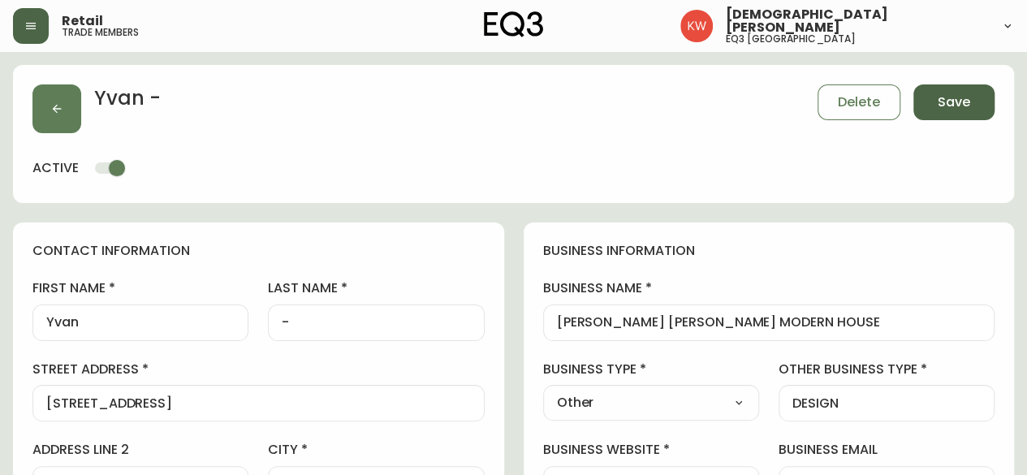
click at [963, 93] on span "Save" at bounding box center [954, 102] width 32 height 18
select select
type input "Other"
select select "Other"
type input "DESIGN"
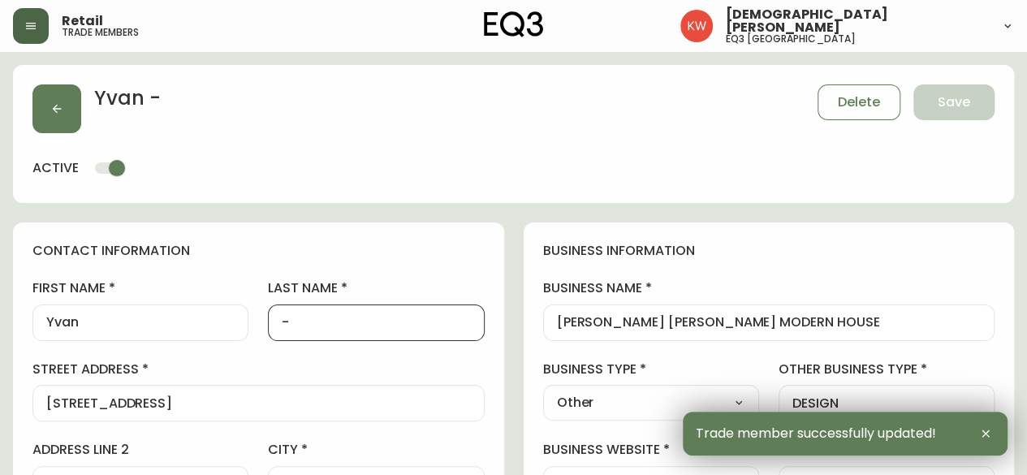
drag, startPoint x: 313, startPoint y: 321, endPoint x: 271, endPoint y: 322, distance: 42.2
click at [271, 322] on div "-" at bounding box center [376, 323] width 216 height 37
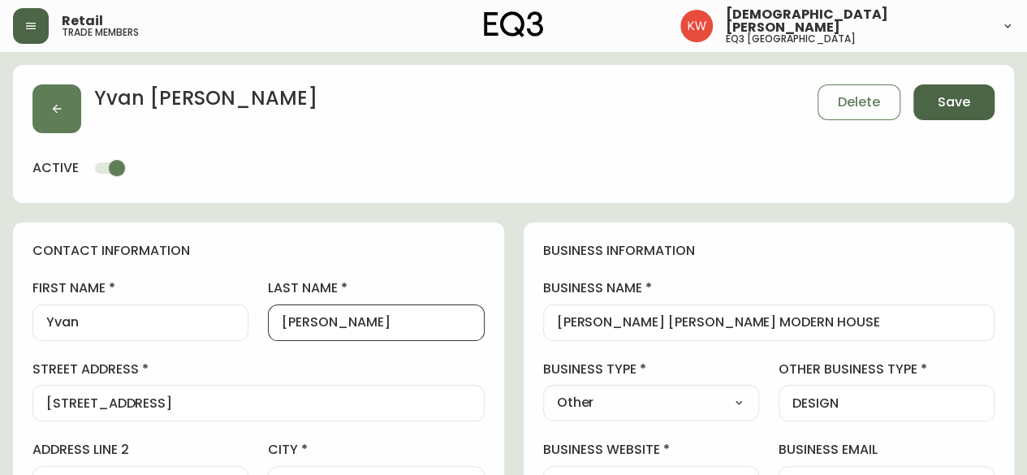
type input "Nadeau"
click at [969, 105] on span "Save" at bounding box center [954, 102] width 32 height 18
type input "Other"
type input "DESIGN"
select select "Other"
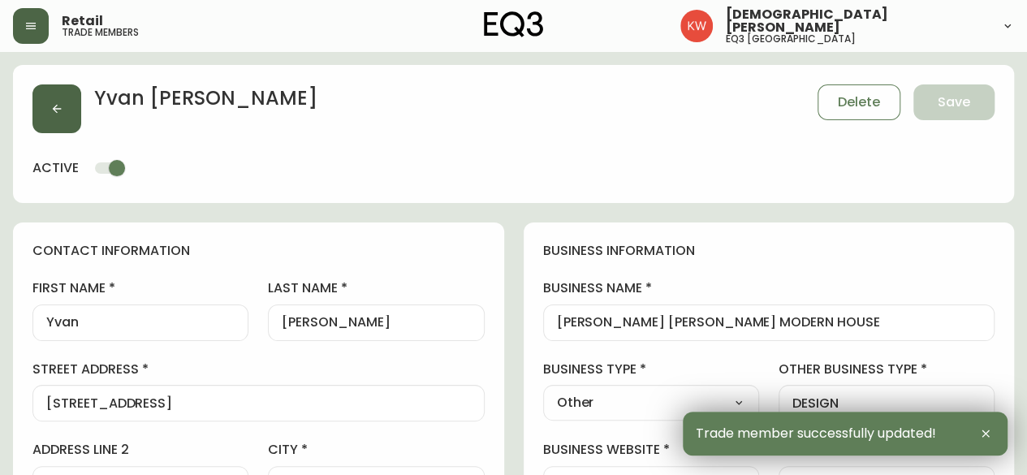
click at [44, 103] on button "button" at bounding box center [56, 108] width 49 height 49
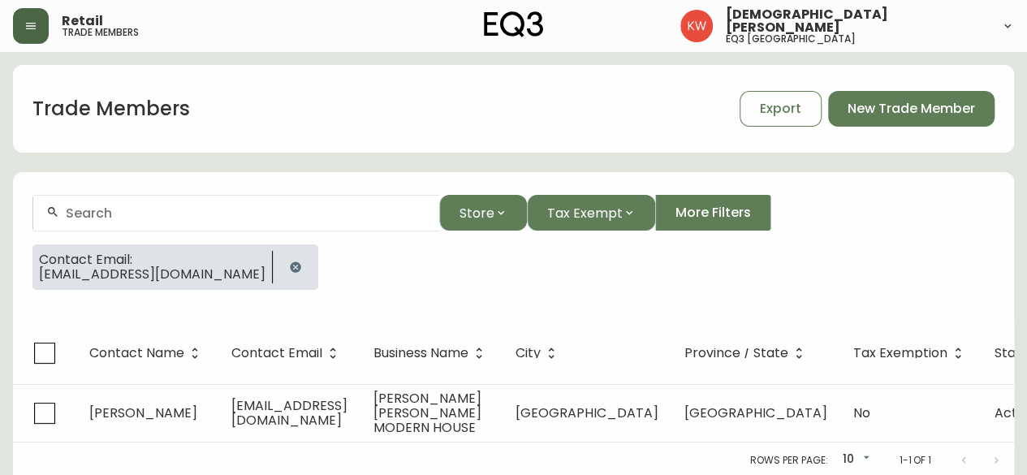
click at [290, 263] on icon "button" at bounding box center [295, 267] width 11 height 11
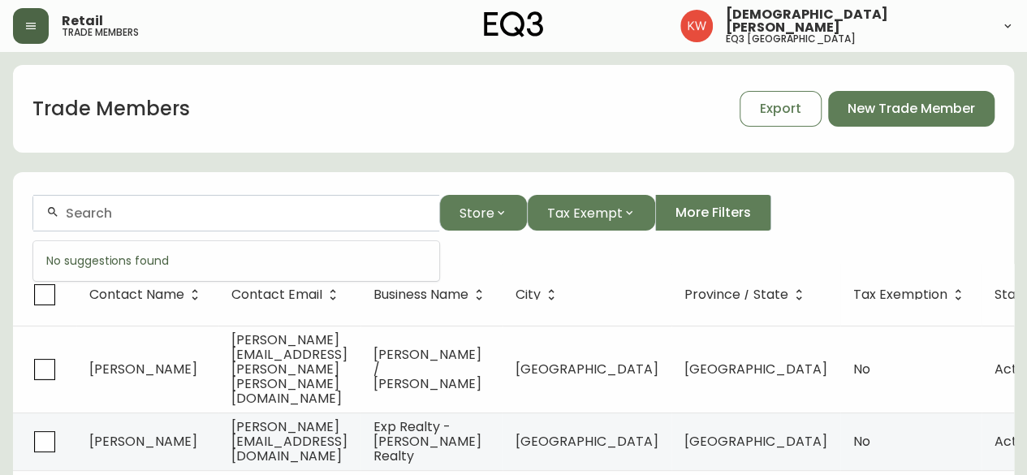
click at [262, 208] on input "text" at bounding box center [246, 212] width 361 height 15
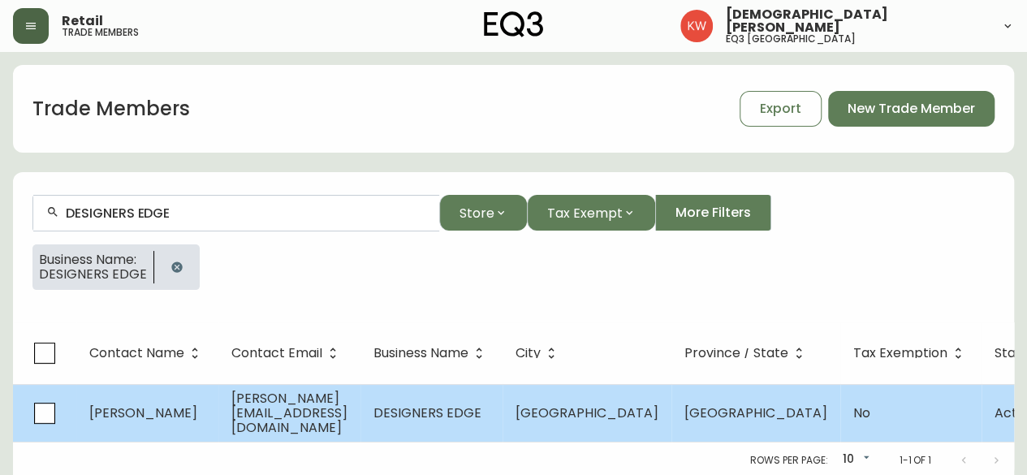
type input "DESIGNERS EDGE"
click at [236, 432] on td "danielle@designersedge.ca" at bounding box center [289, 413] width 142 height 58
select select "AB"
select select "CA"
select select "CA_EN"
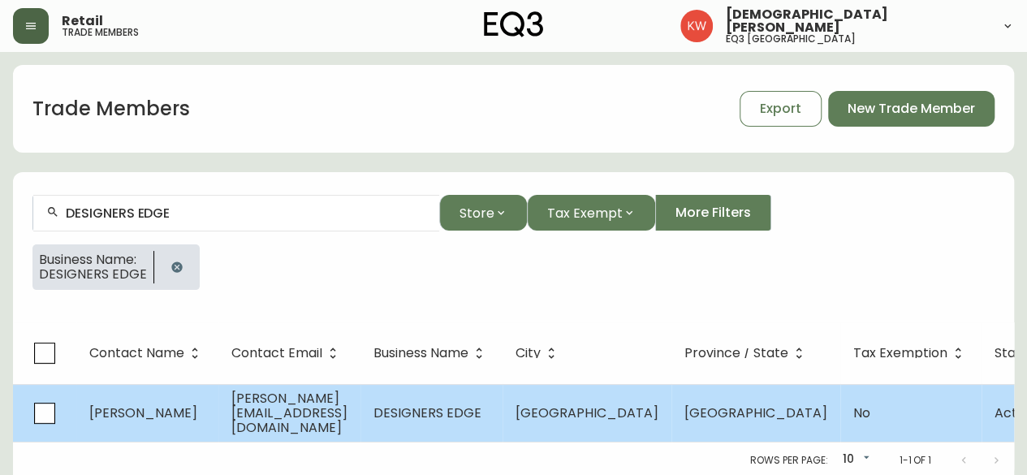
select select "Other"
select select "false"
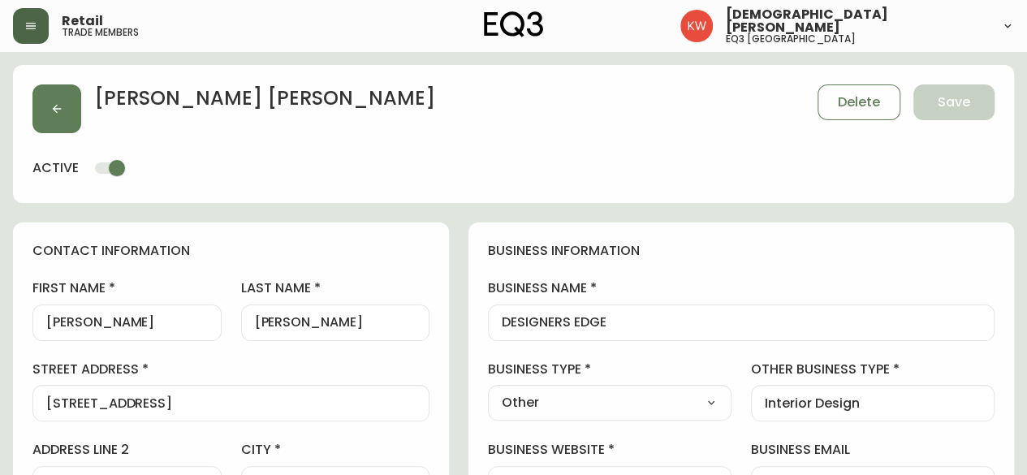
type input "EQ3 Calgary"
select select "cjw10z96m00006gs08l3o91tv"
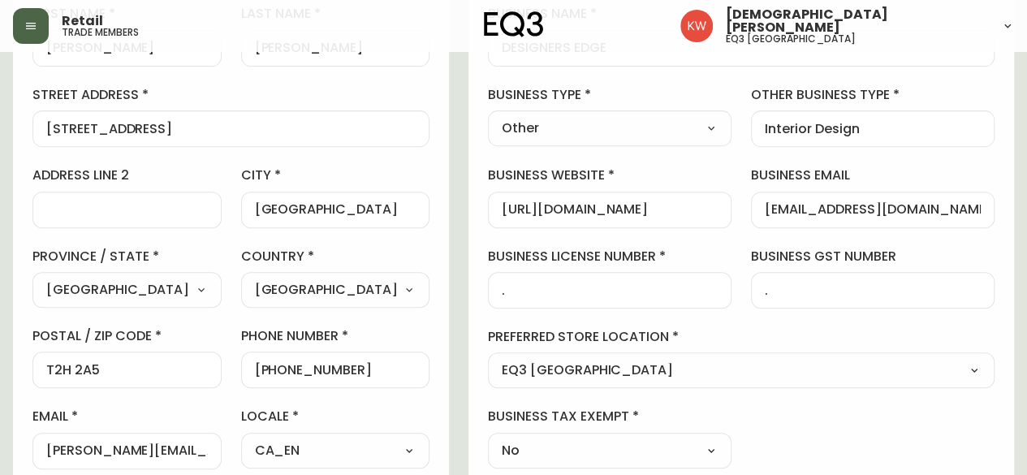
scroll to position [268, 0]
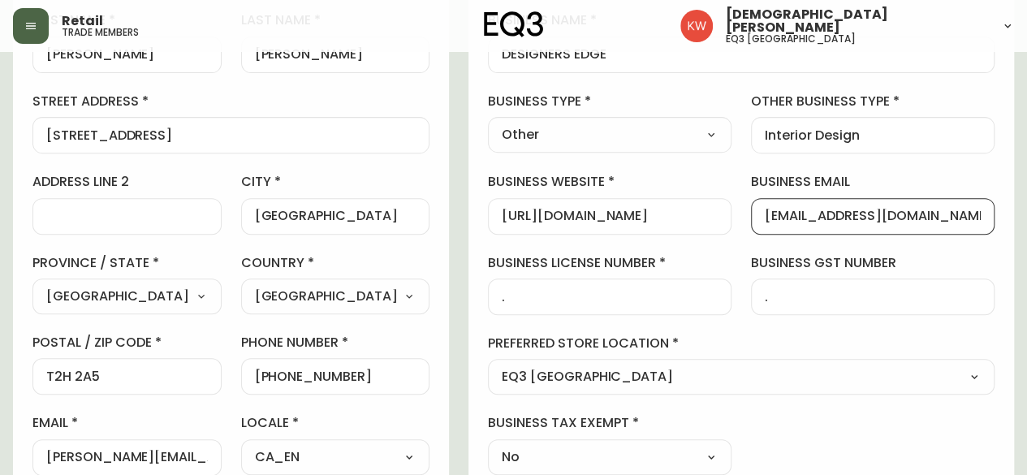
drag, startPoint x: 957, startPoint y: 213, endPoint x: 761, endPoint y: 215, distance: 195.7
click at [761, 215] on div "business information business name DESIGNERS EDGE business type Other Select In…" at bounding box center [742, 225] width 546 height 540
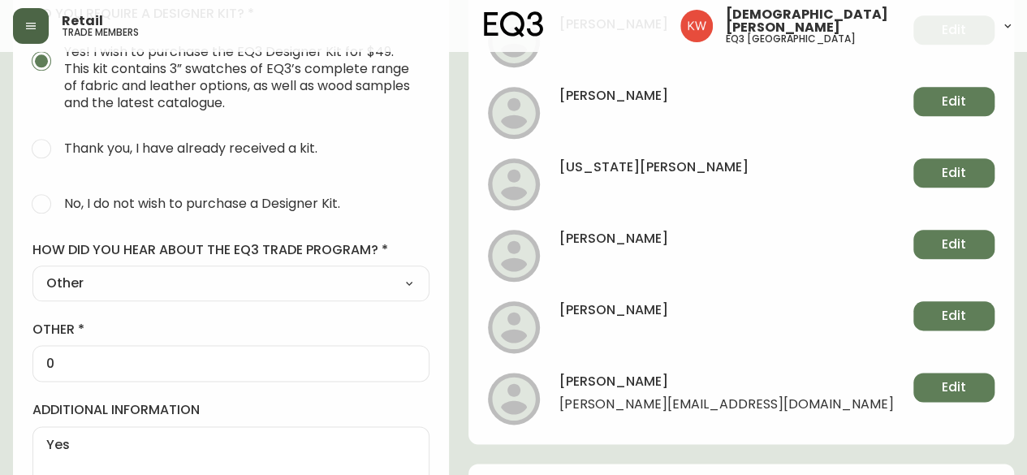
scroll to position [836, 0]
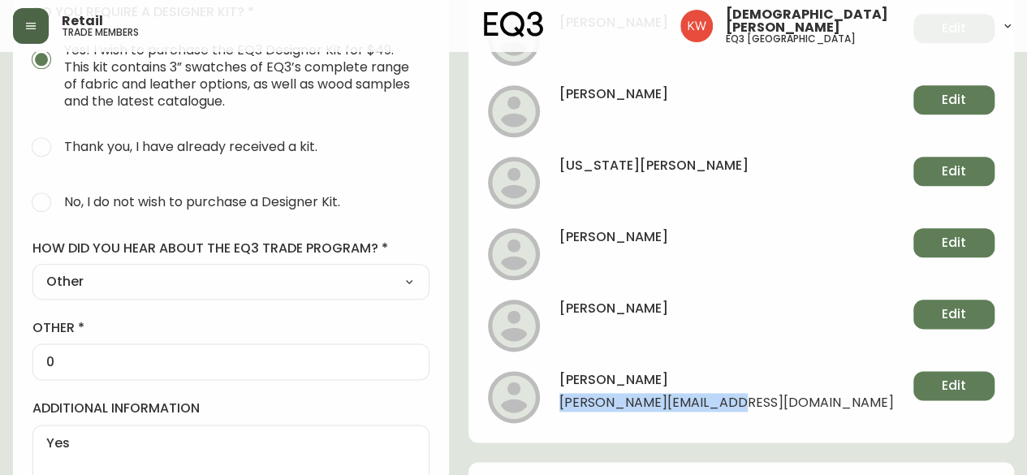
drag, startPoint x: 794, startPoint y: 401, endPoint x: 613, endPoint y: 404, distance: 181.1
click at [613, 404] on li "brenda paul brenda@designersedge.ca Edit" at bounding box center [741, 397] width 507 height 52
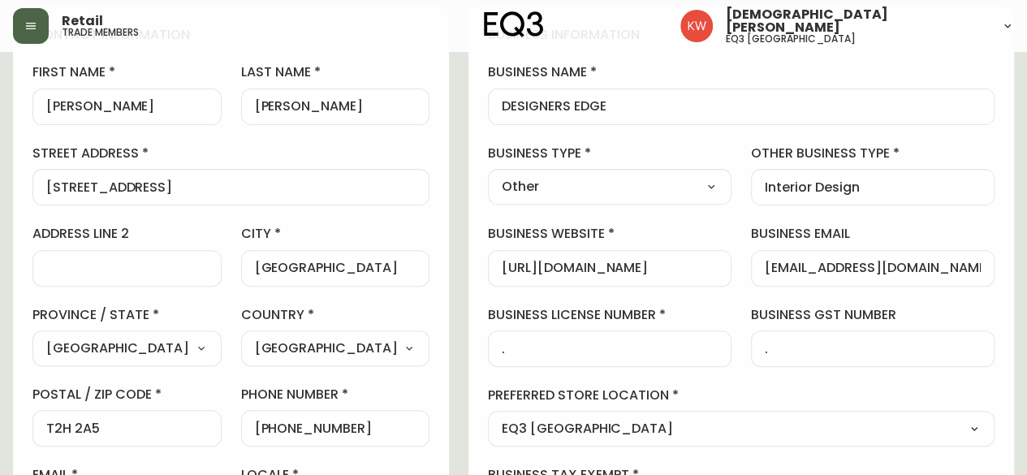
scroll to position [0, 0]
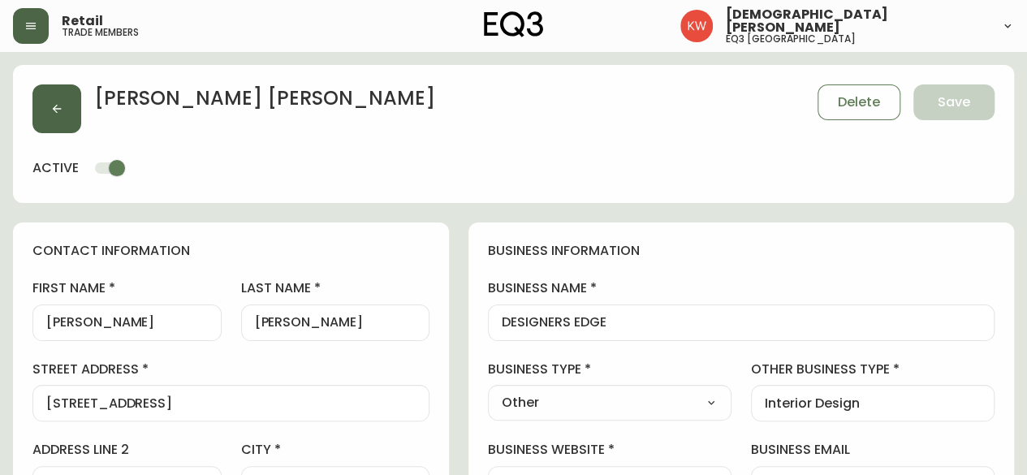
click at [63, 115] on button "button" at bounding box center [56, 108] width 49 height 49
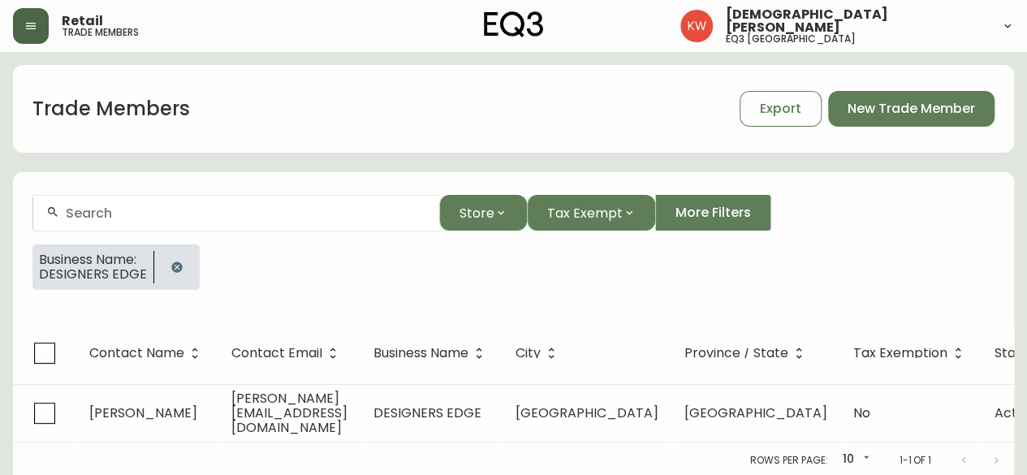
click at [171, 269] on icon "button" at bounding box center [176, 267] width 11 height 11
